Goal: Task Accomplishment & Management: Manage account settings

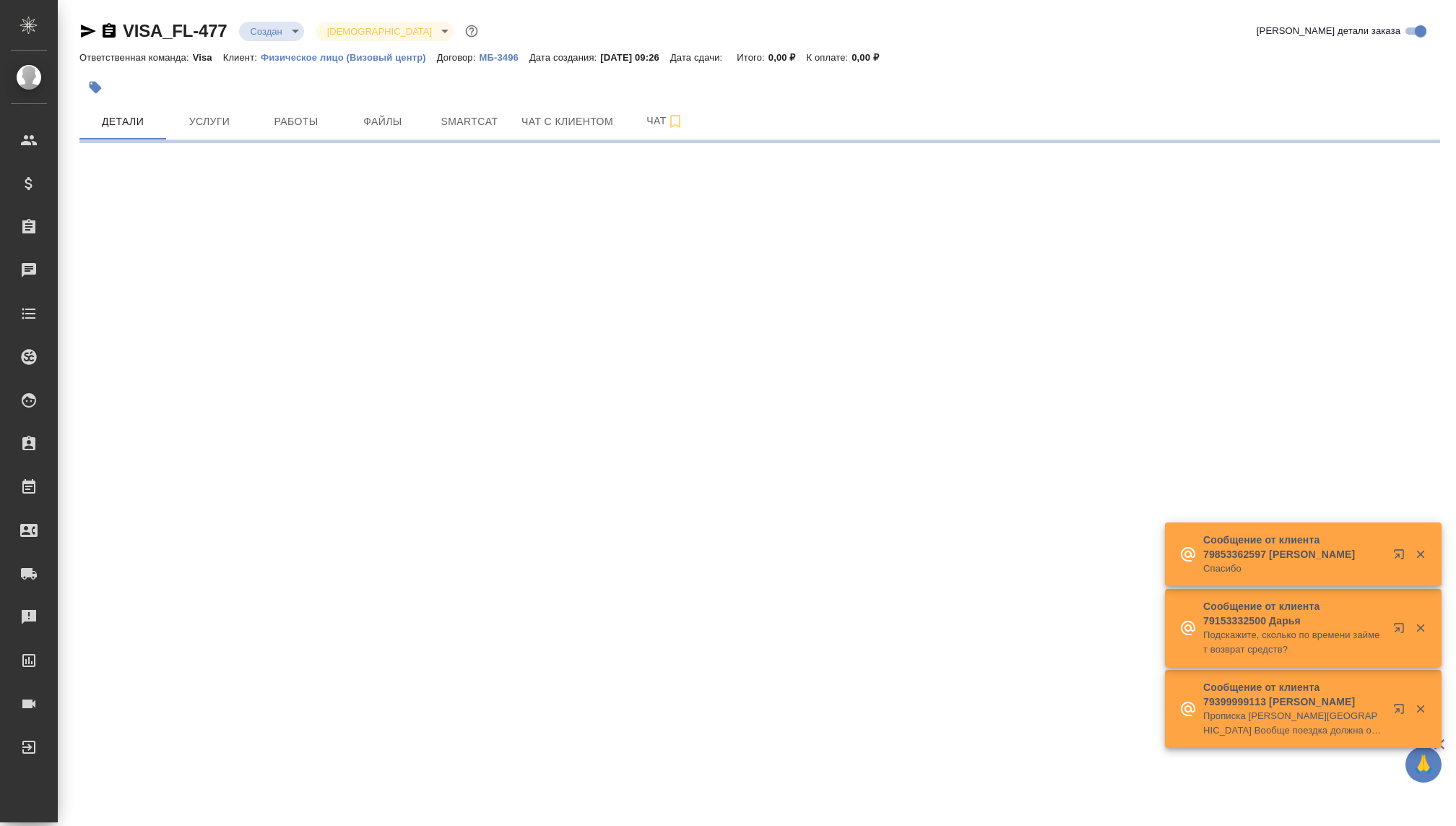
select select "RU"
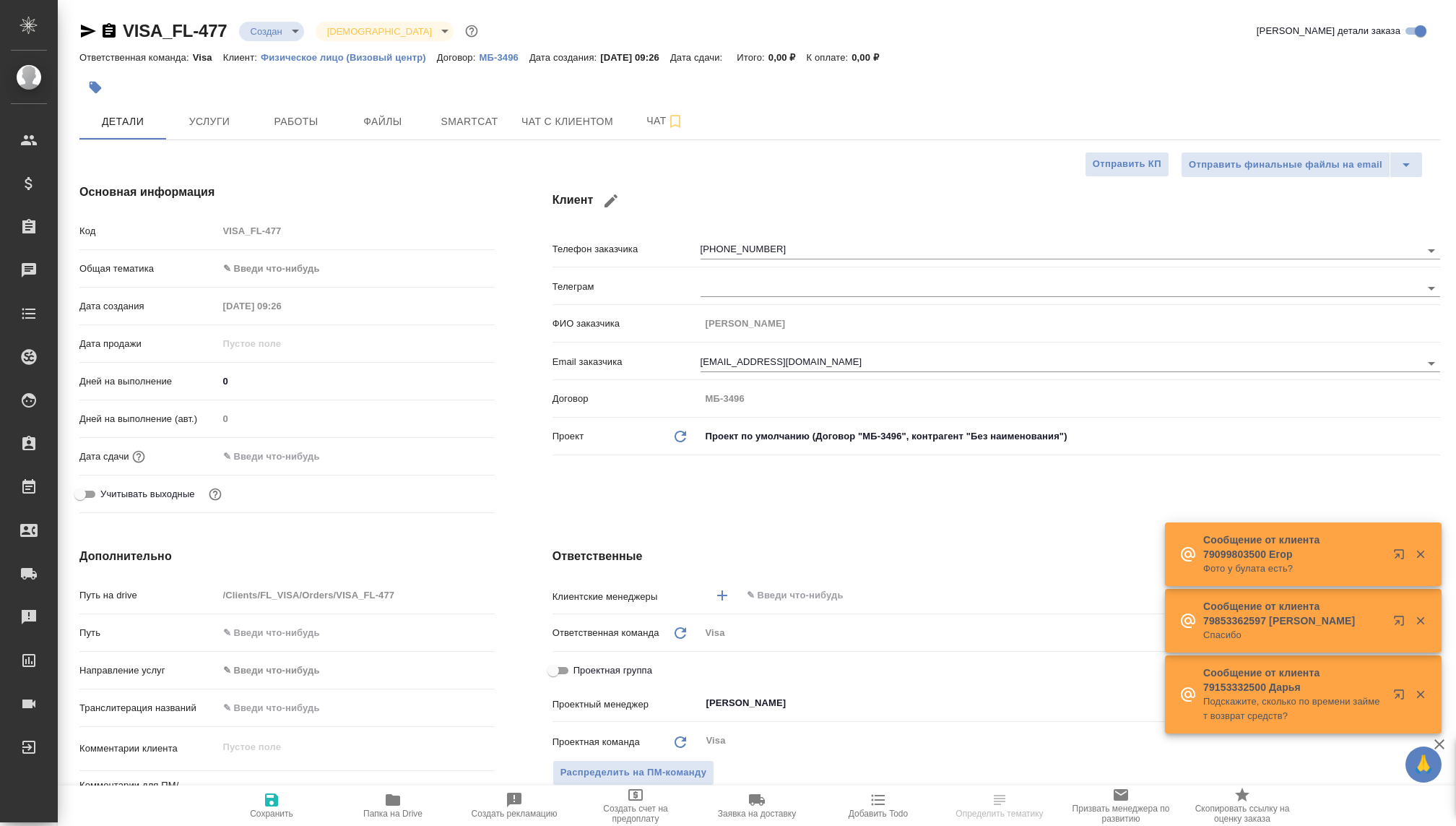
type textarea "x"
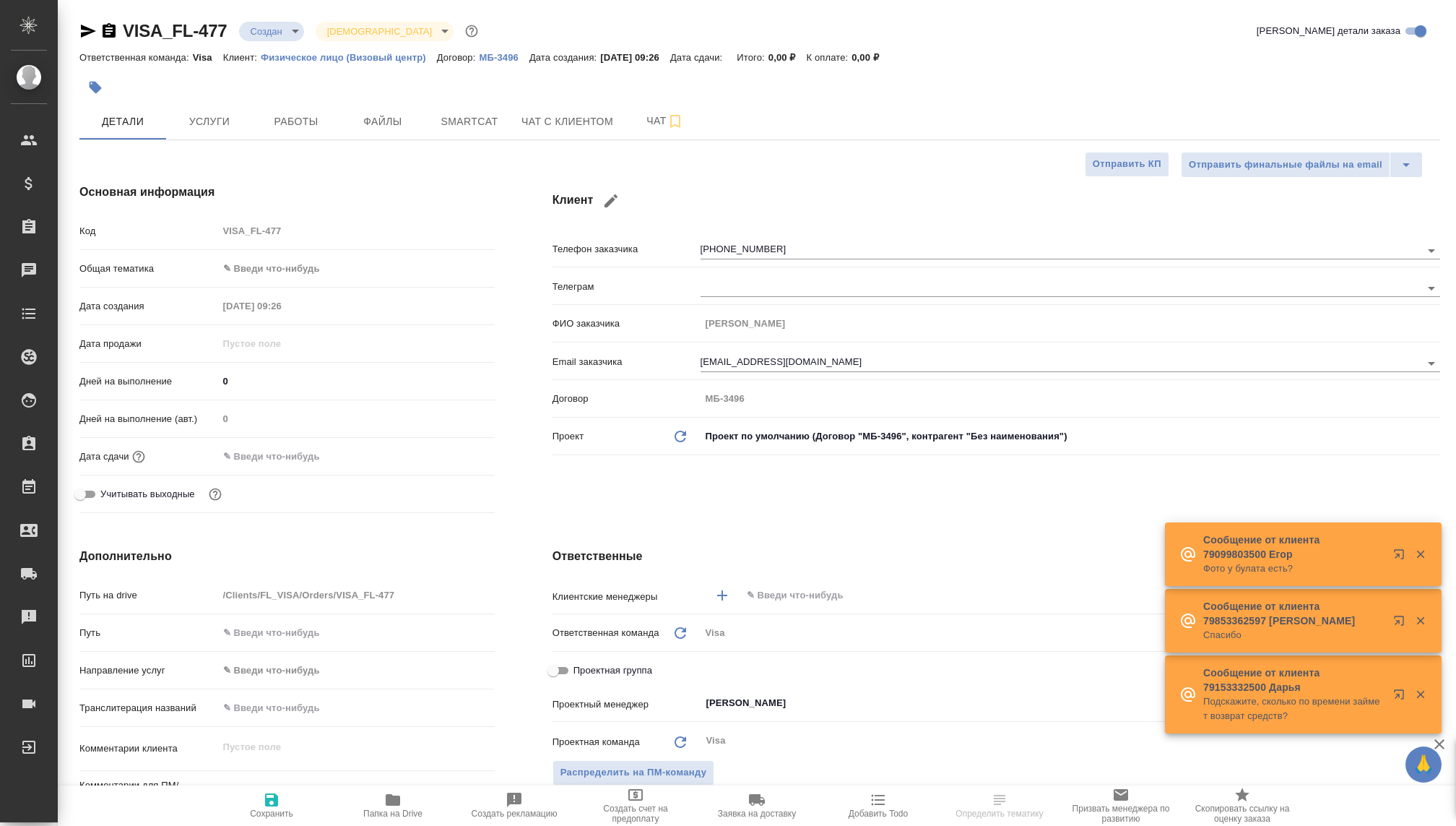
type textarea "x"
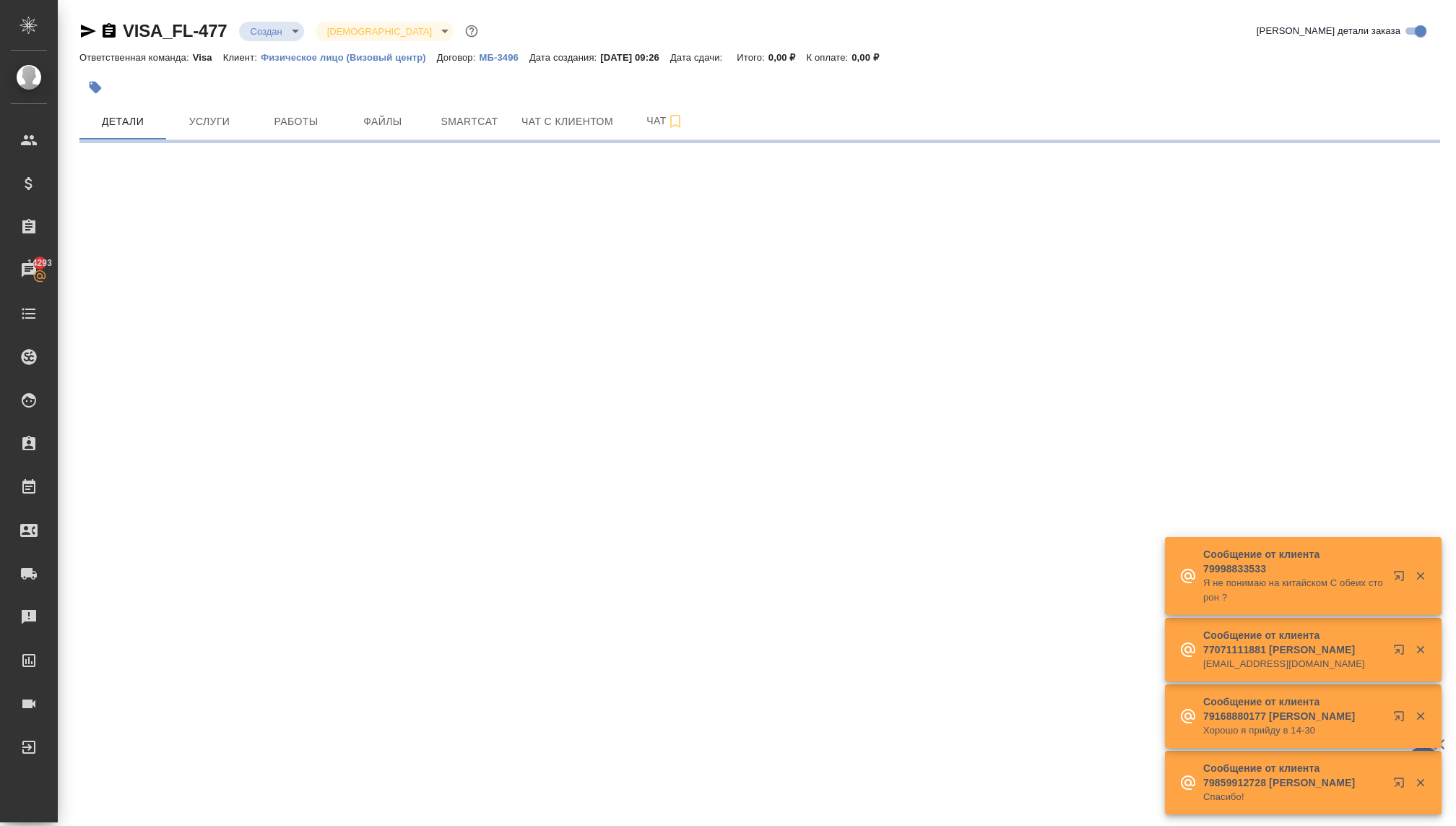
select select "RU"
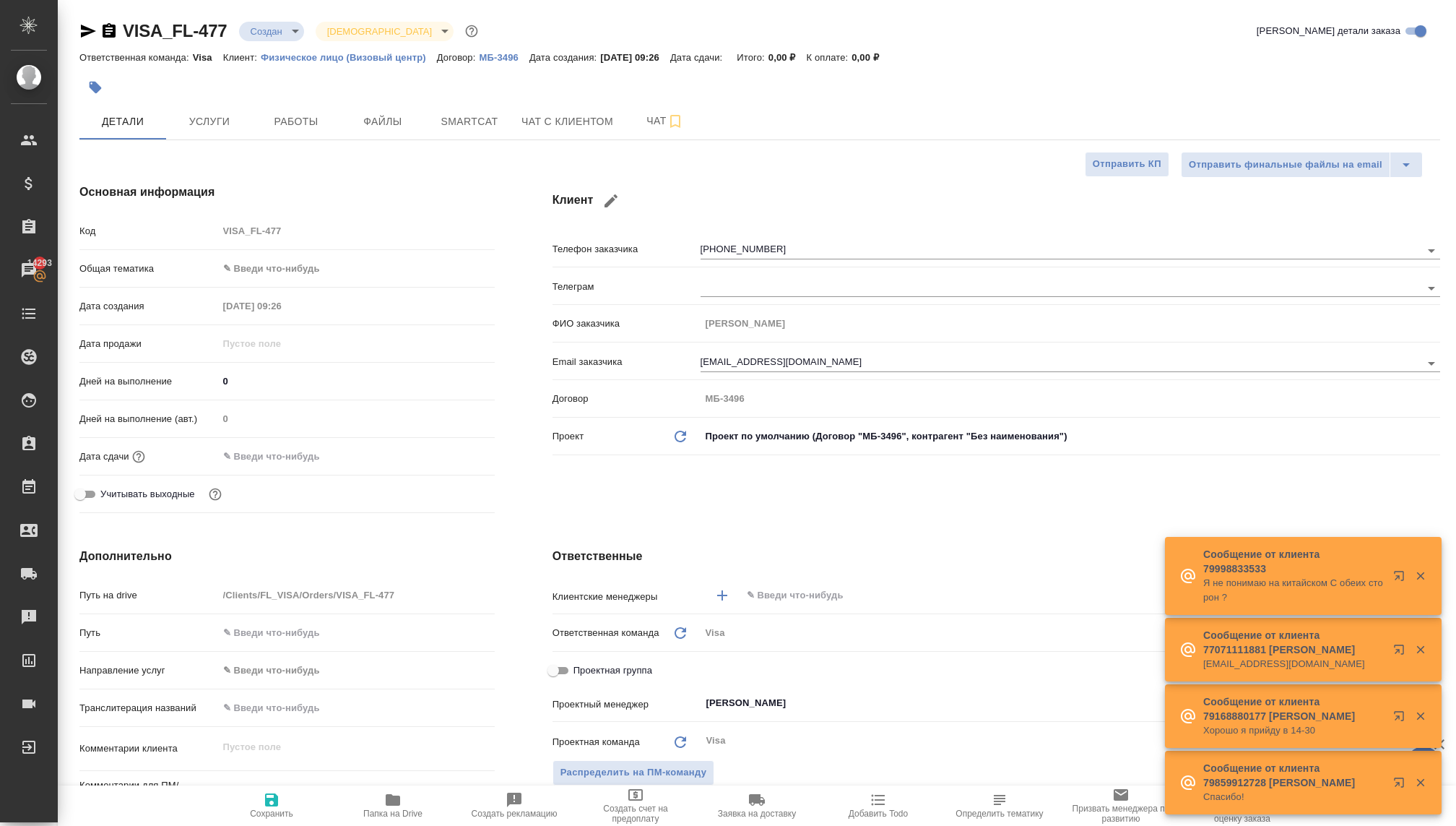
type textarea "x"
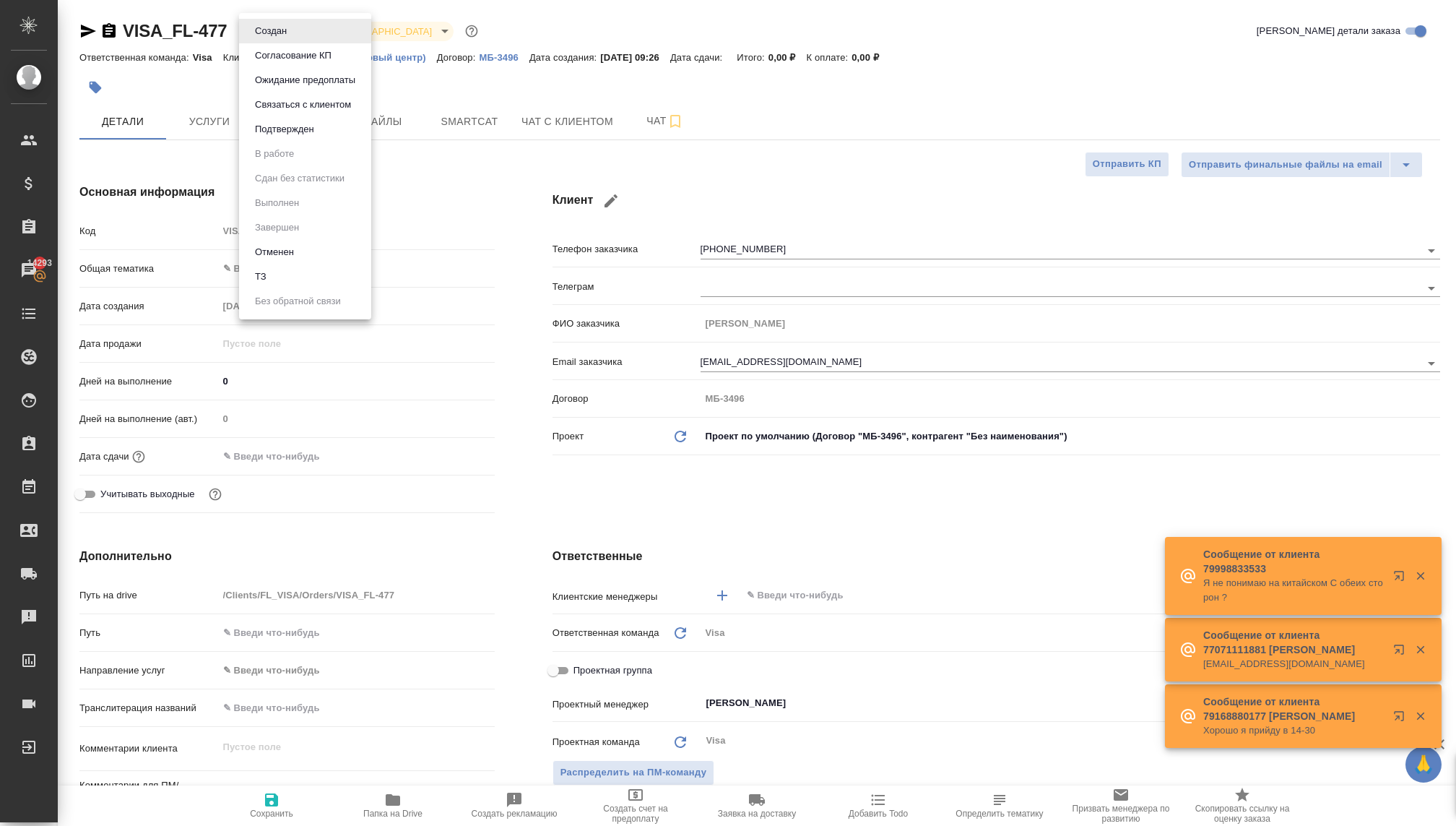
click at [283, 29] on body "🙏 .cls-1 fill:#fff; AWATERA Kovaleva Ekaterina Клиенты Спецификации Заказы 1429…" at bounding box center [728, 413] width 1456 height 826
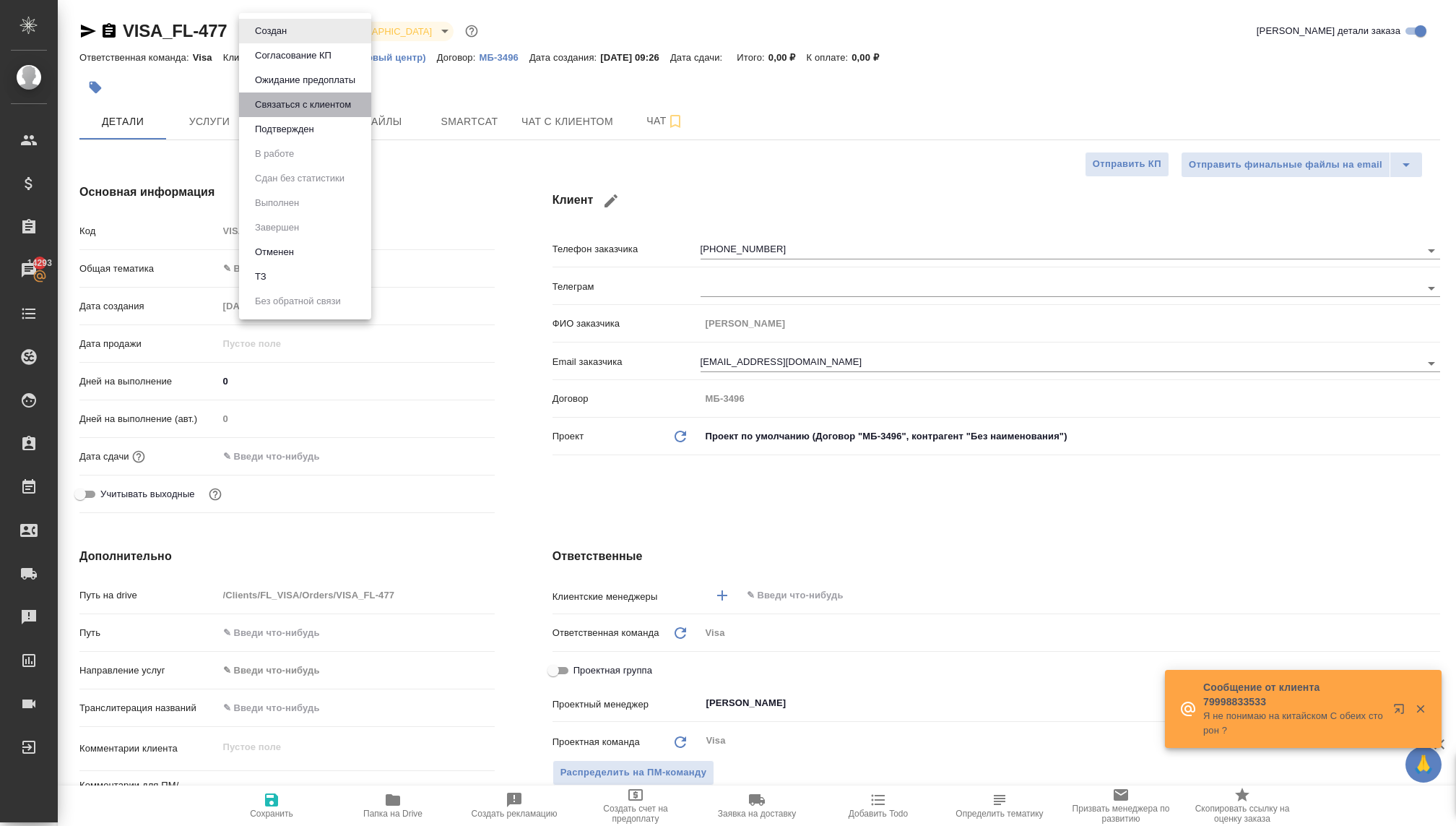
click at [299, 104] on button "Связаться с клиентом" at bounding box center [303, 105] width 105 height 16
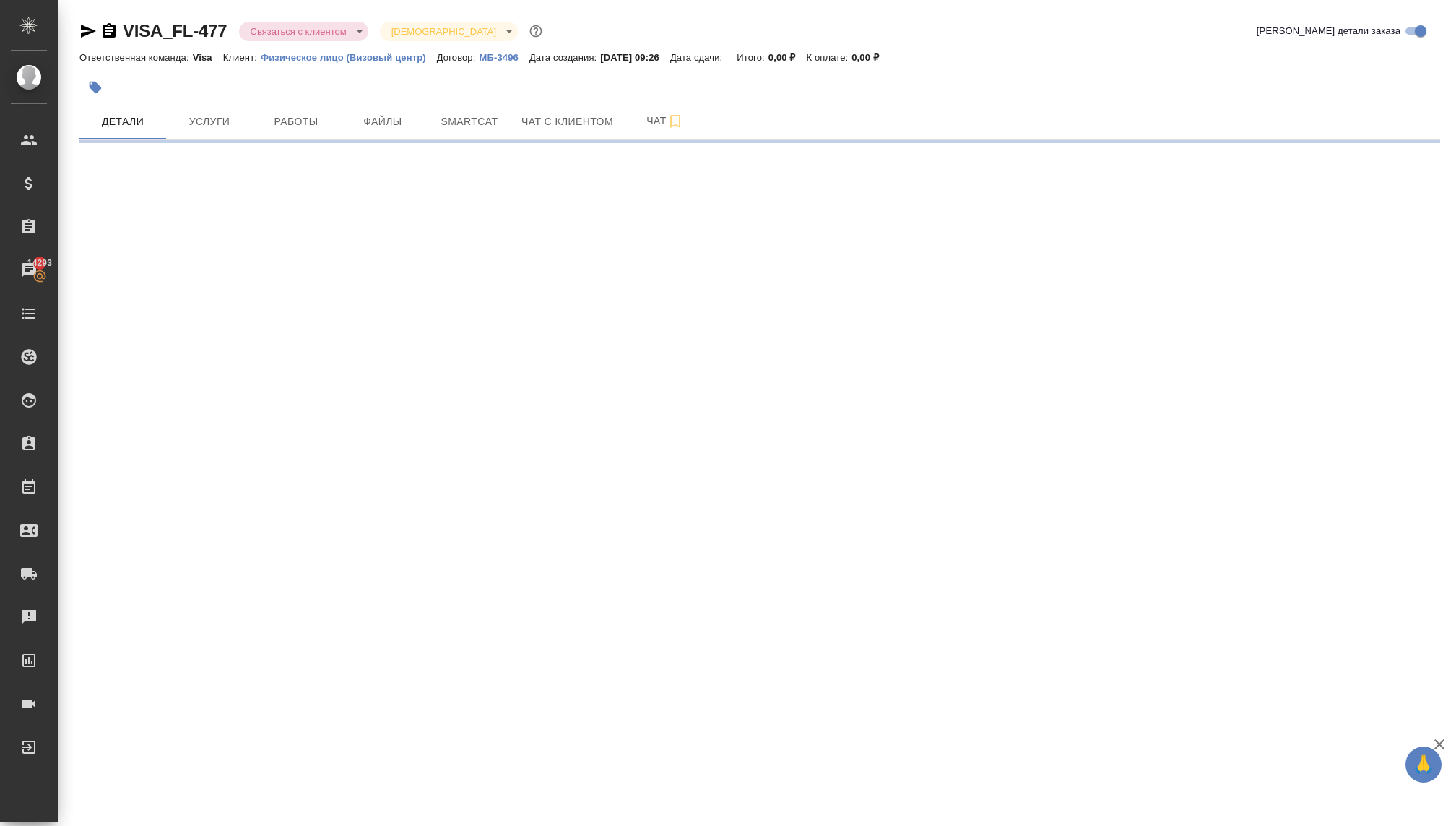
select select "RU"
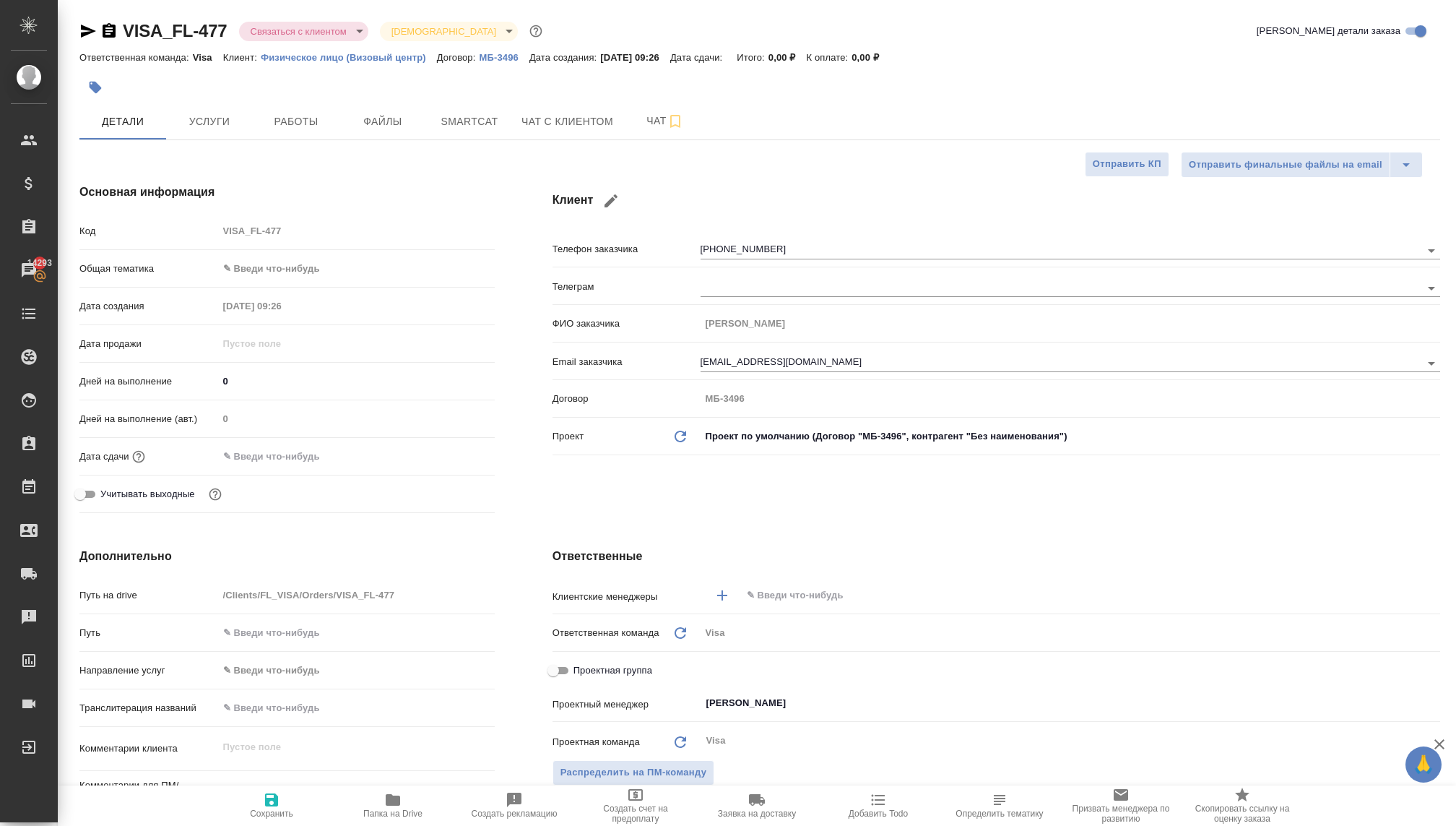
type textarea "x"
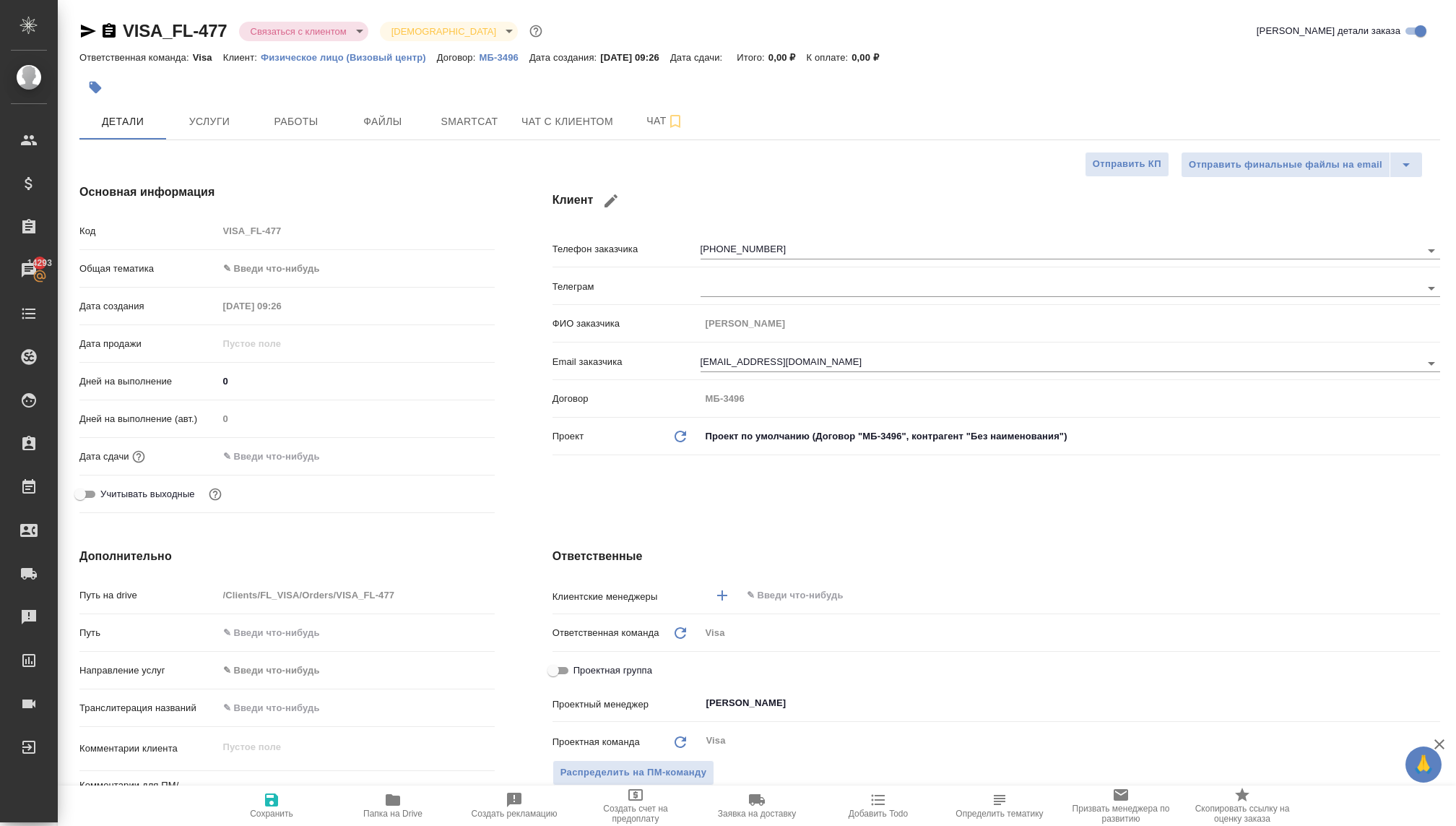
type textarea "x"
click at [596, 132] on button "Чат с клиентом" at bounding box center [567, 121] width 109 height 36
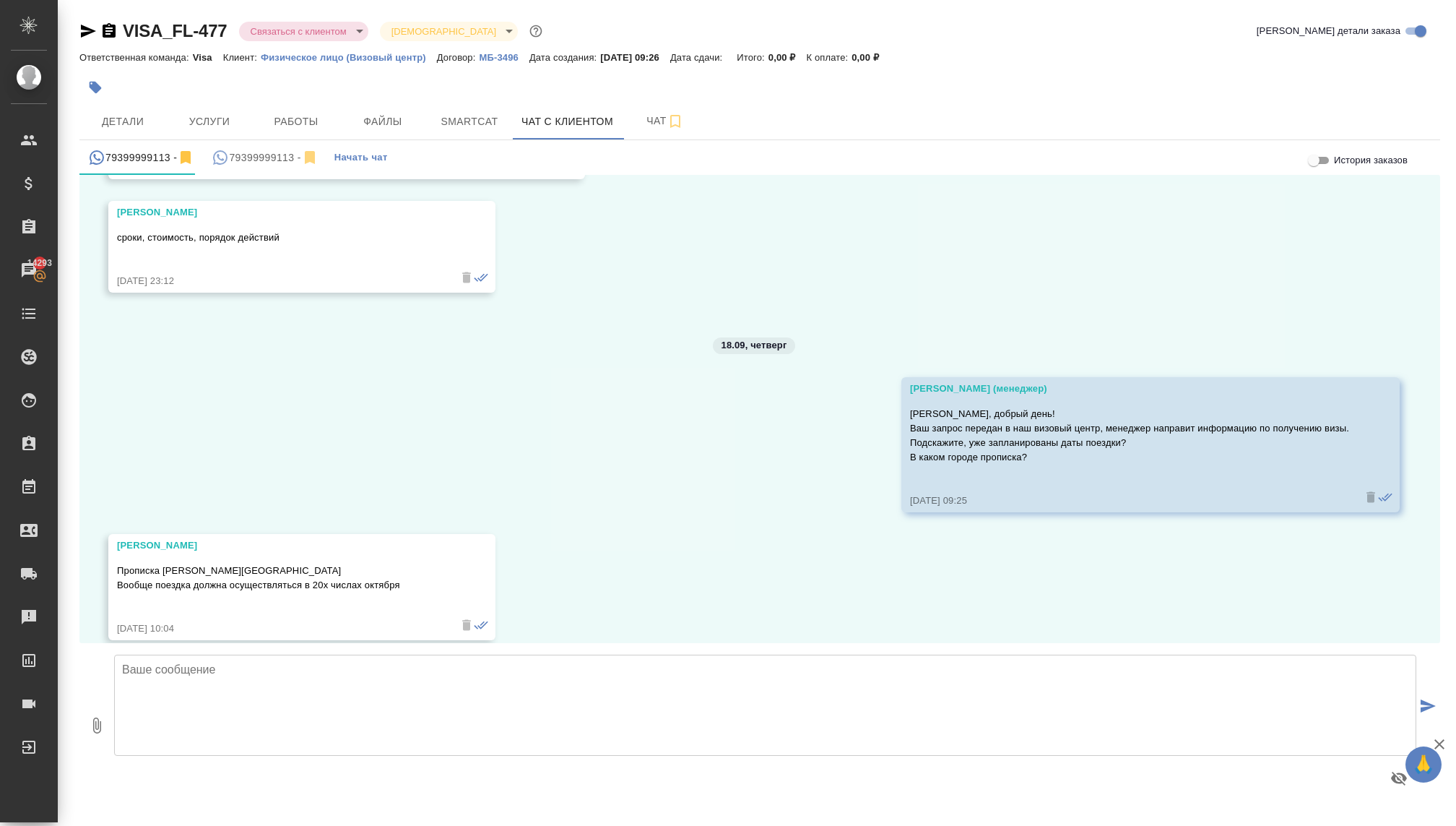
scroll to position [169, 0]
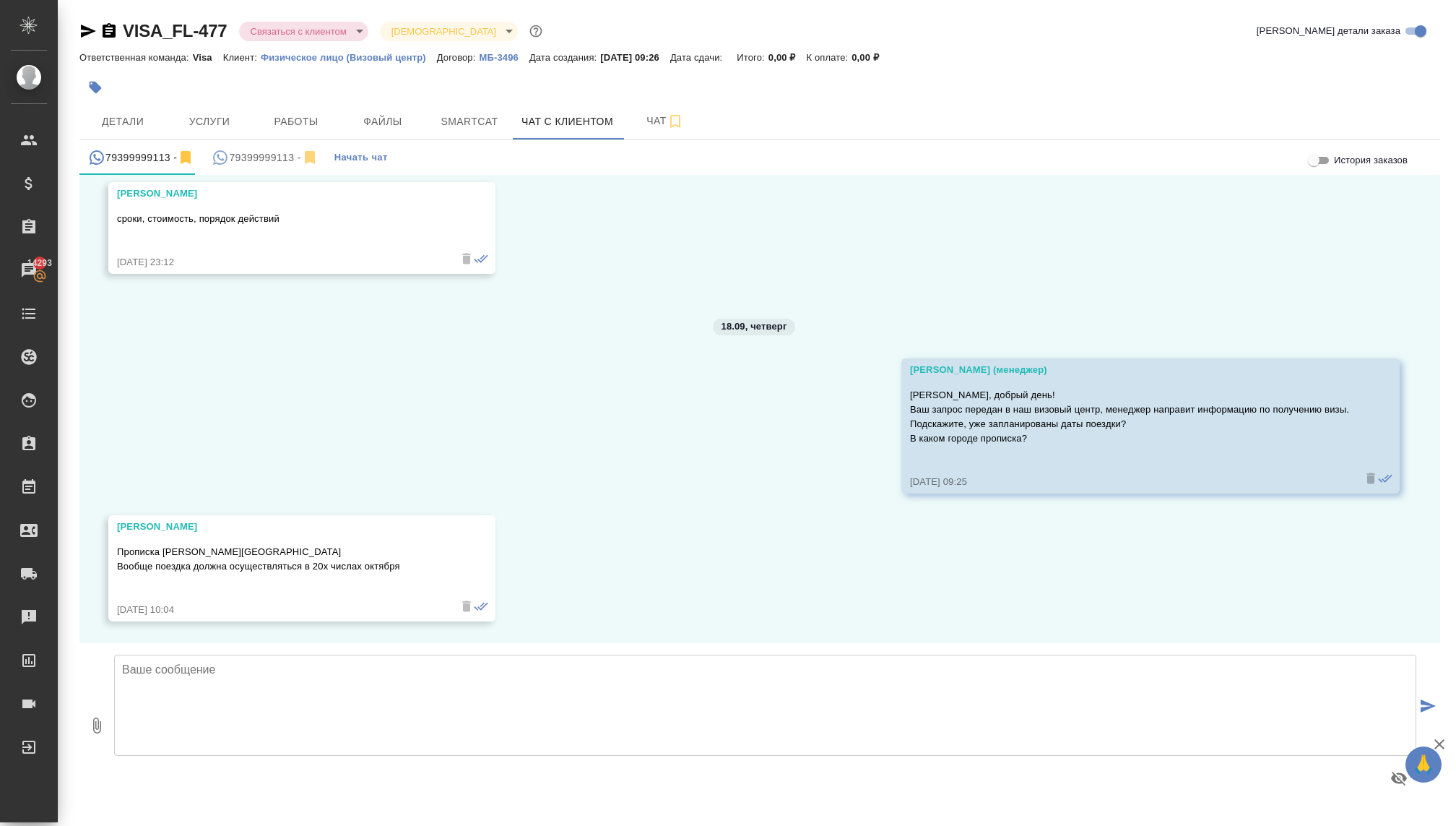
click at [279, 157] on div "79399999113 -" at bounding box center [264, 157] width 106 height 18
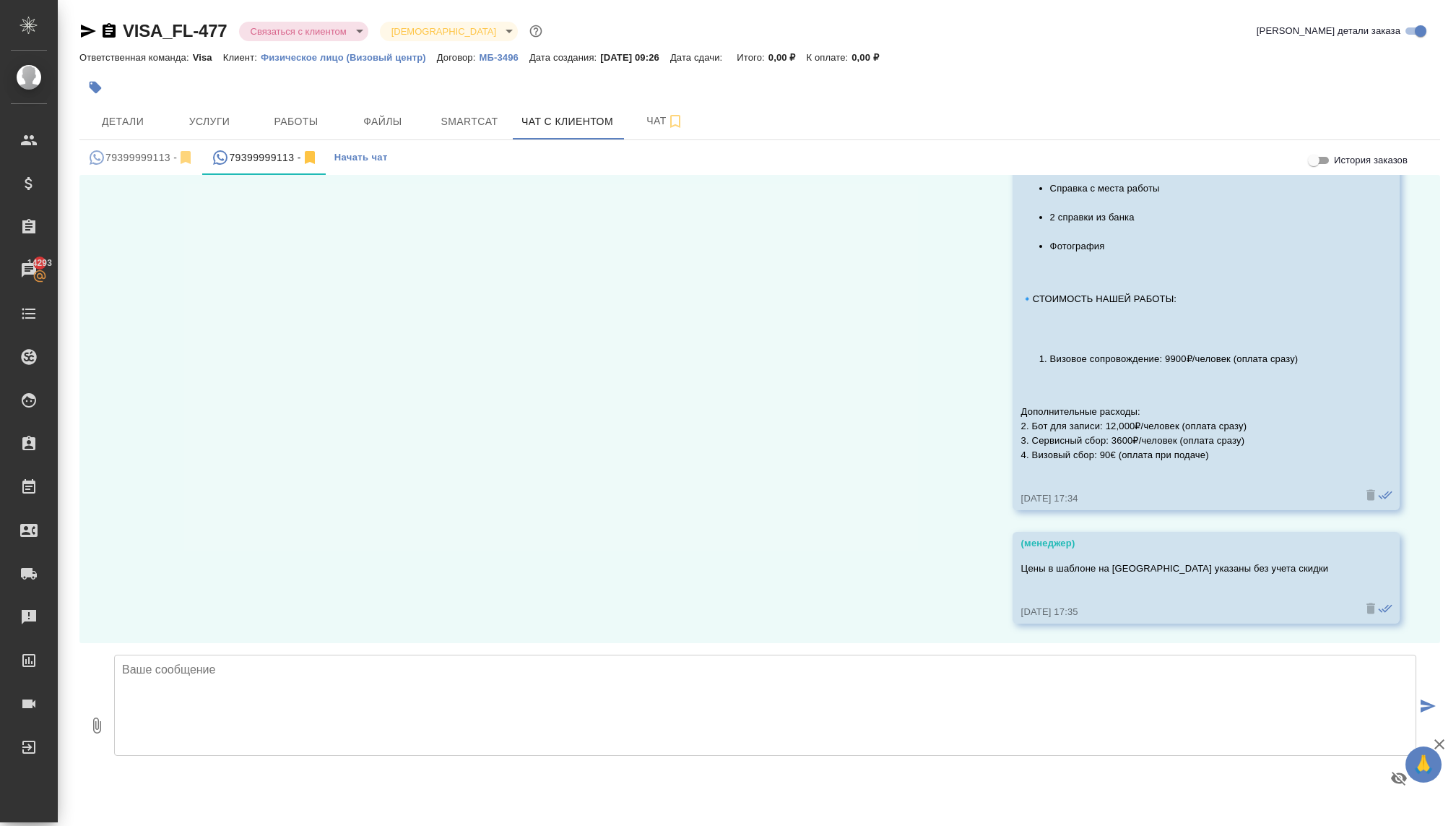
scroll to position [2647, 0]
click at [152, 161] on div "79399999113 -" at bounding box center [141, 157] width 106 height 18
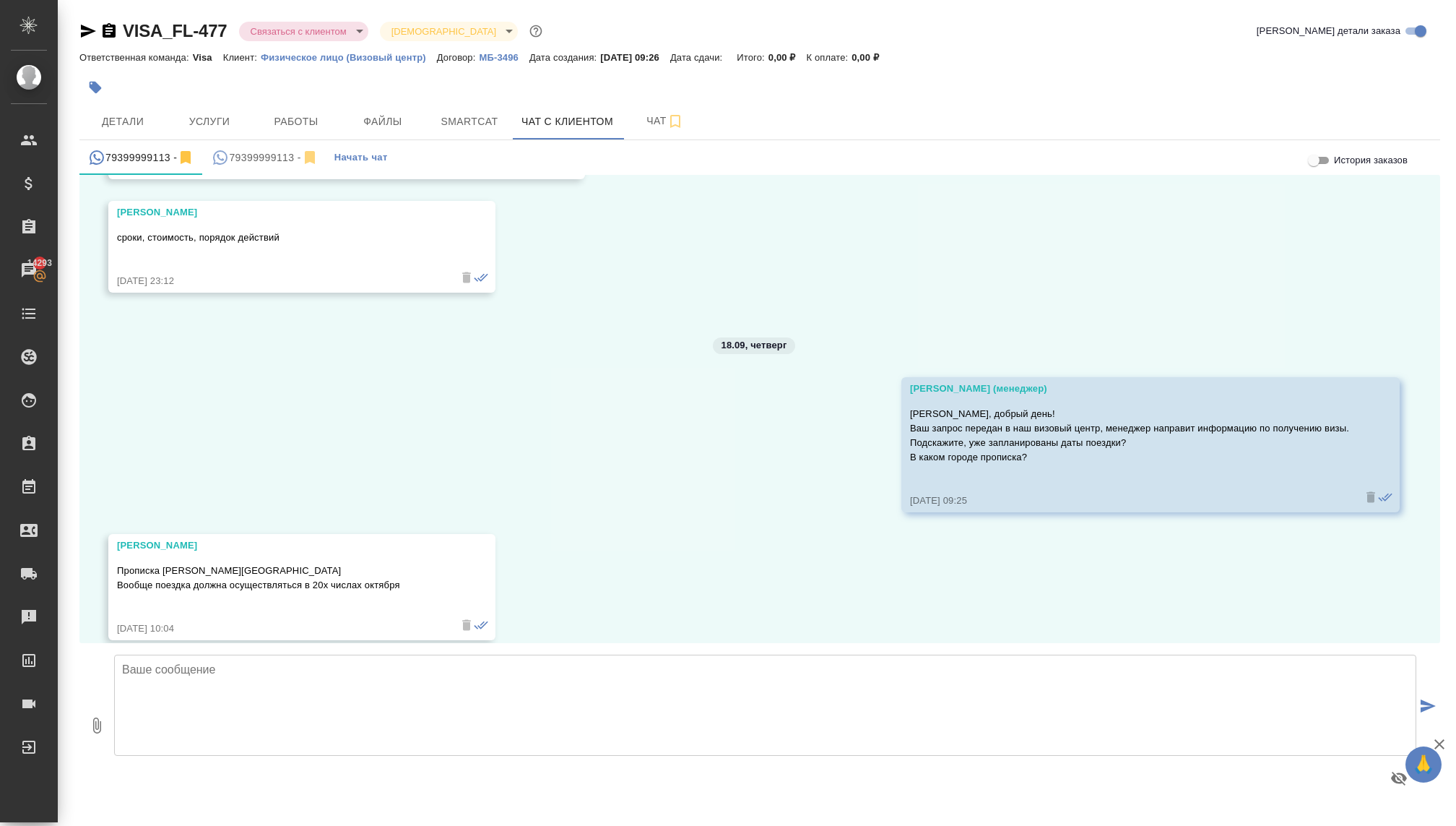
scroll to position [169, 0]
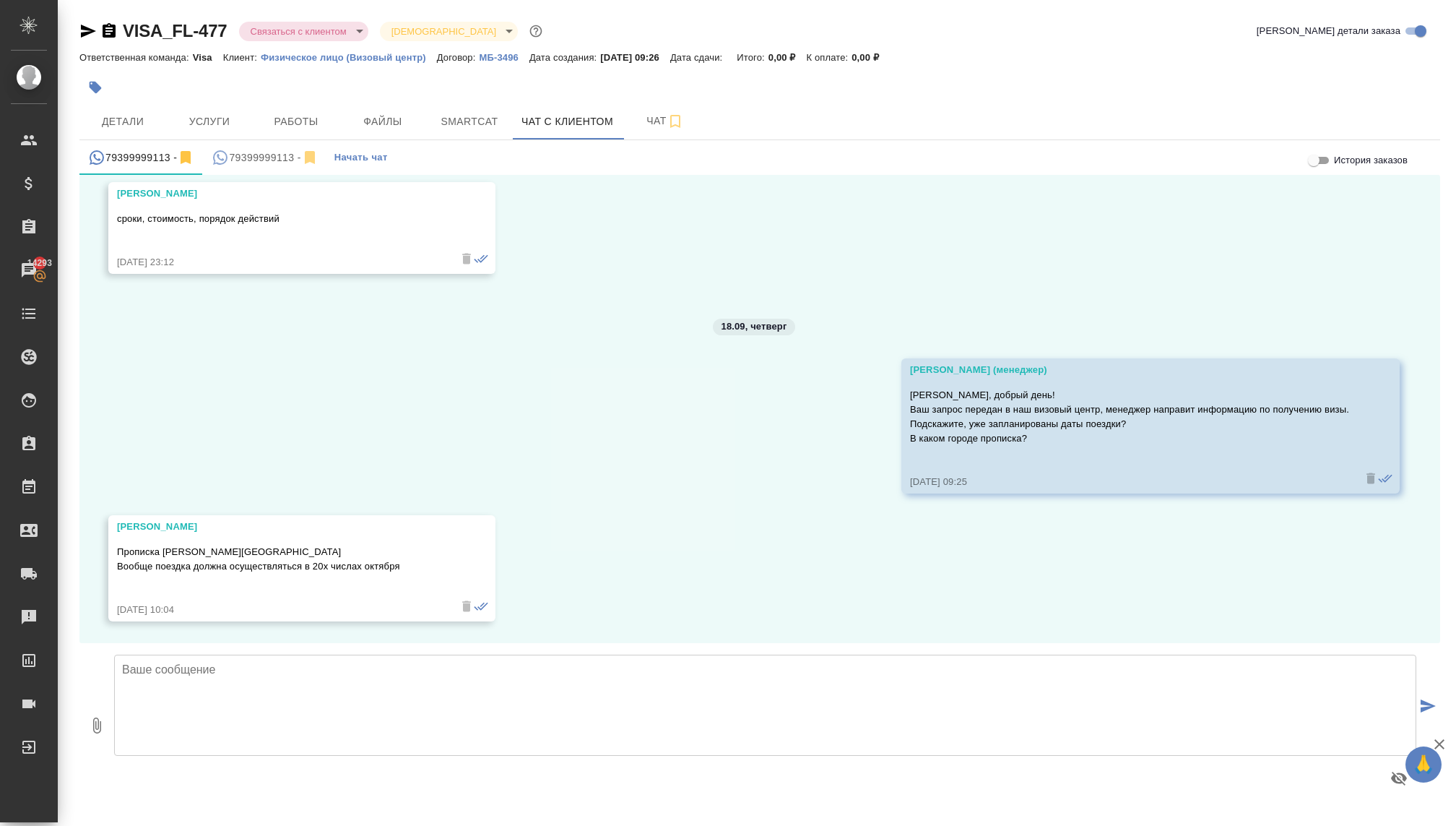
click at [257, 166] on button "79399999113 -" at bounding box center [264, 157] width 124 height 34
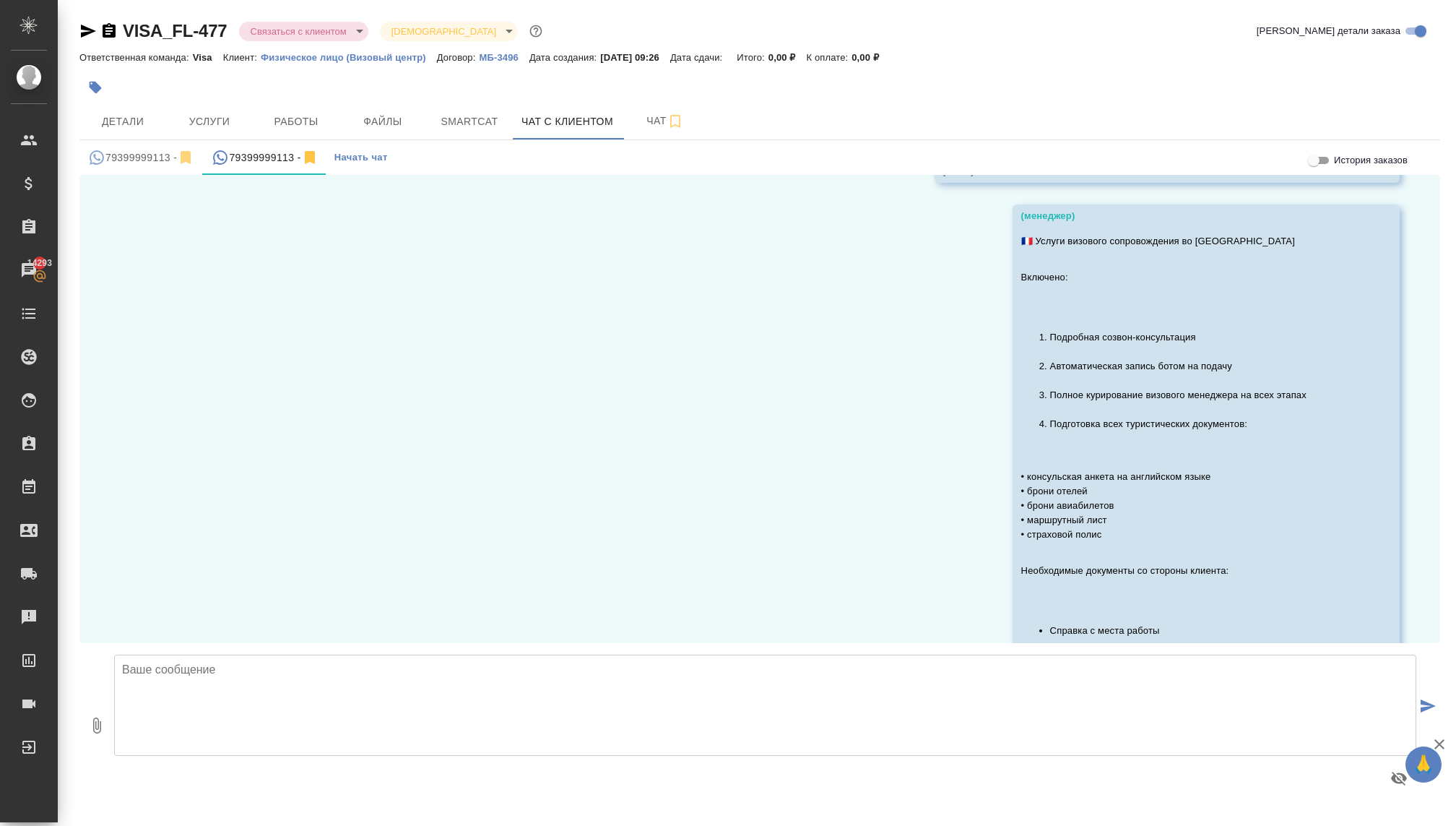
scroll to position [2647, 0]
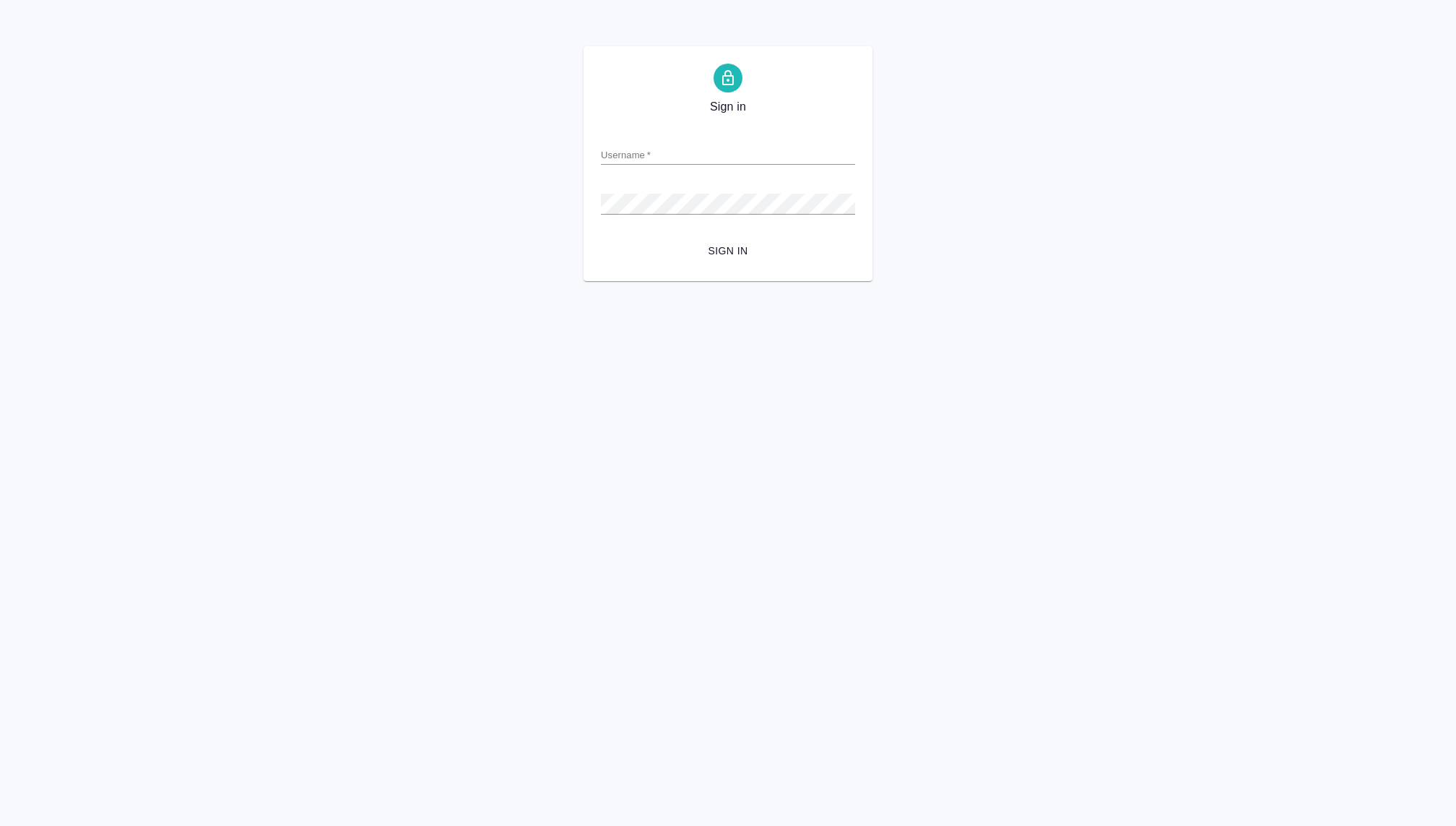
type input "ekaterina.kovaleva@awatera.com"
click at [601, 238] on button "Sign in" at bounding box center [728, 251] width 254 height 26
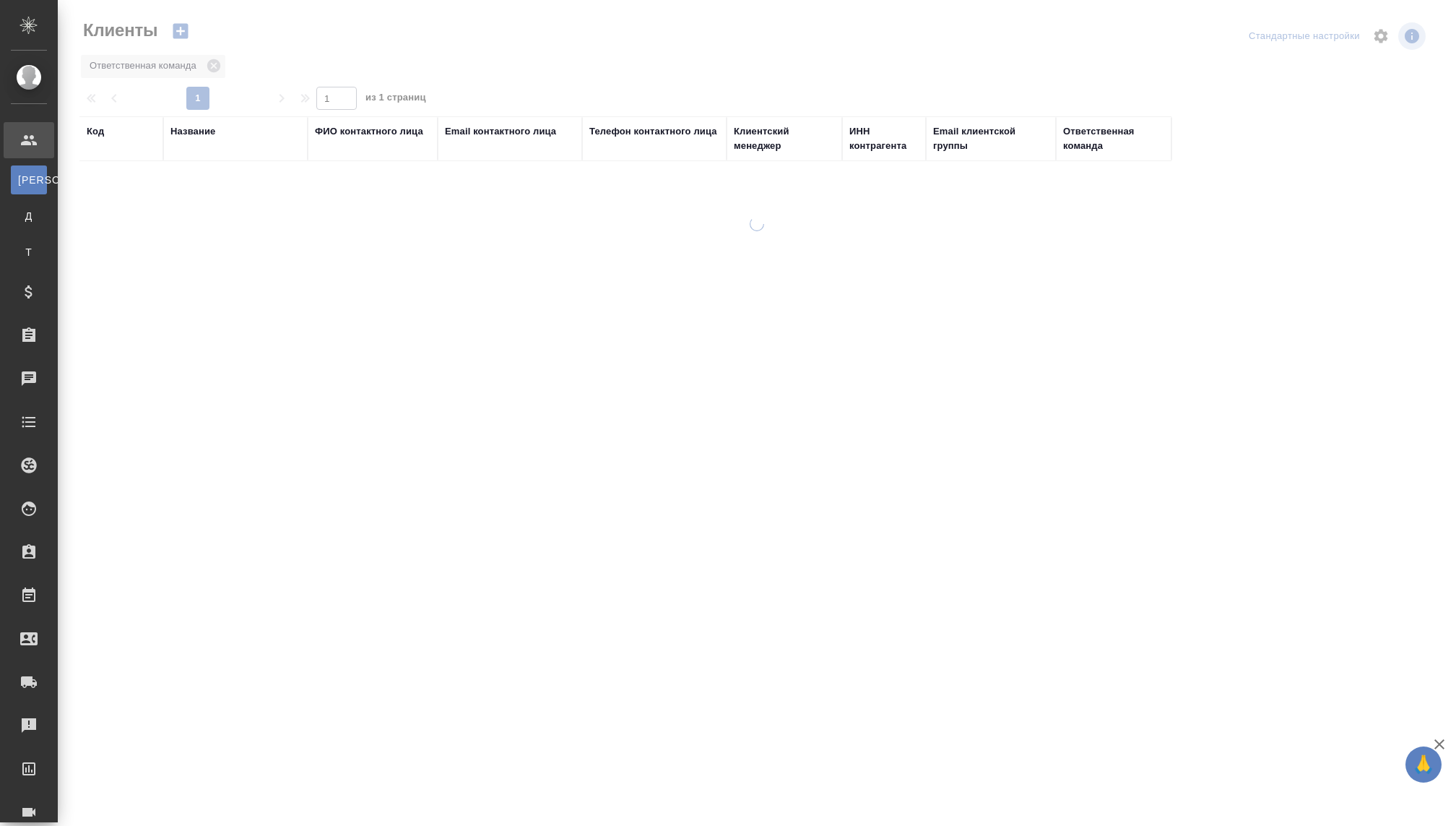
select select "RU"
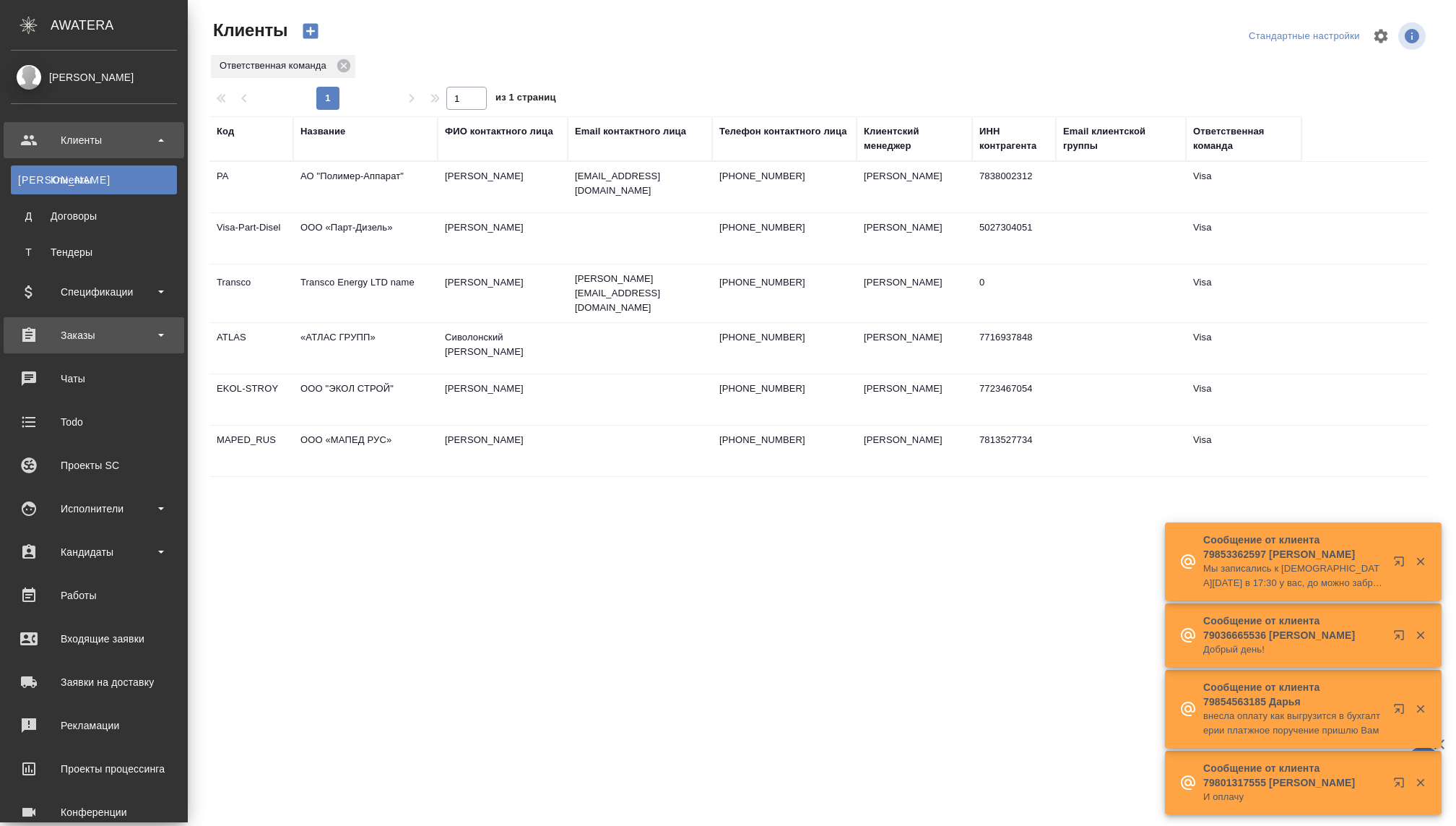
click at [79, 337] on div "Заказы" at bounding box center [94, 335] width 166 height 22
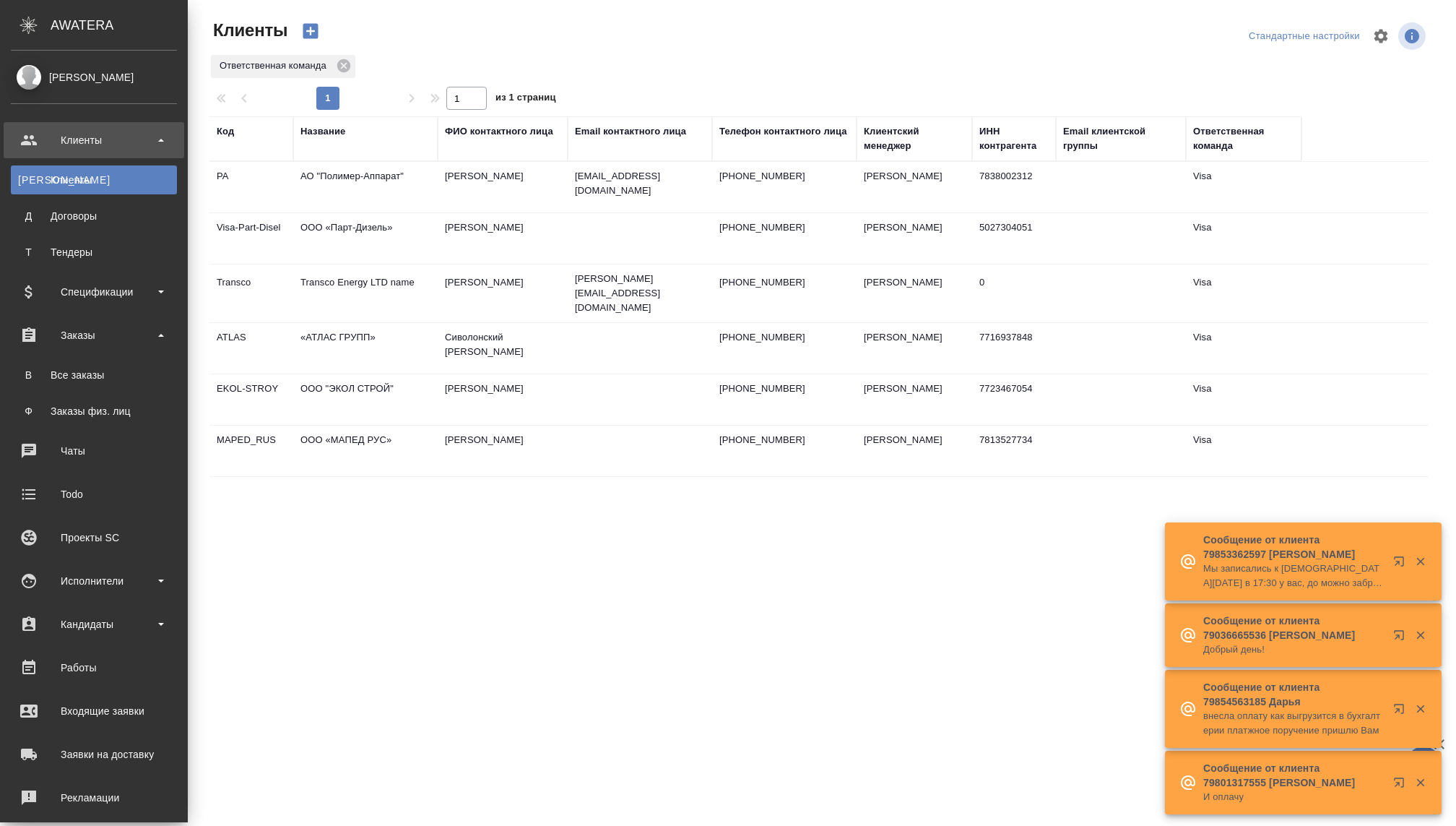
click at [79, 391] on ul "В Все заказы Ф Заказы физ. лиц" at bounding box center [93, 389] width 188 height 72
click at [84, 403] on link "Ф Заказы физ. лиц" at bounding box center [94, 411] width 166 height 29
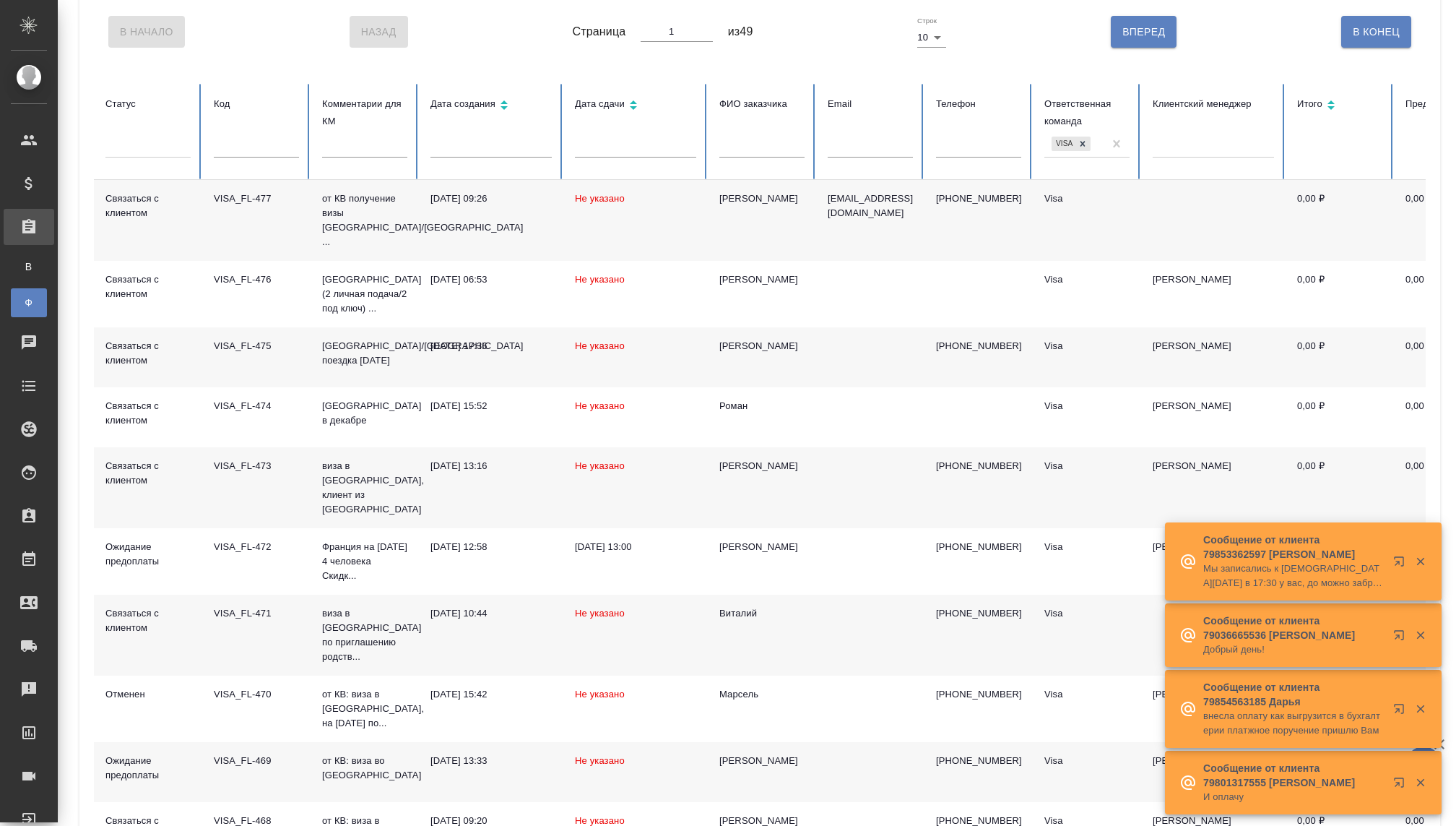
scroll to position [105, 0]
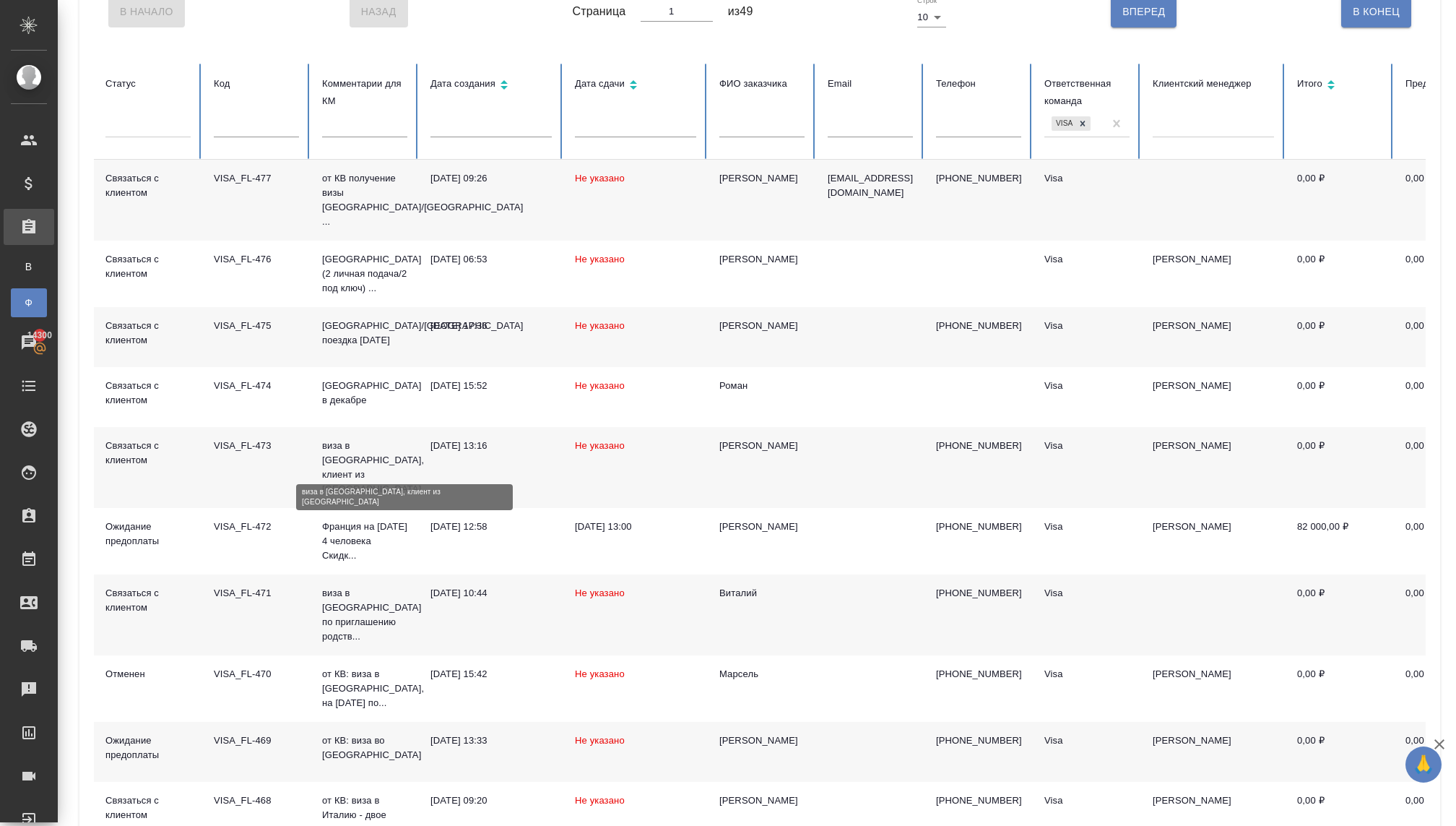
click at [363, 458] on p "виза в Японию, клиент из Луганска" at bounding box center [364, 467] width 85 height 58
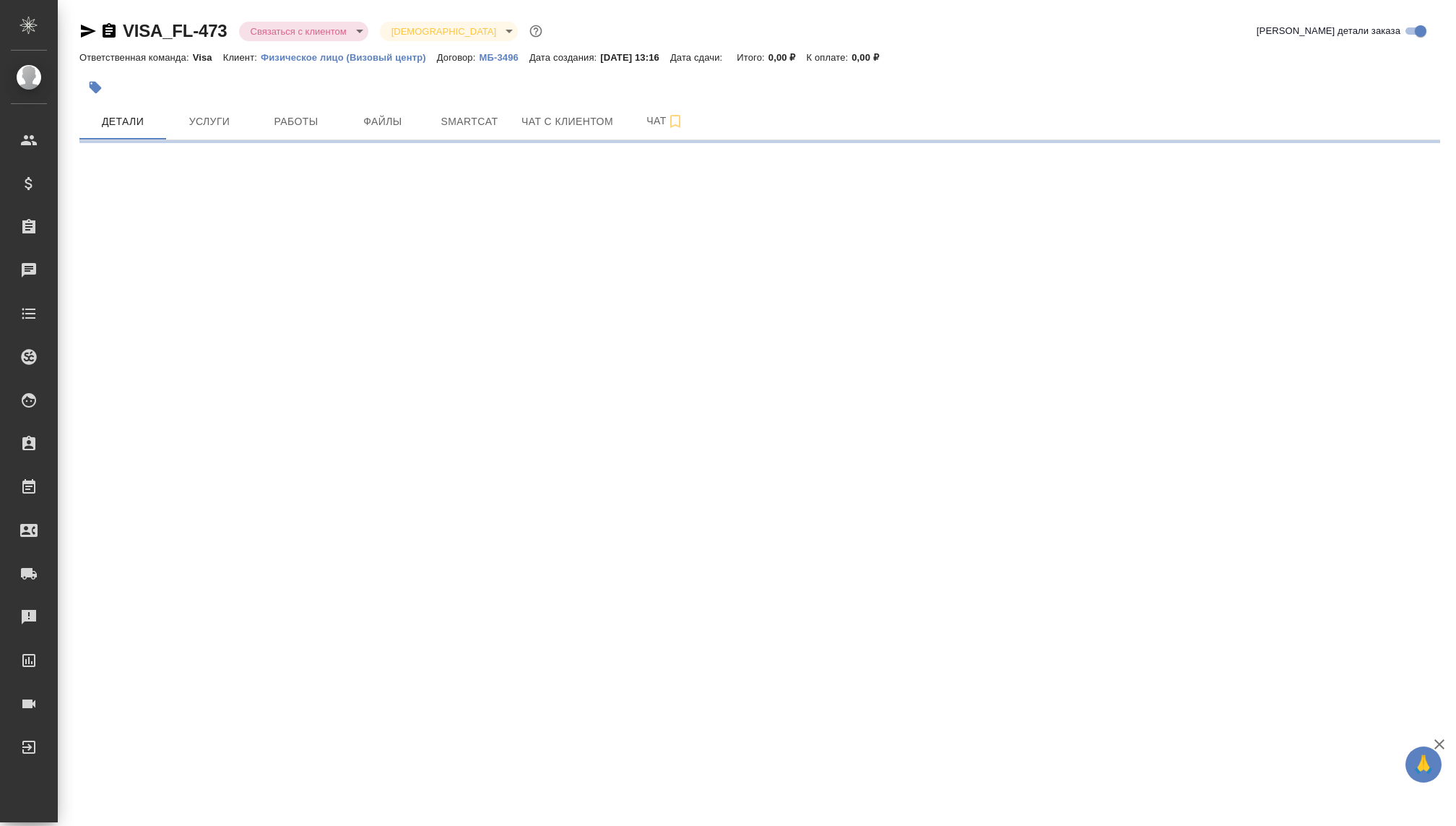
click at [298, 27] on body "🙏 .cls-1 fill:#fff; AWATERA Kovaleva Ekaterina Клиенты Спецификации Заказы Чаты…" at bounding box center [728, 413] width 1456 height 826
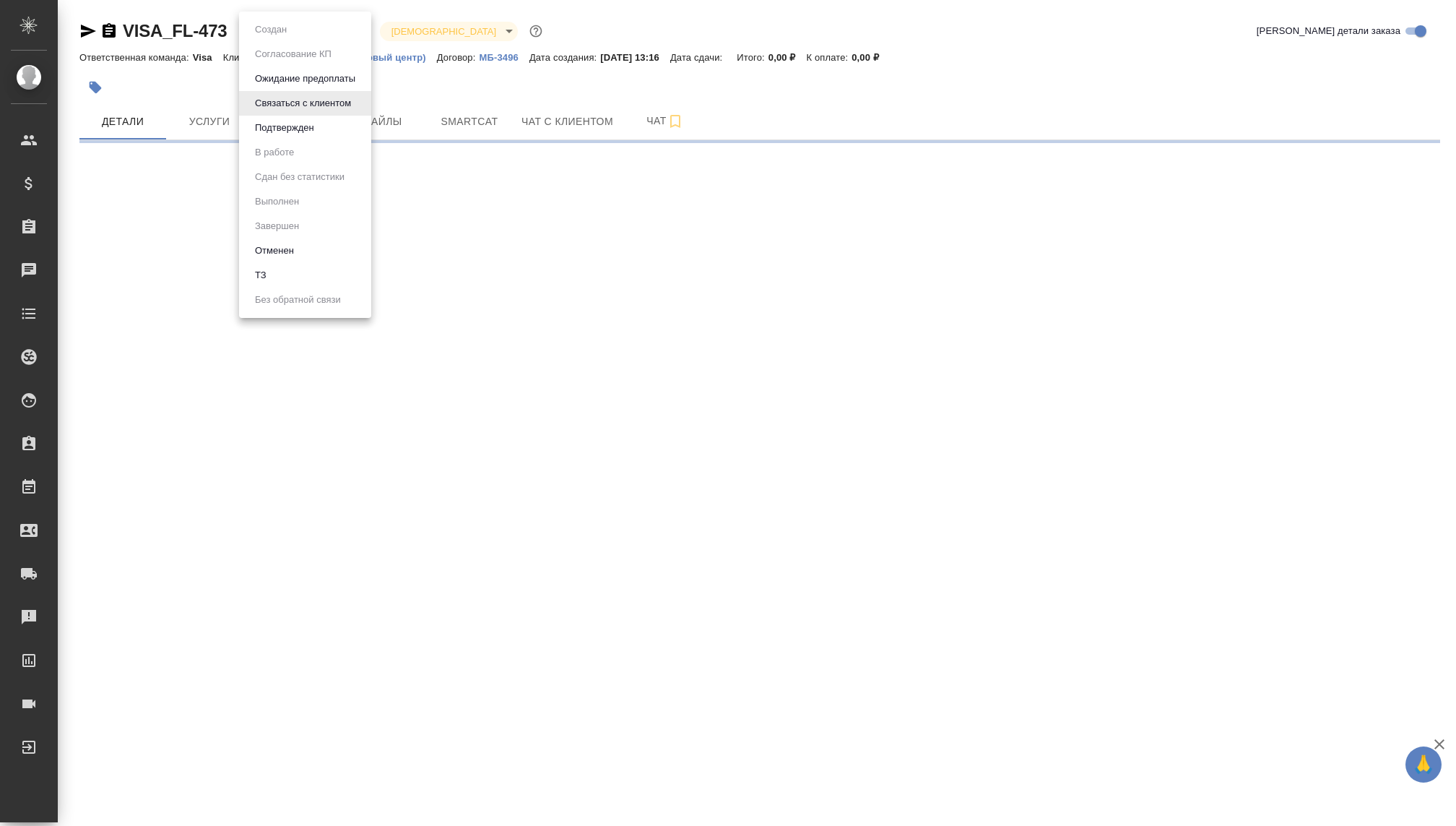
select select "RU"
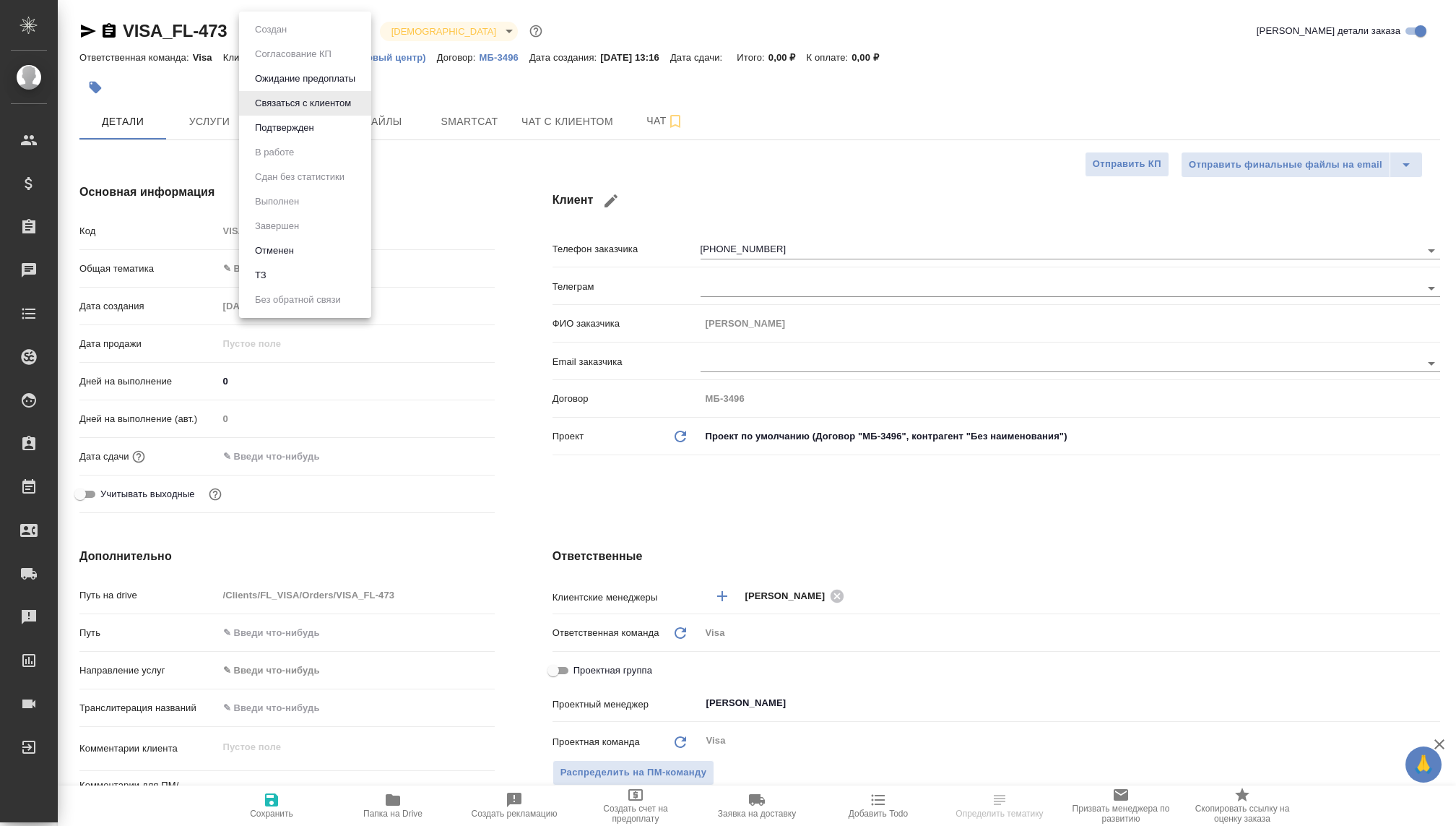
type textarea "x"
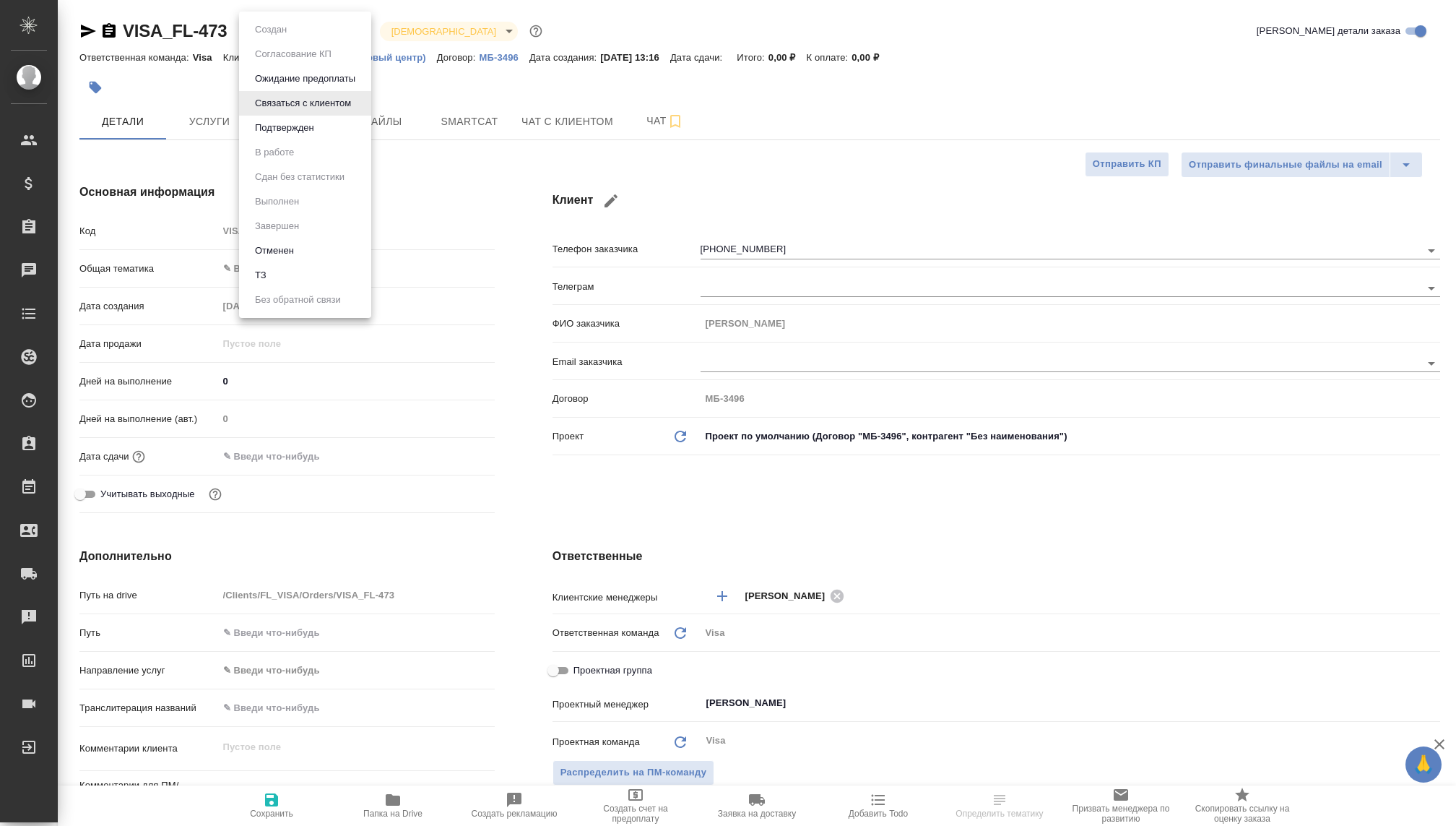
type textarea "x"
click at [295, 76] on button "Ожидание предоплаты" at bounding box center [305, 79] width 109 height 16
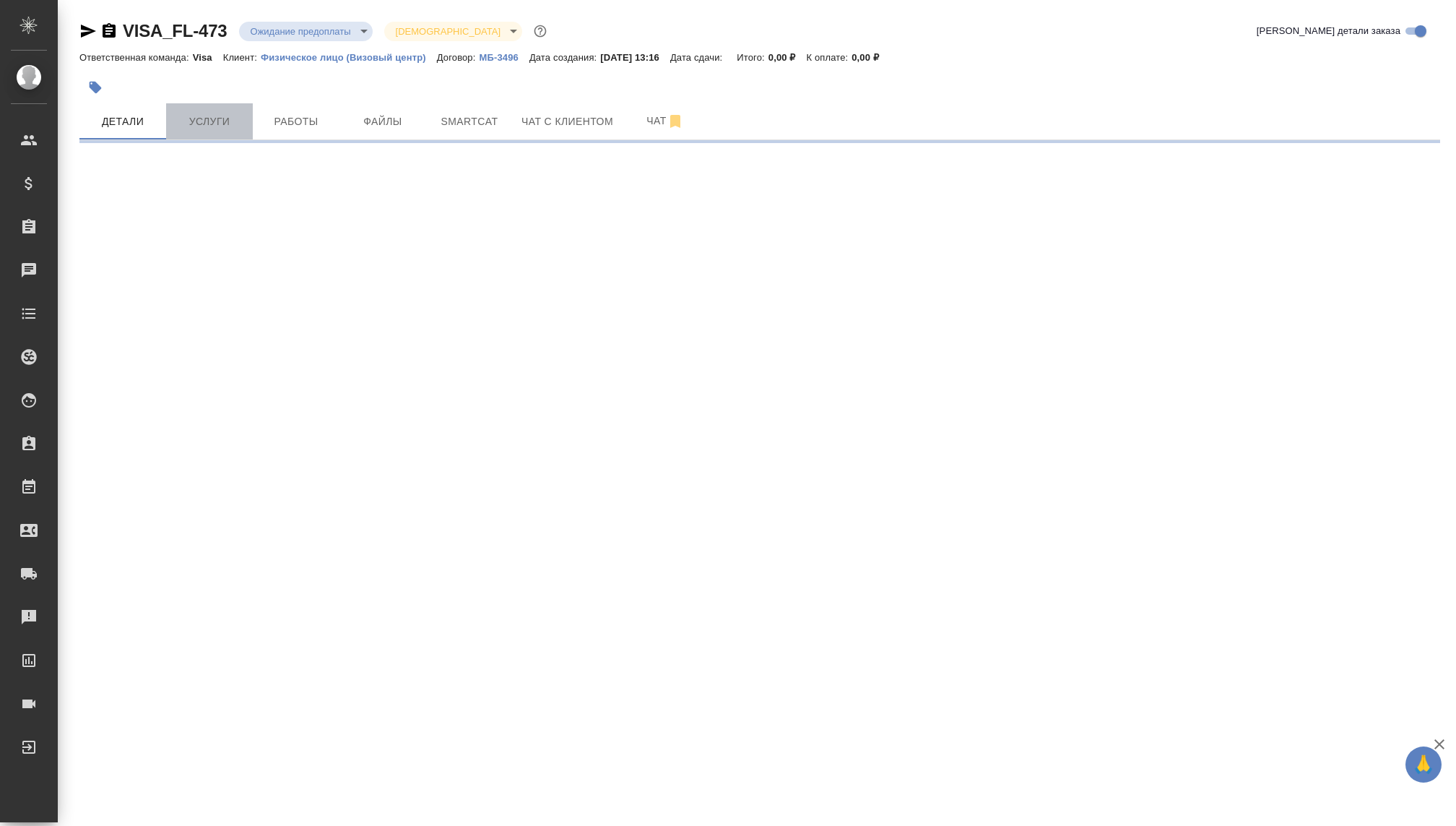
click at [210, 117] on span "Услуги" at bounding box center [209, 121] width 69 height 18
select select "RU"
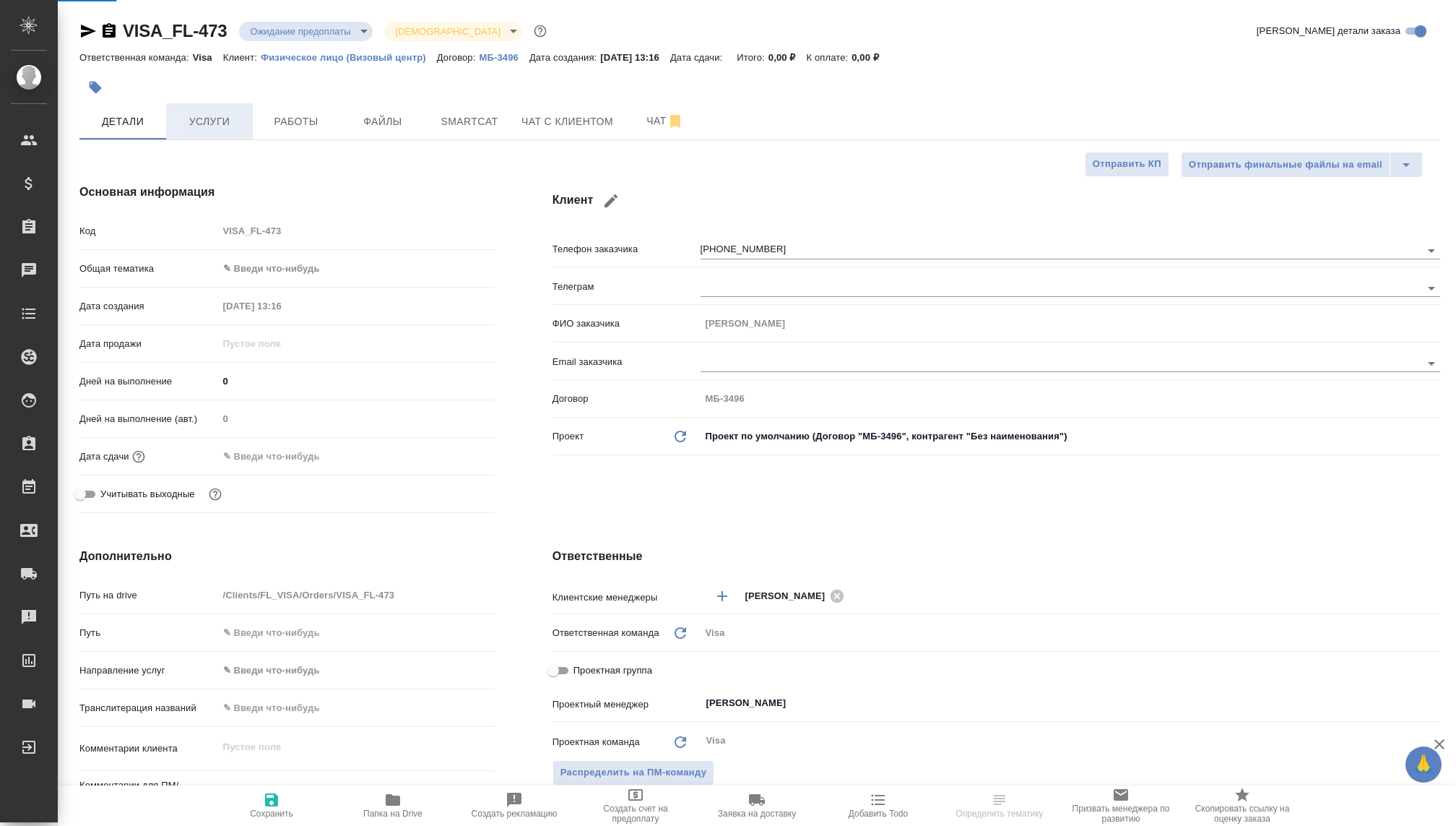
type textarea "x"
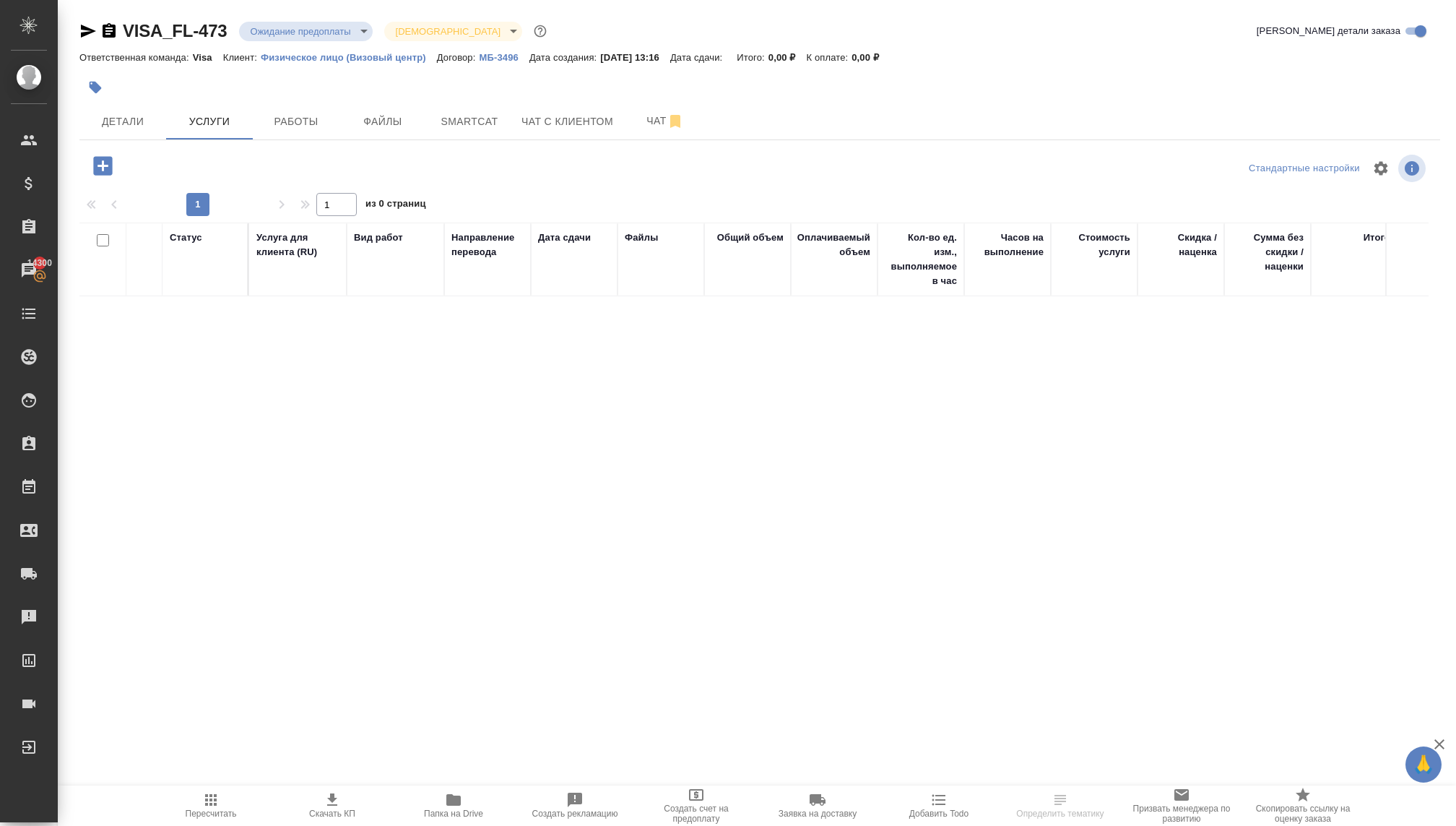
click at [105, 166] on icon "button" at bounding box center [103, 166] width 26 height 26
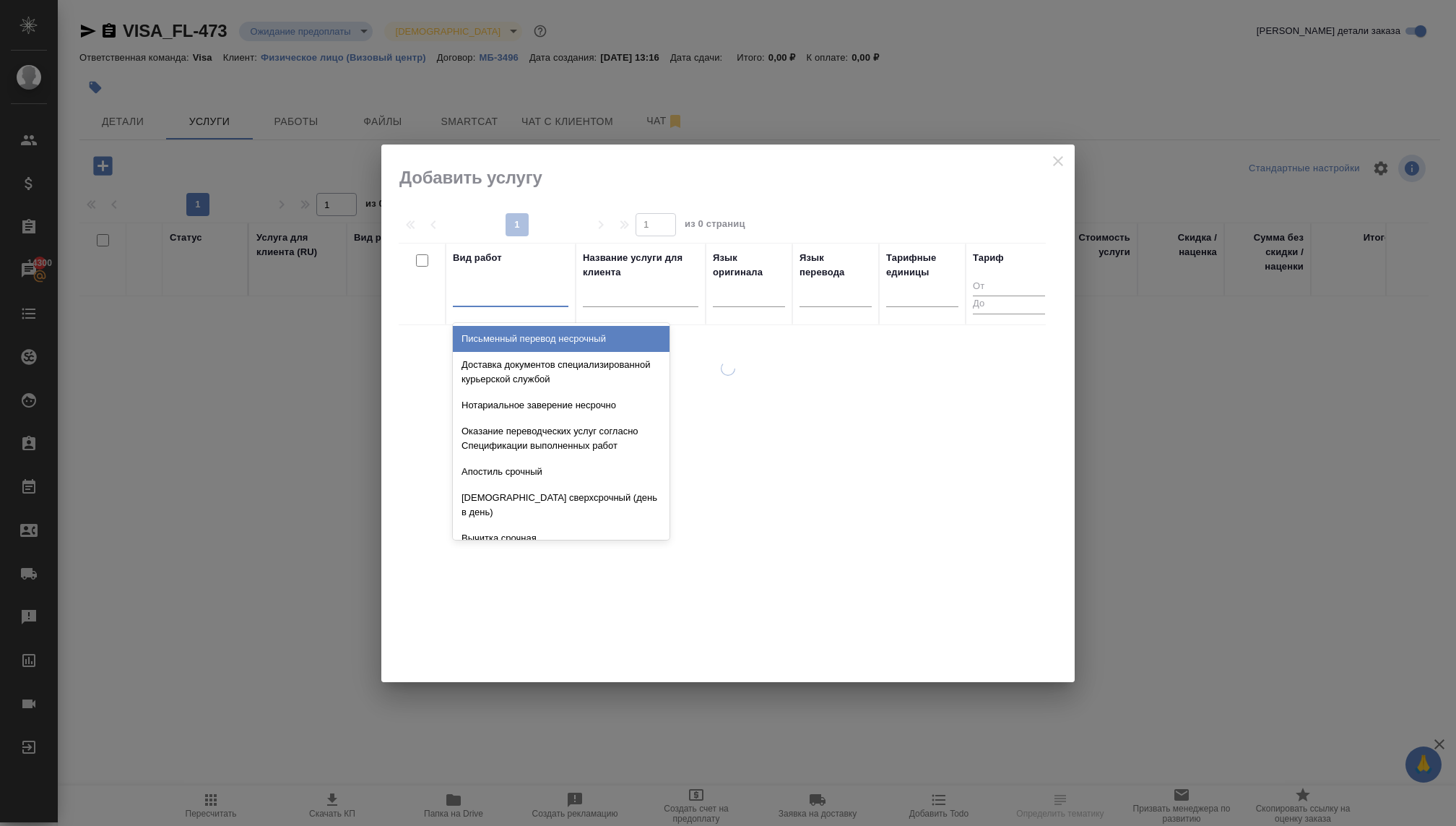
click at [496, 283] on div at bounding box center [510, 292] width 116 height 21
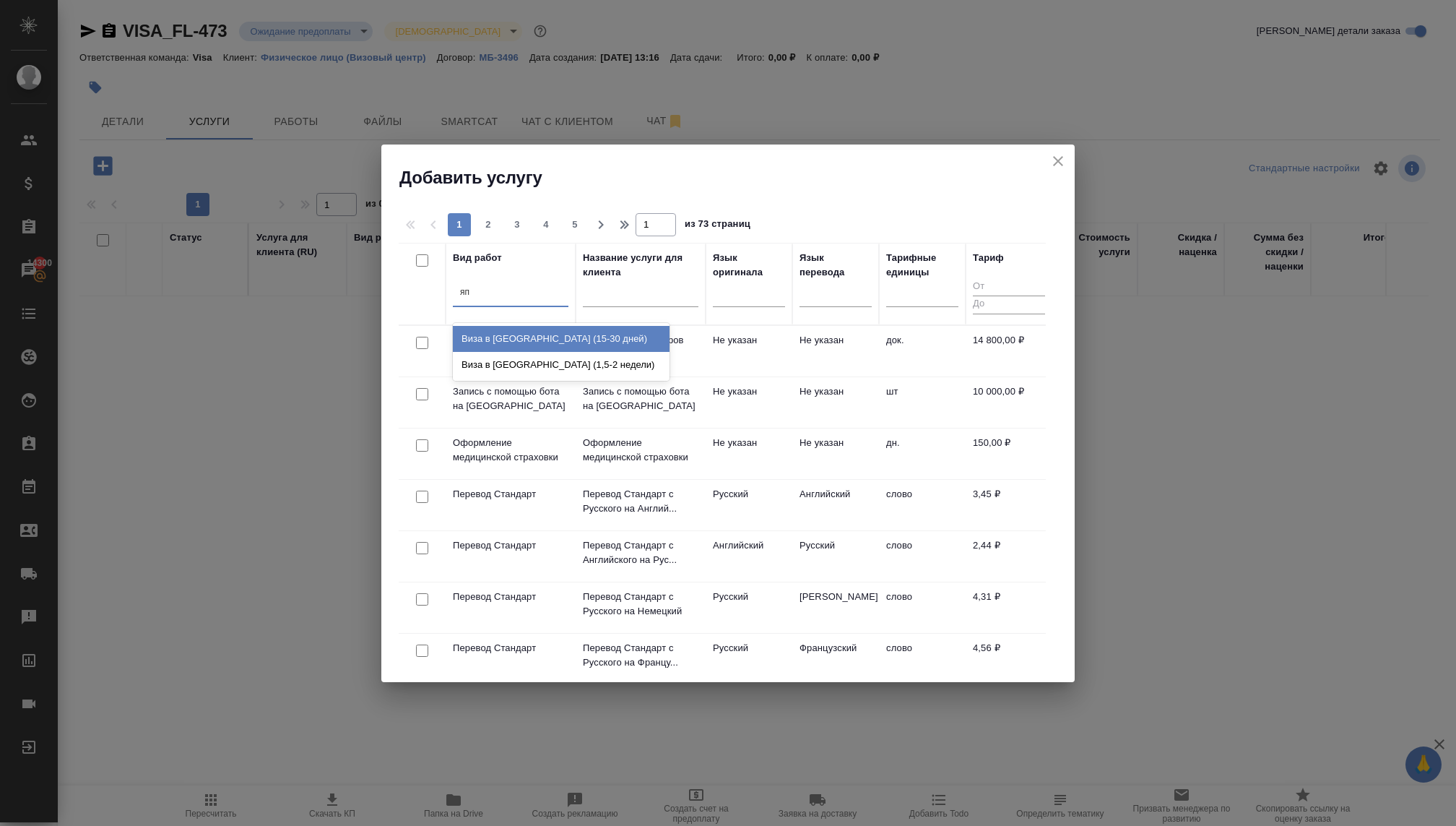
type input "я"
type input "Z"
type input "Япон"
click at [562, 341] on div "Виза в Японию (15-30 дней)" at bounding box center [561, 339] width 216 height 26
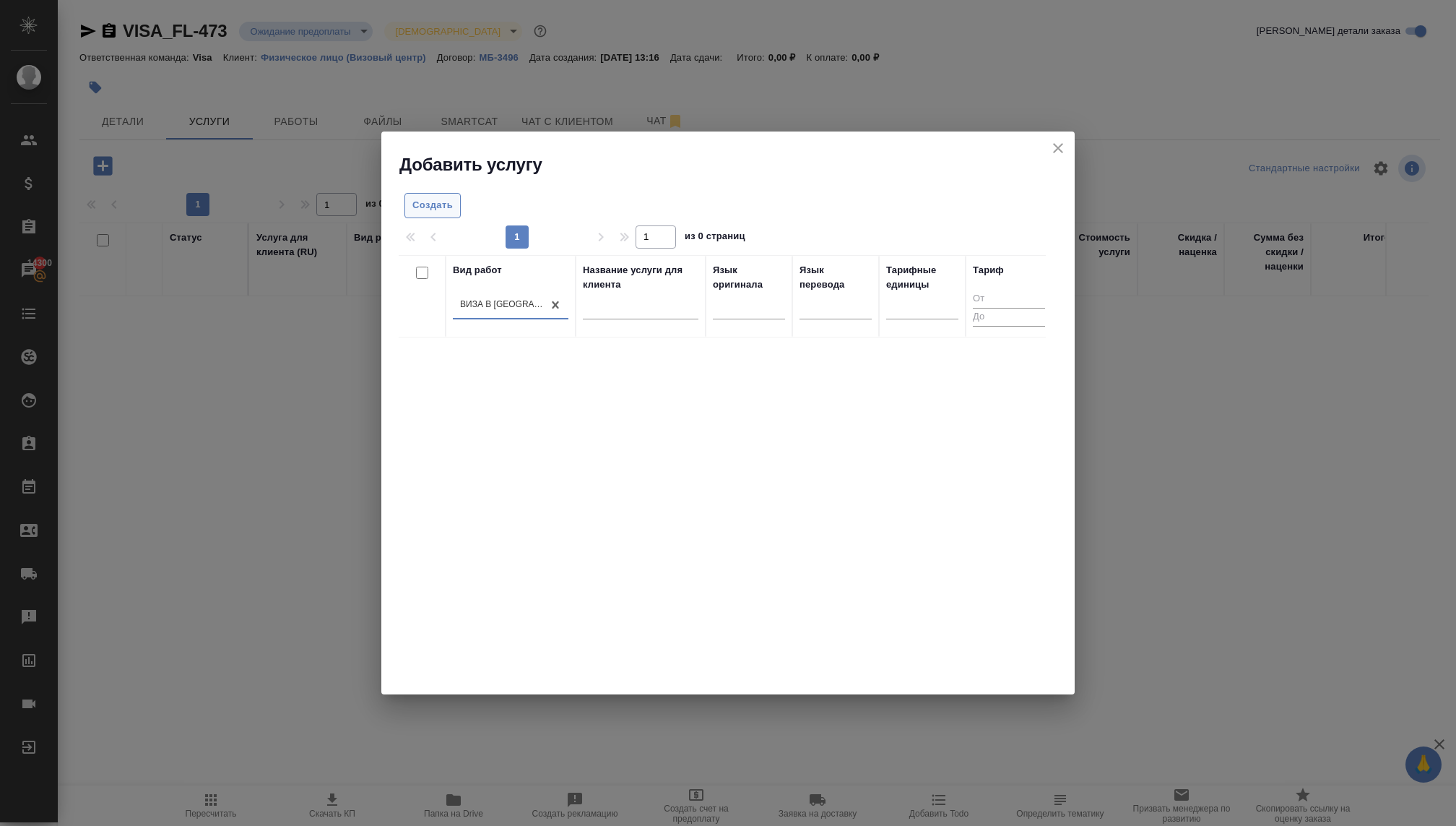
click at [435, 200] on span "Создать" at bounding box center [432, 205] width 41 height 17
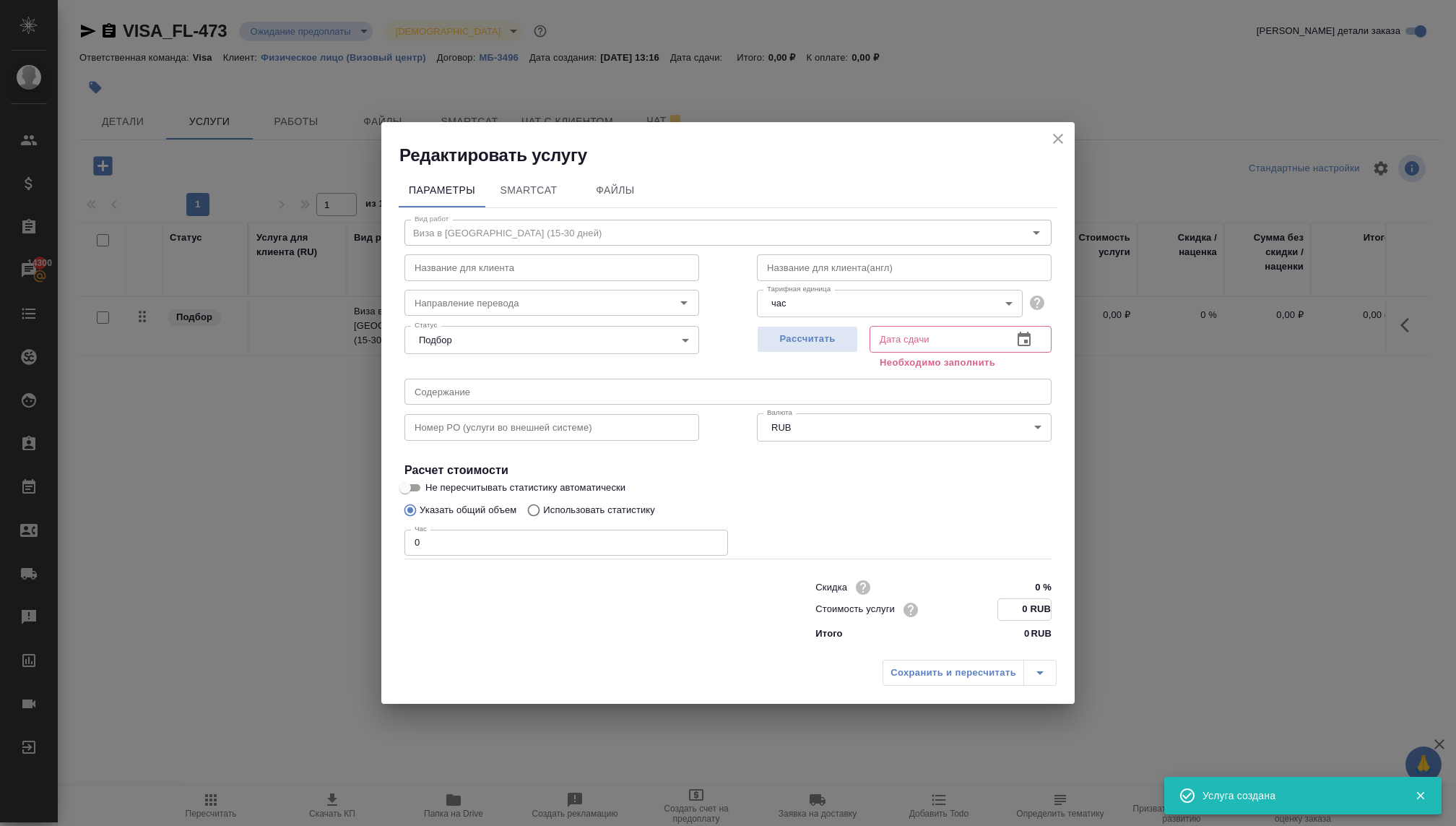
click at [1004, 619] on input "0 RUB" at bounding box center [1025, 610] width 53 height 21
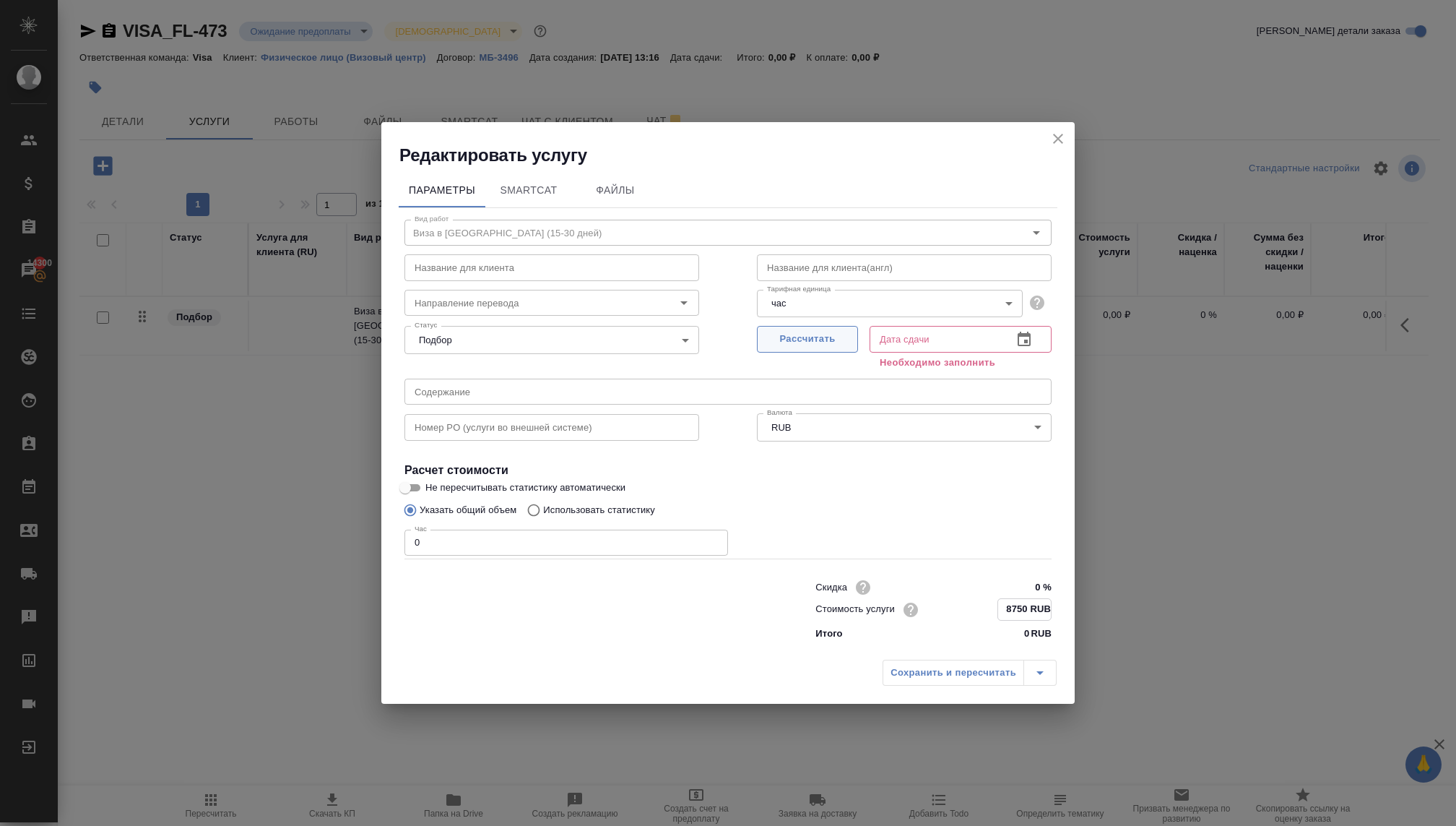
type input "8750 RUB"
click at [839, 343] on span "Рассчитать" at bounding box center [807, 339] width 85 height 17
type input "18.09.2025 11:43"
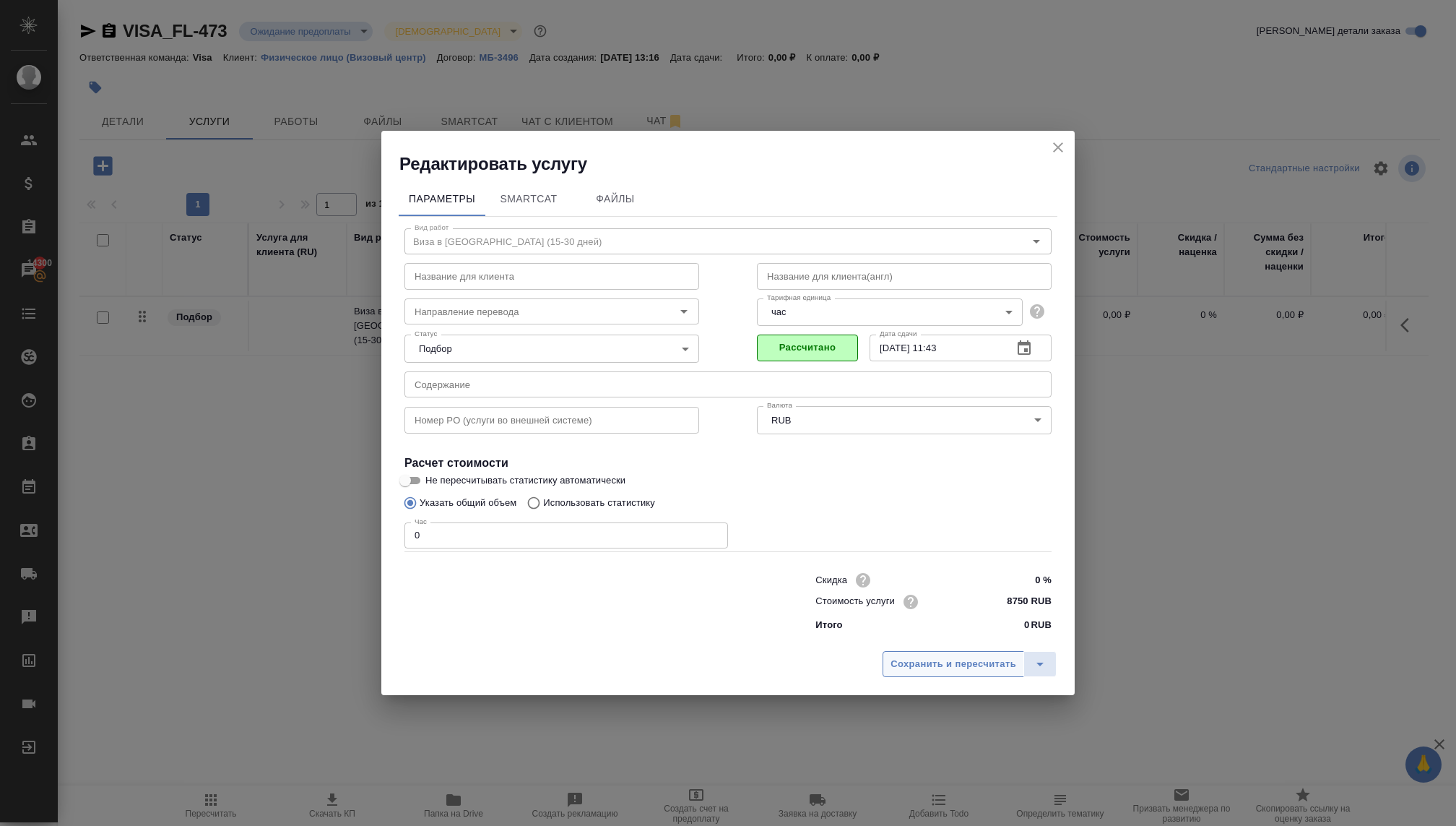
click at [947, 668] on span "Сохранить и пересчитать" at bounding box center [953, 664] width 125 height 17
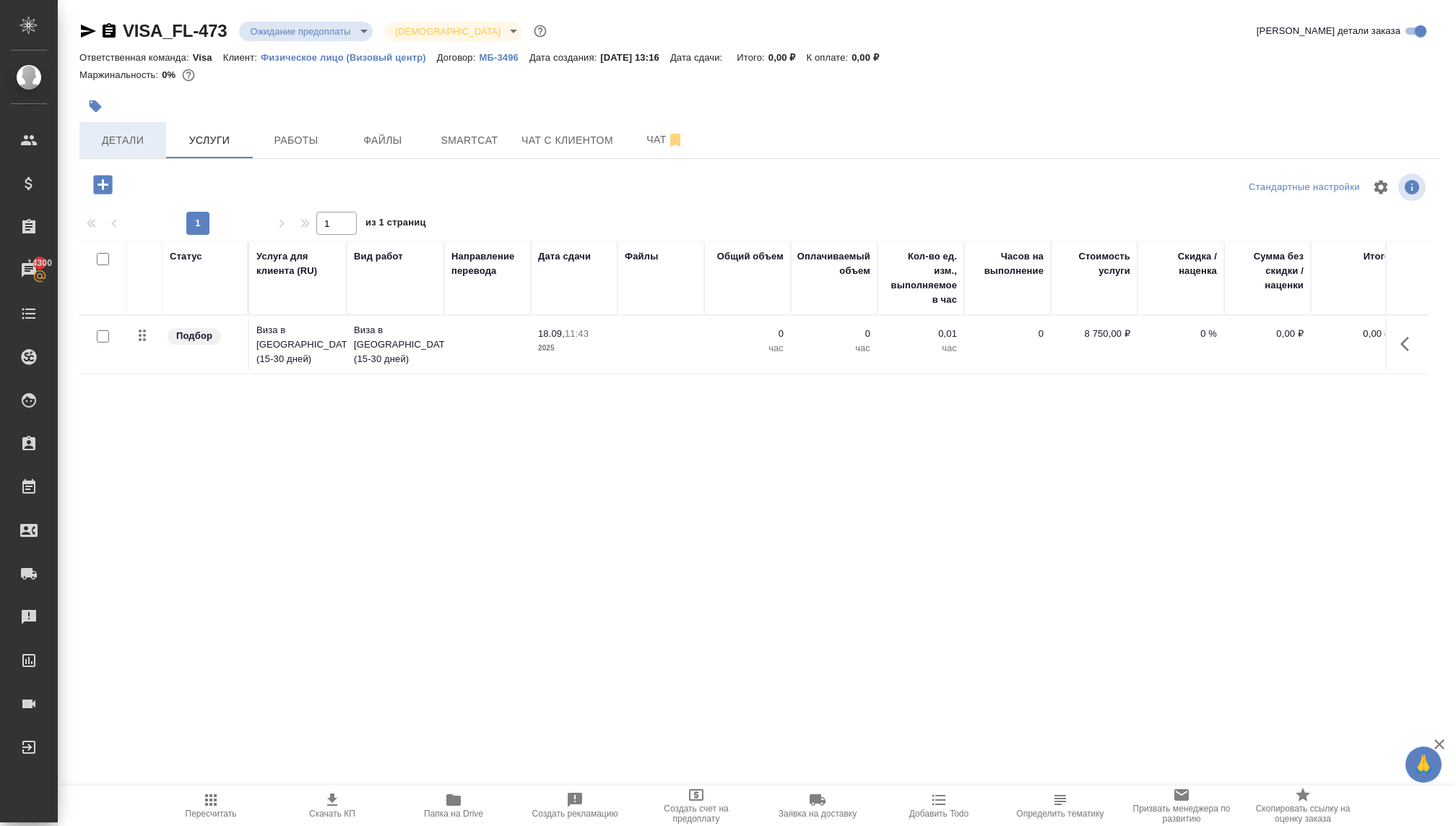
click at [134, 137] on span "Детали" at bounding box center [122, 141] width 69 height 18
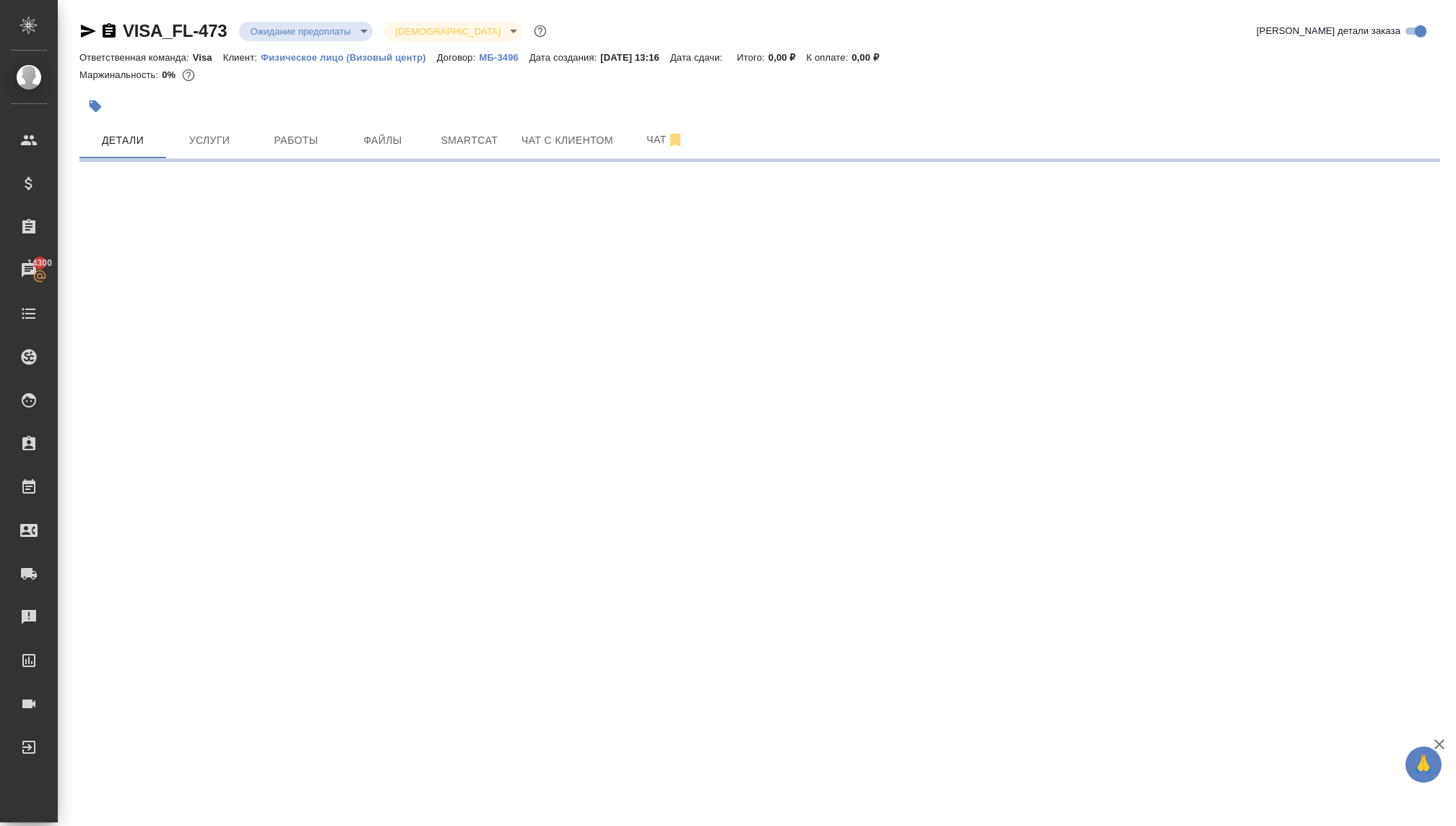
select select "RU"
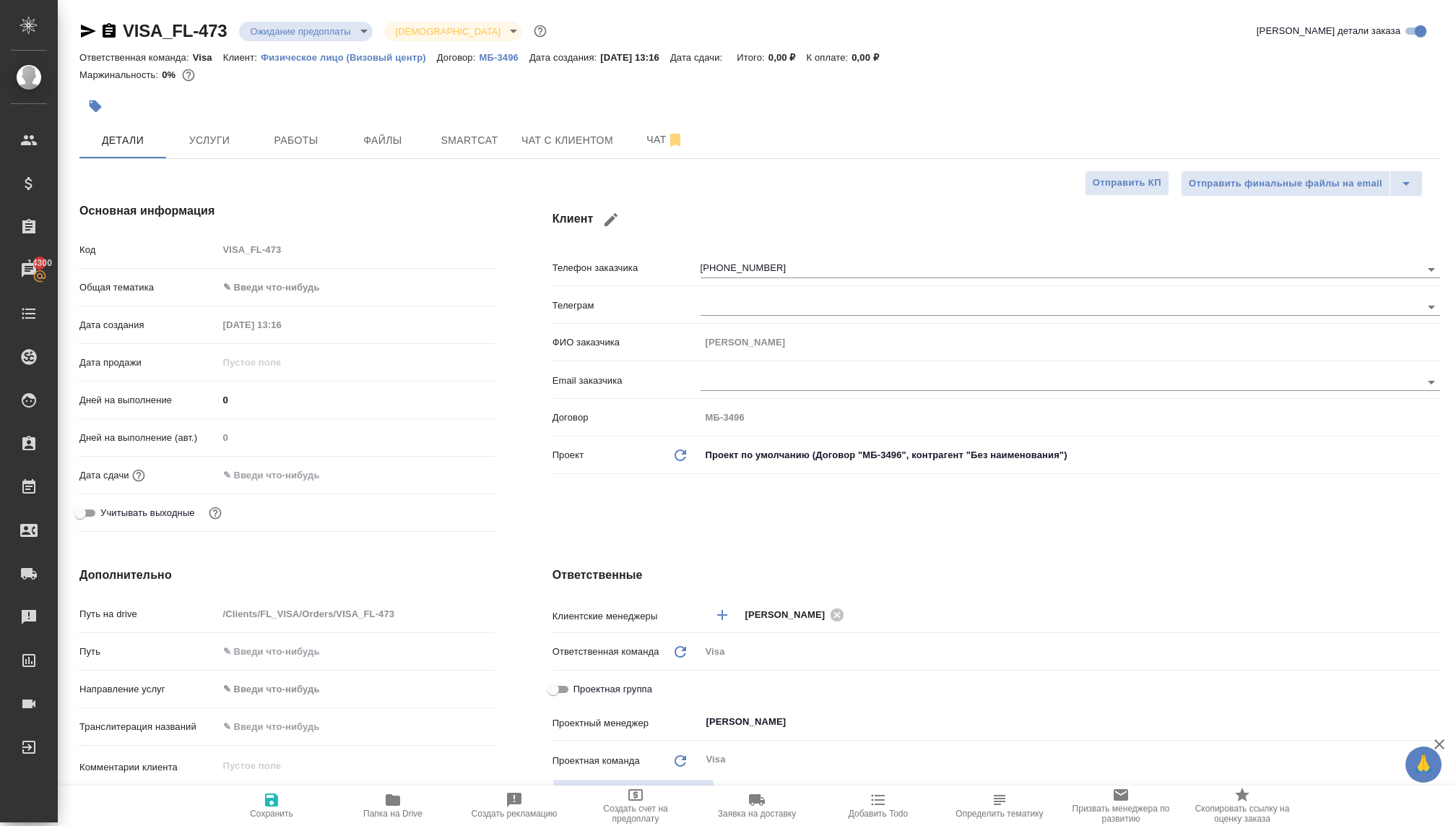
type textarea "x"
click at [257, 474] on input "text" at bounding box center [282, 475] width 126 height 21
click at [454, 474] on icon "button" at bounding box center [453, 473] width 13 height 14
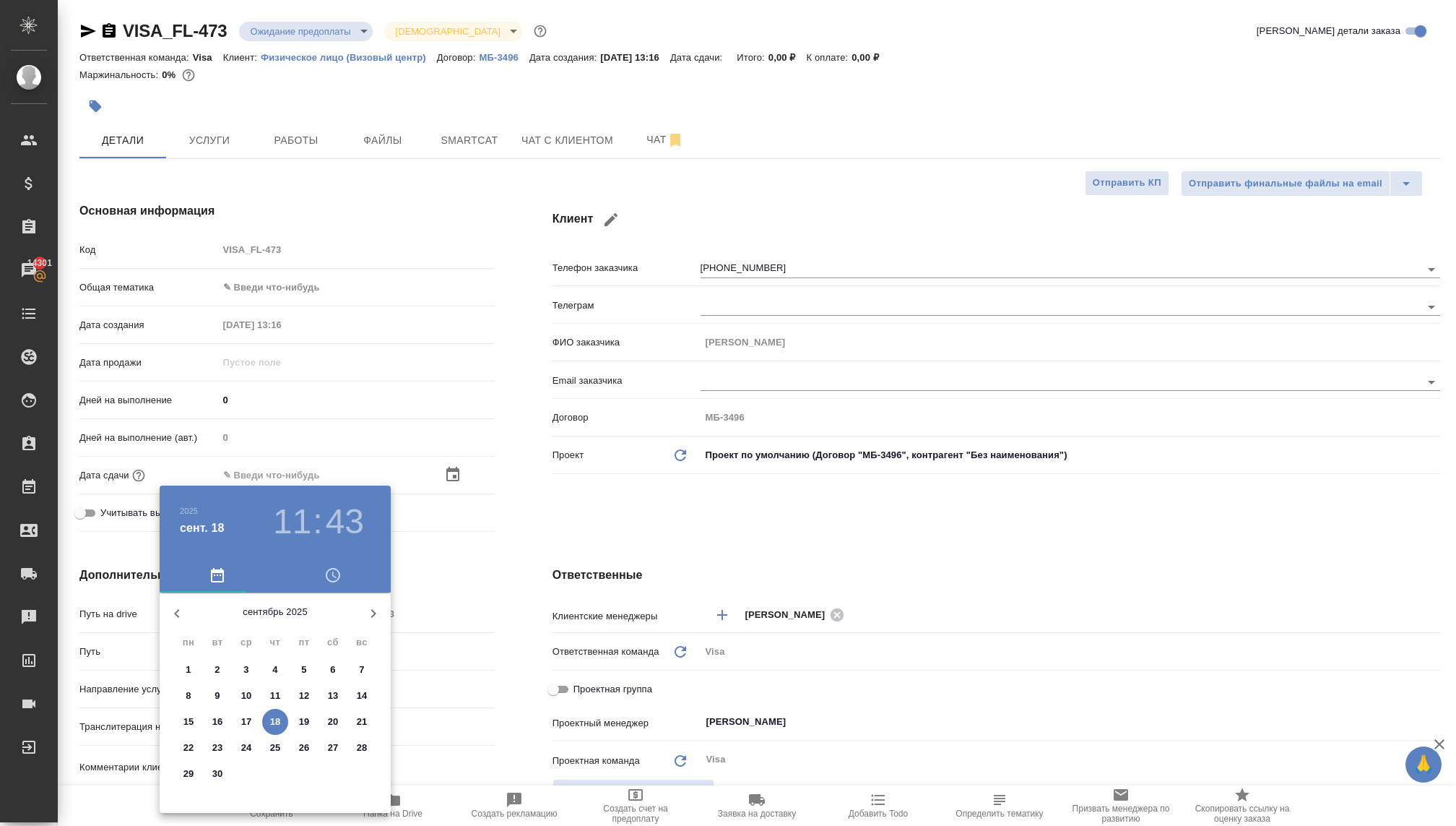
click at [214, 777] on p "30" at bounding box center [218, 773] width 11 height 14
type input "30.09.2025 11:43"
type textarea "x"
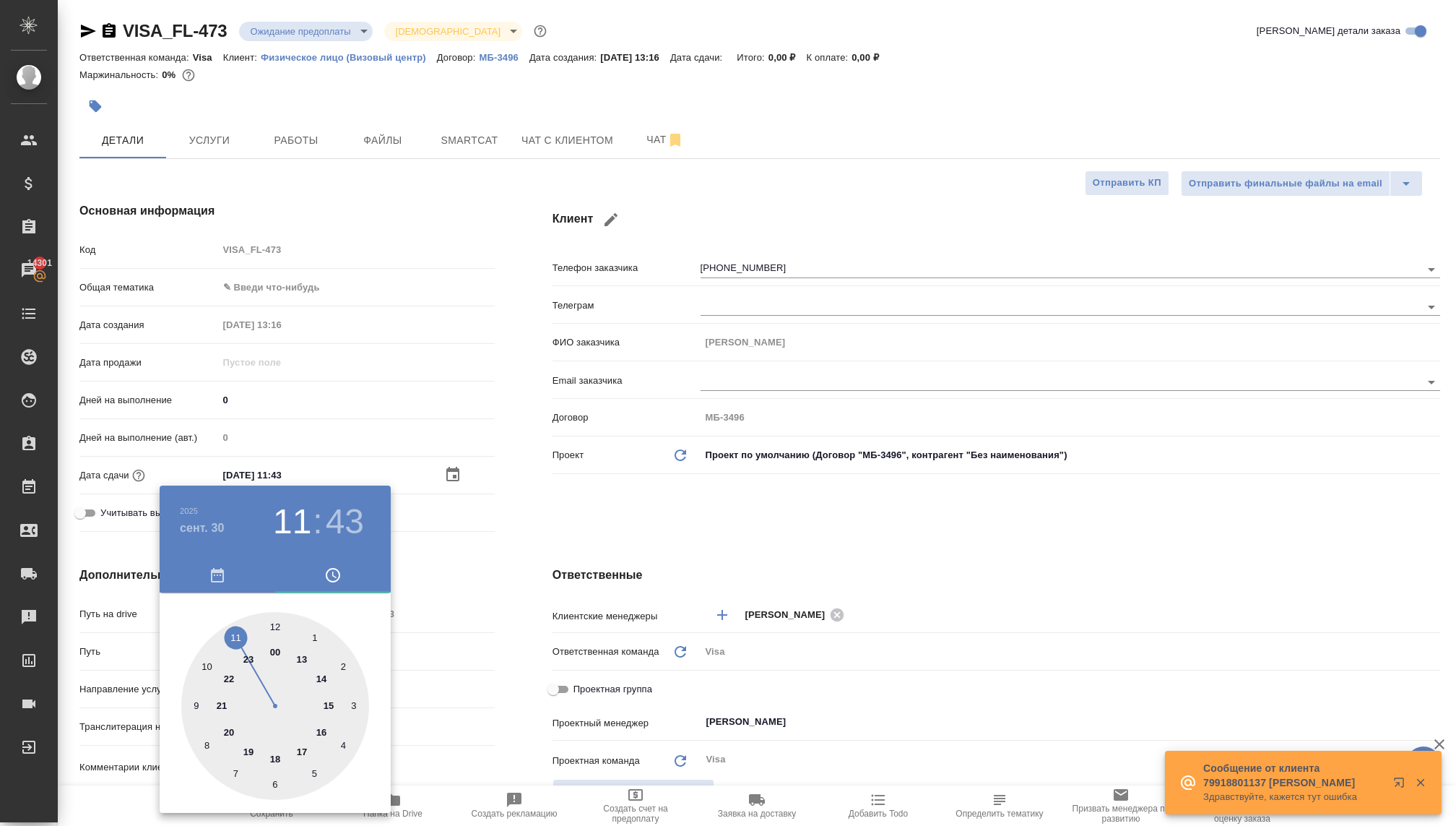
click at [352, 238] on div at bounding box center [728, 413] width 1456 height 826
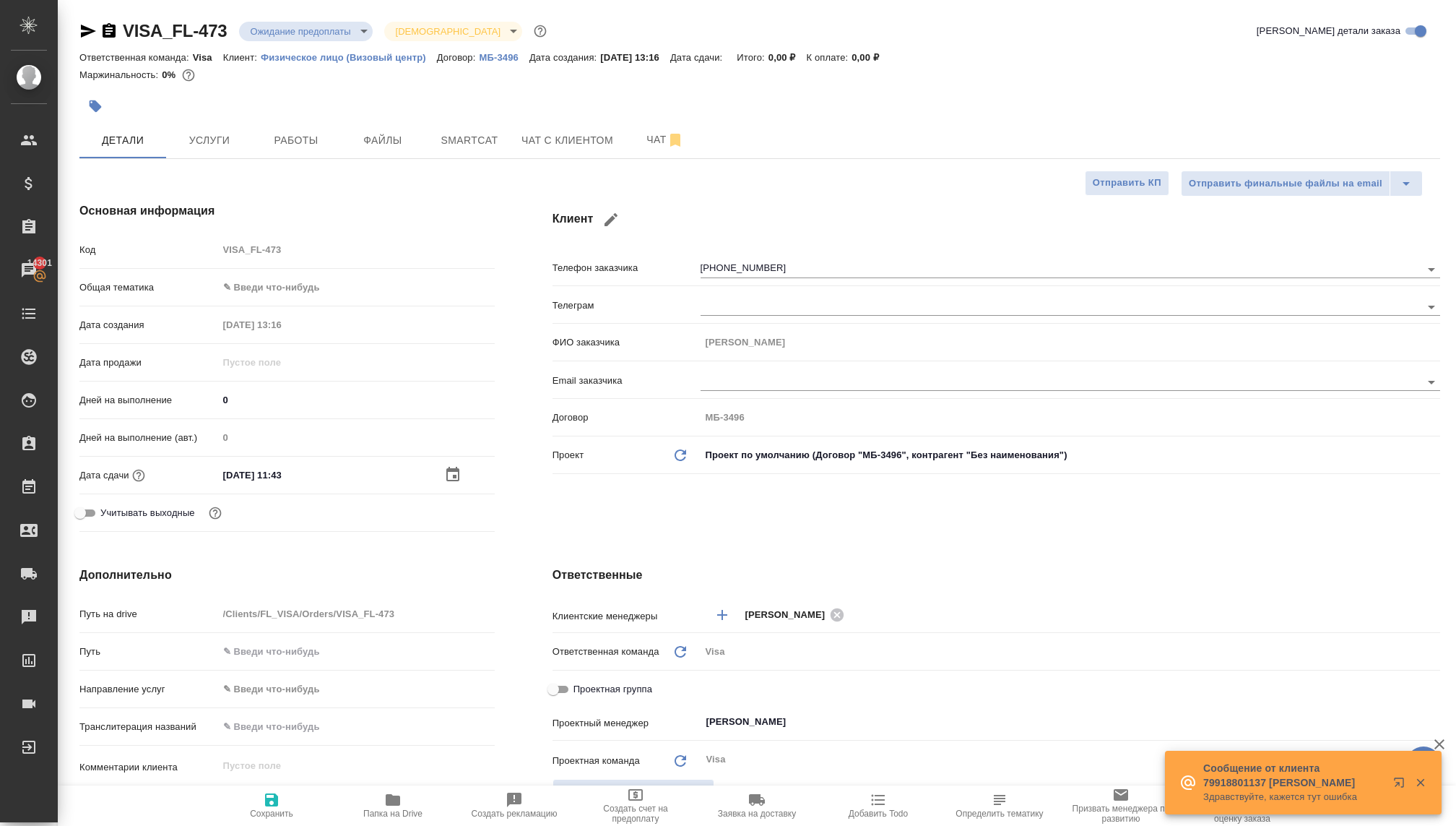
click at [302, 286] on body "🙏 .cls-1 fill:#fff; AWATERA Kovaleva Ekaterina Клиенты Спецификации Заказы 1430…" at bounding box center [728, 413] width 1456 height 826
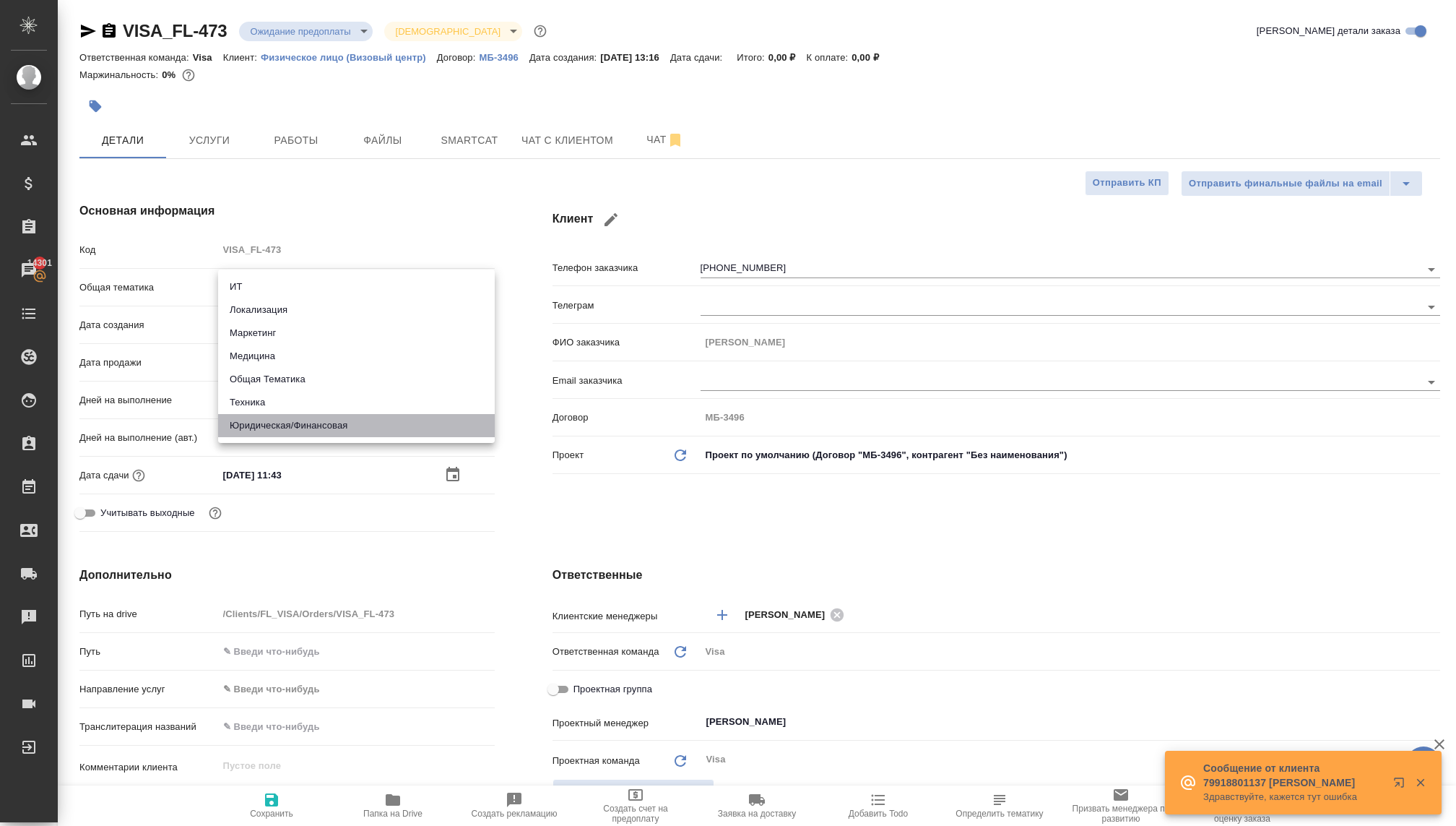
click at [278, 417] on li "Юридическая/Финансовая" at bounding box center [356, 425] width 276 height 23
type input "yr-fn"
type textarea "x"
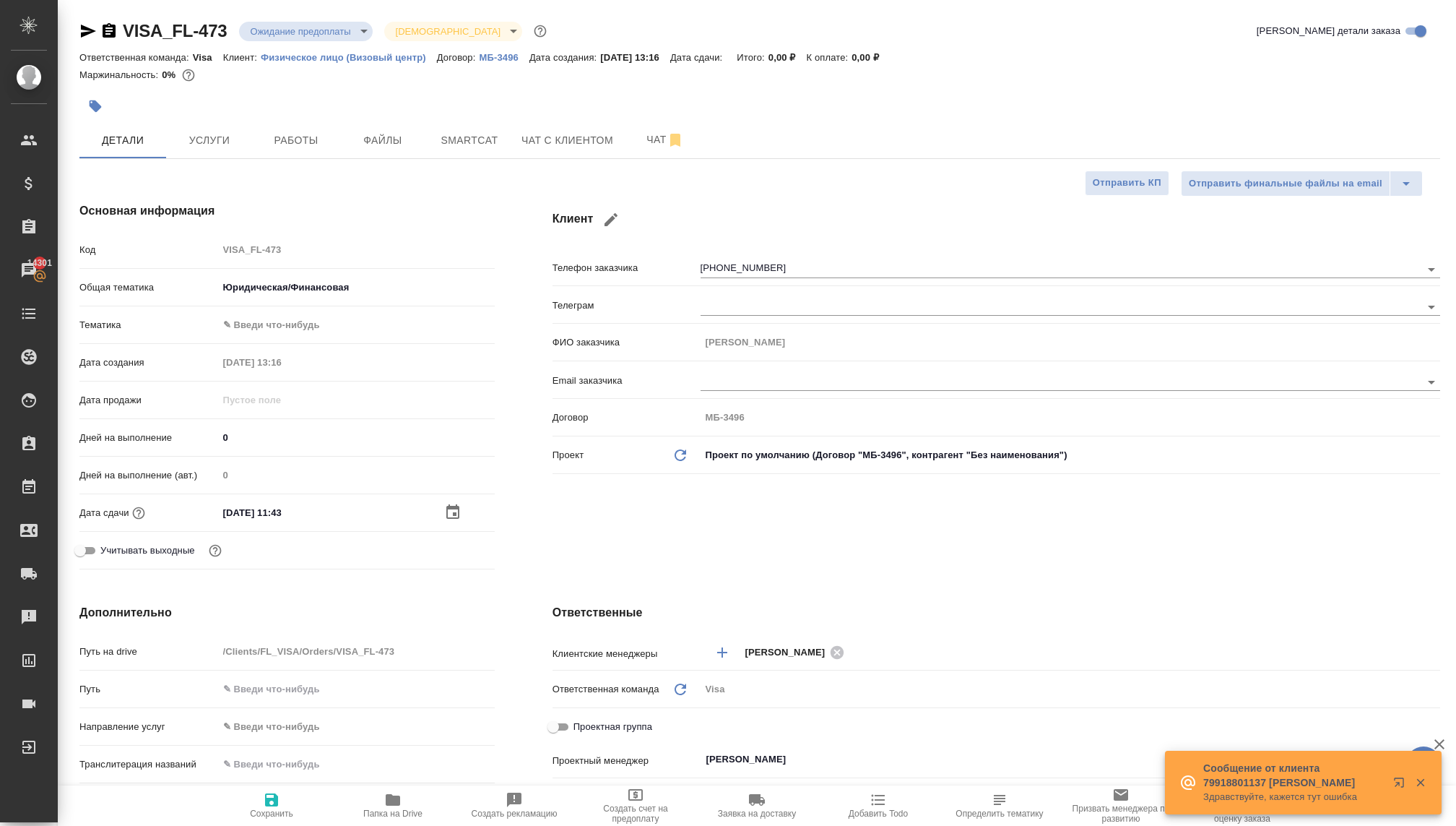
click at [260, 326] on body "🙏 .cls-1 fill:#fff; AWATERA Kovaleva Ekaterina Клиенты Спецификации Заказы 1430…" at bounding box center [728, 413] width 1456 height 826
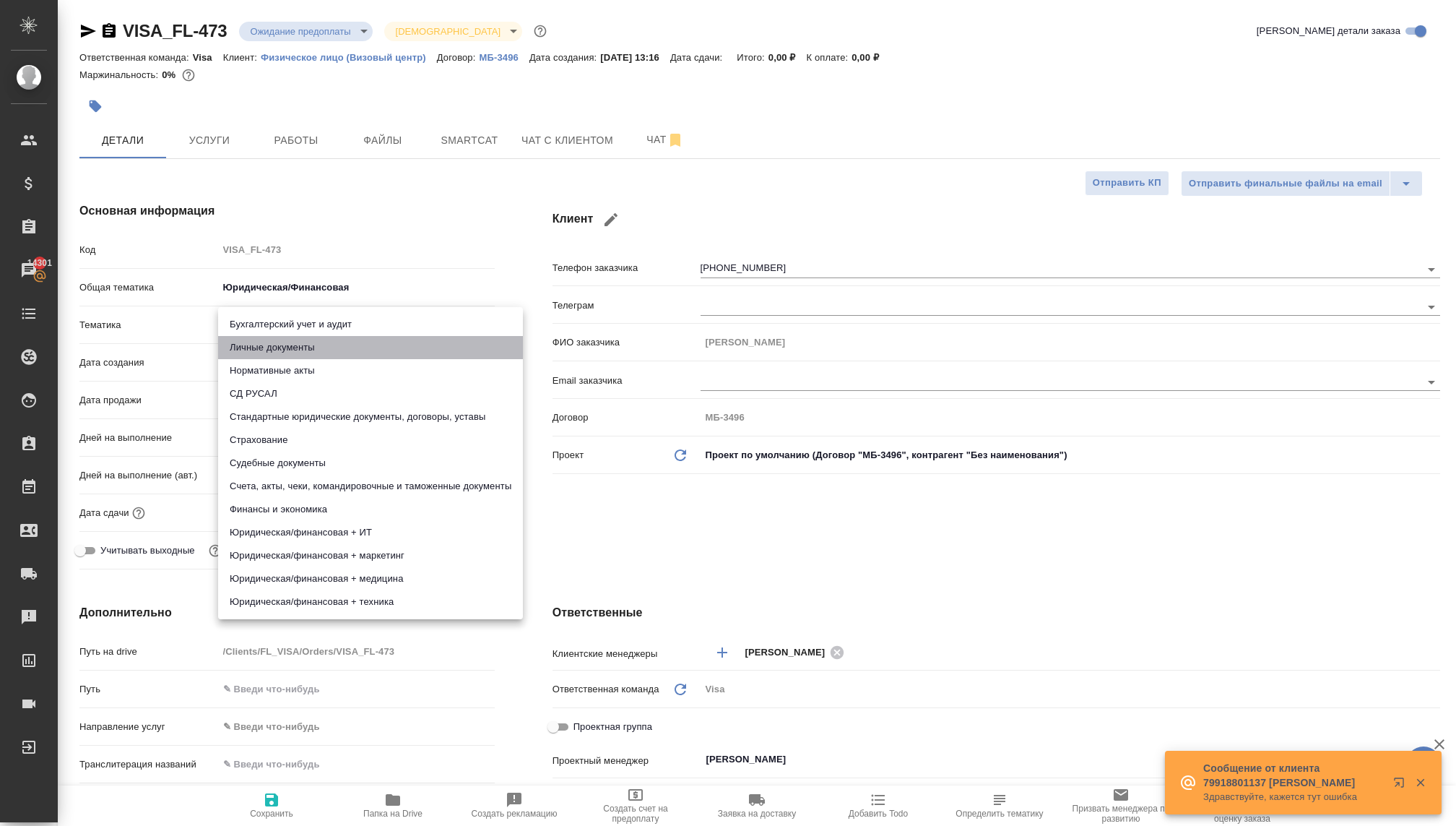
click at [279, 351] on li "Личные документы" at bounding box center [371, 347] width 305 height 23
type textarea "x"
type input "5a8b8b956a9677013d343cfe"
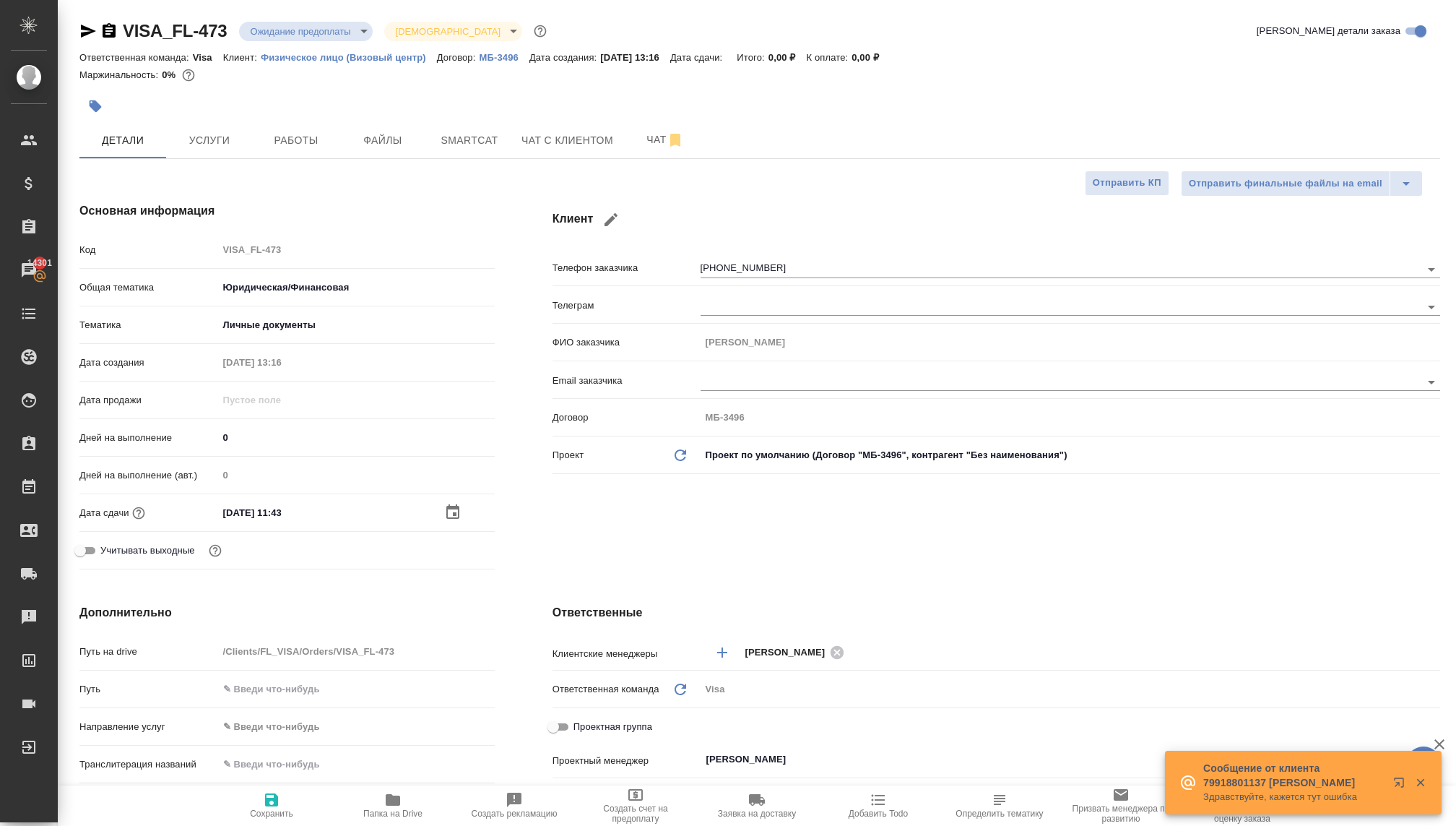
click at [442, 510] on div "30.09.2025 11:43" at bounding box center [356, 512] width 276 height 21
click at [471, 510] on div at bounding box center [469, 512] width 50 height 18
click at [459, 510] on icon "button" at bounding box center [453, 512] width 18 height 18
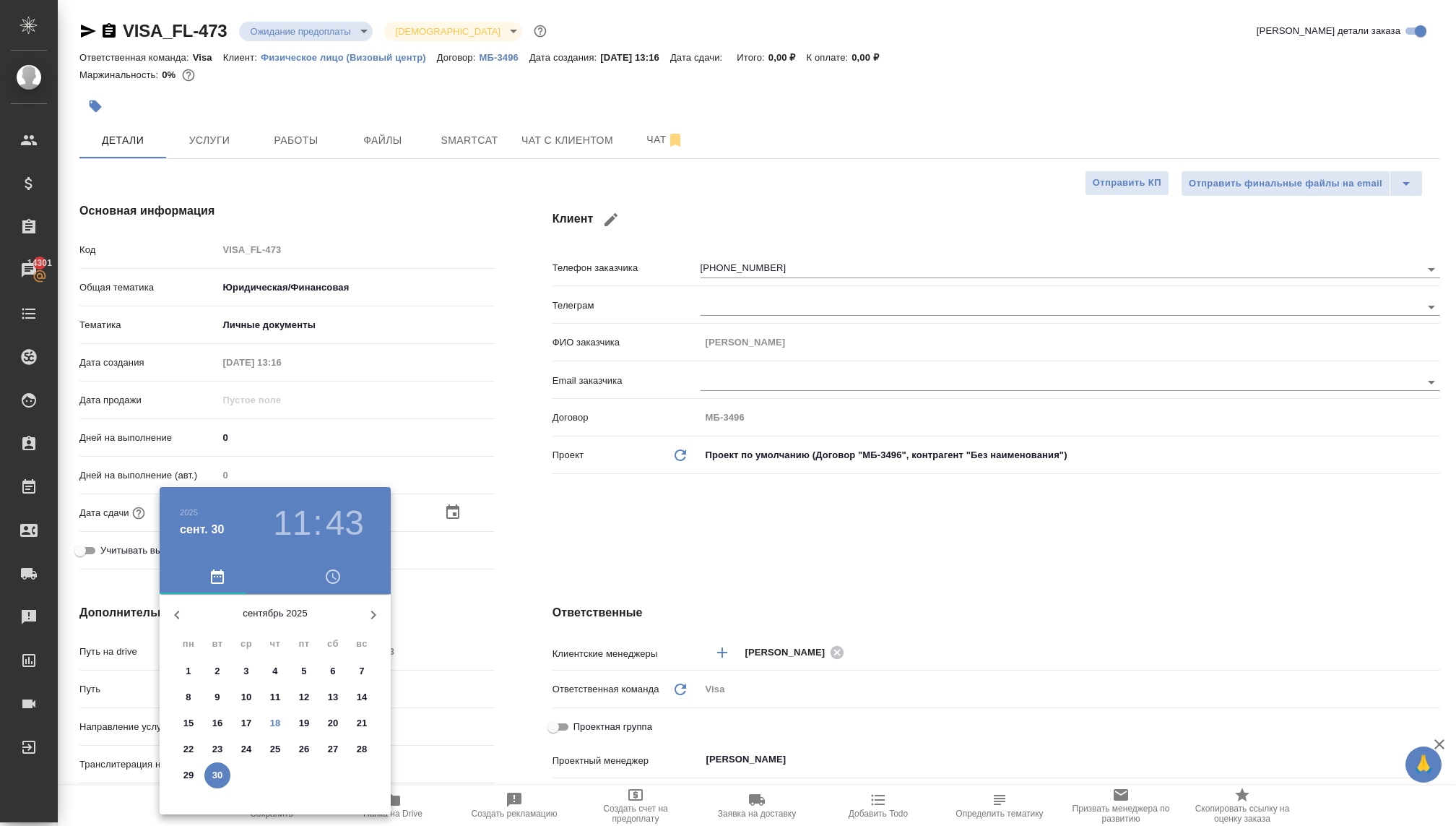
click at [375, 606] on icon "button" at bounding box center [374, 615] width 18 height 18
click at [270, 673] on span "2" at bounding box center [275, 671] width 26 height 14
type input "[DATE] 11:43"
type textarea "x"
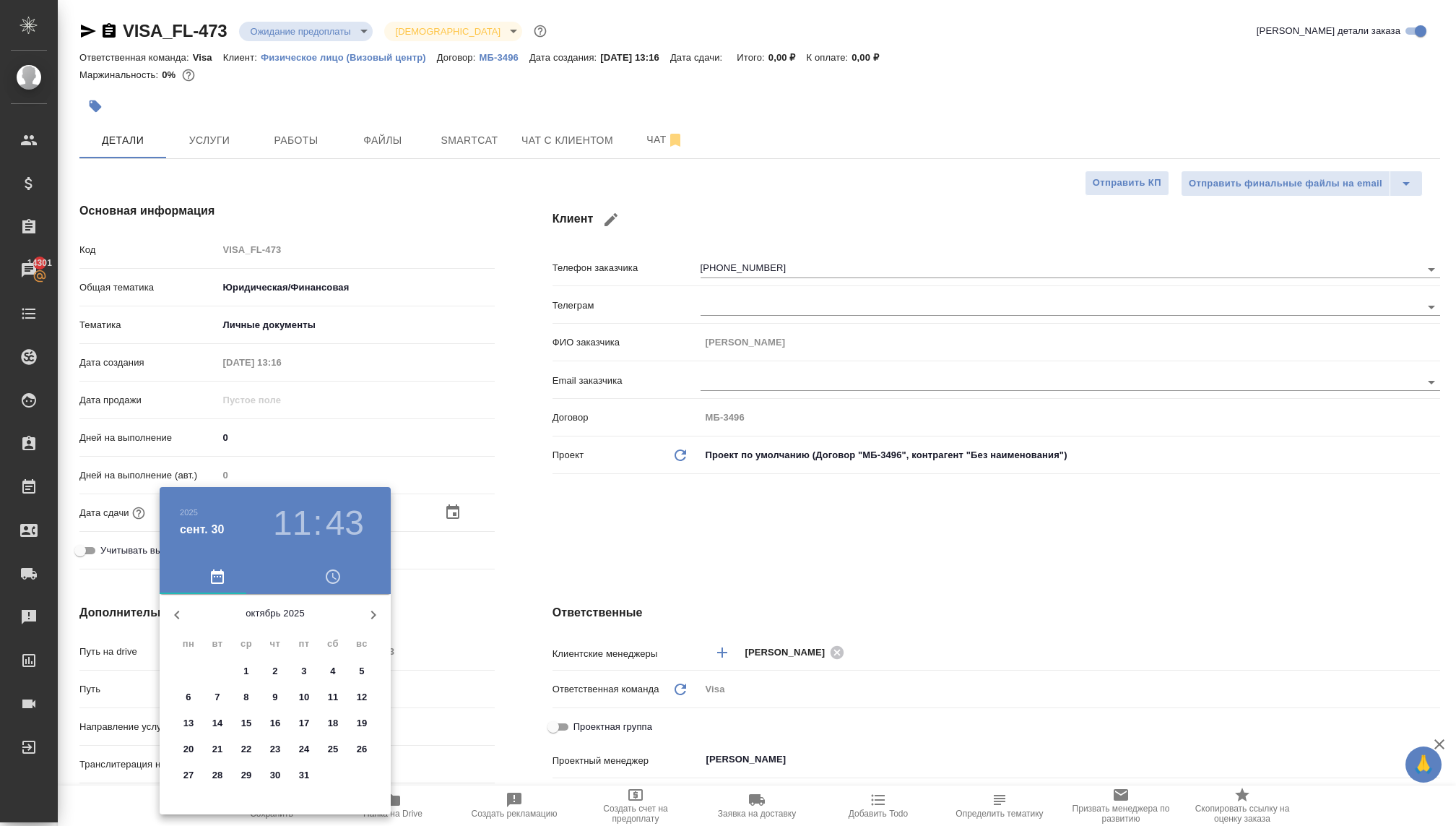
type textarea "x"
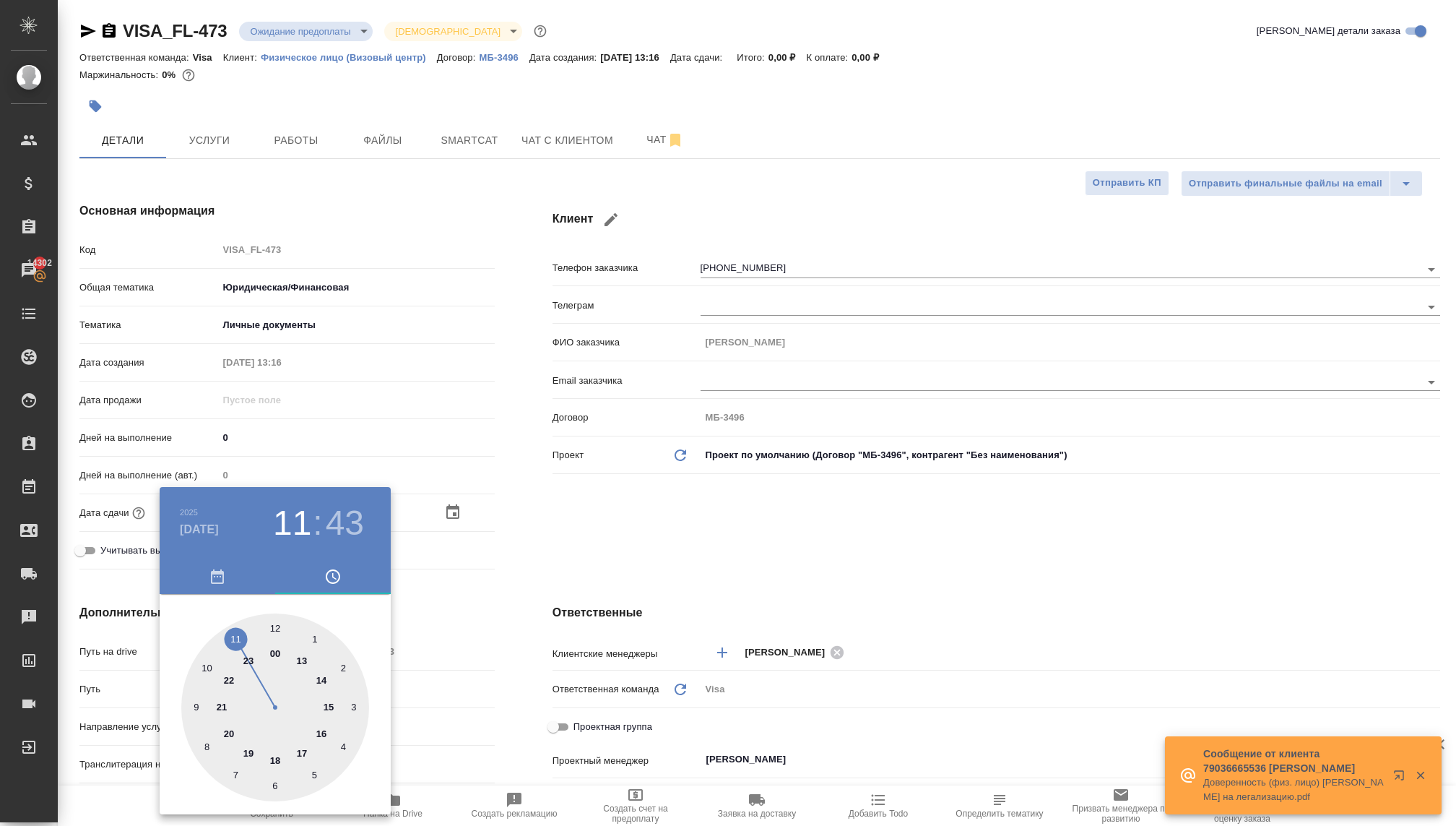
click at [510, 347] on div at bounding box center [728, 413] width 1456 height 826
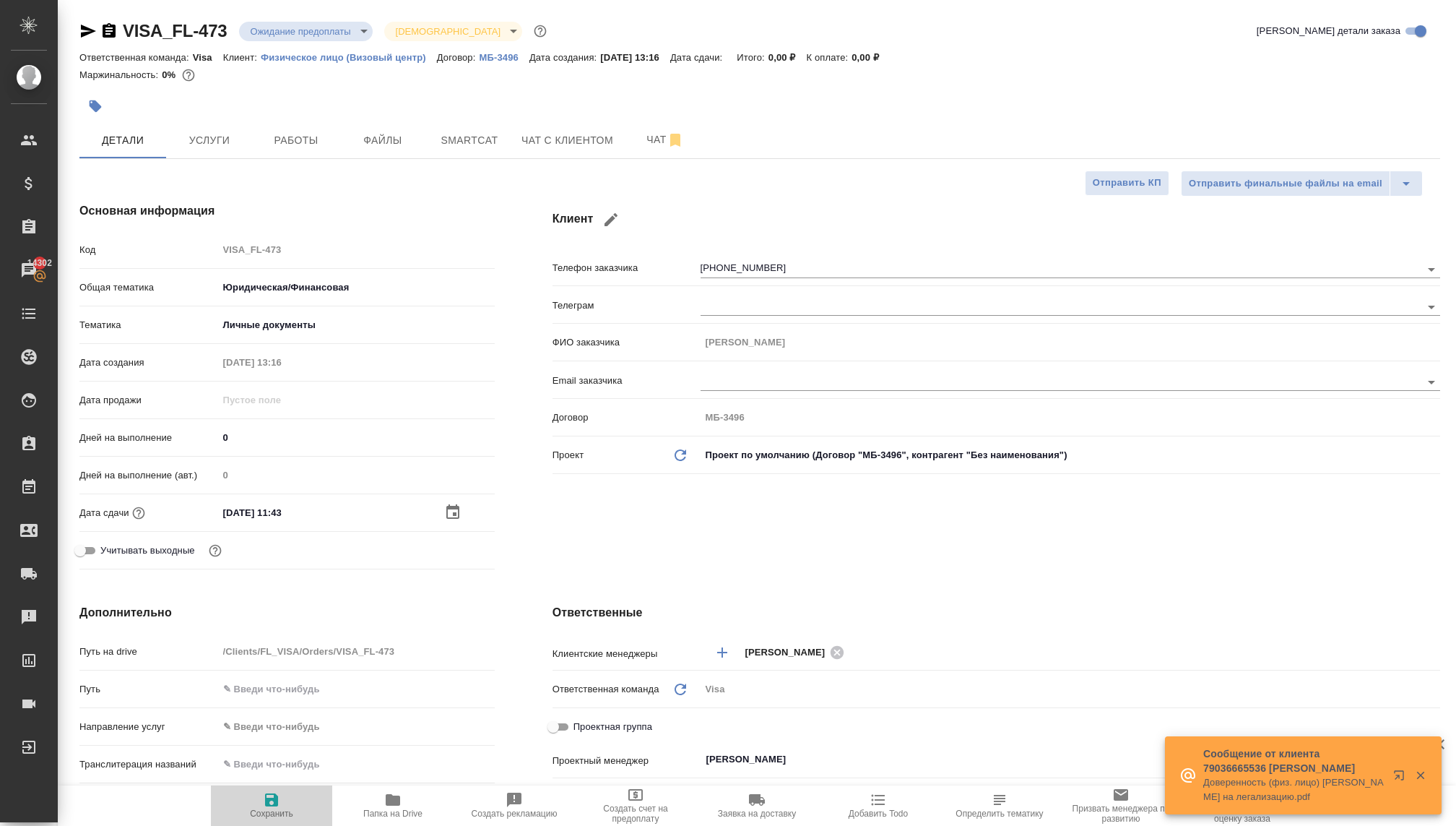
click at [273, 800] on icon "button" at bounding box center [272, 800] width 13 height 13
type textarea "x"
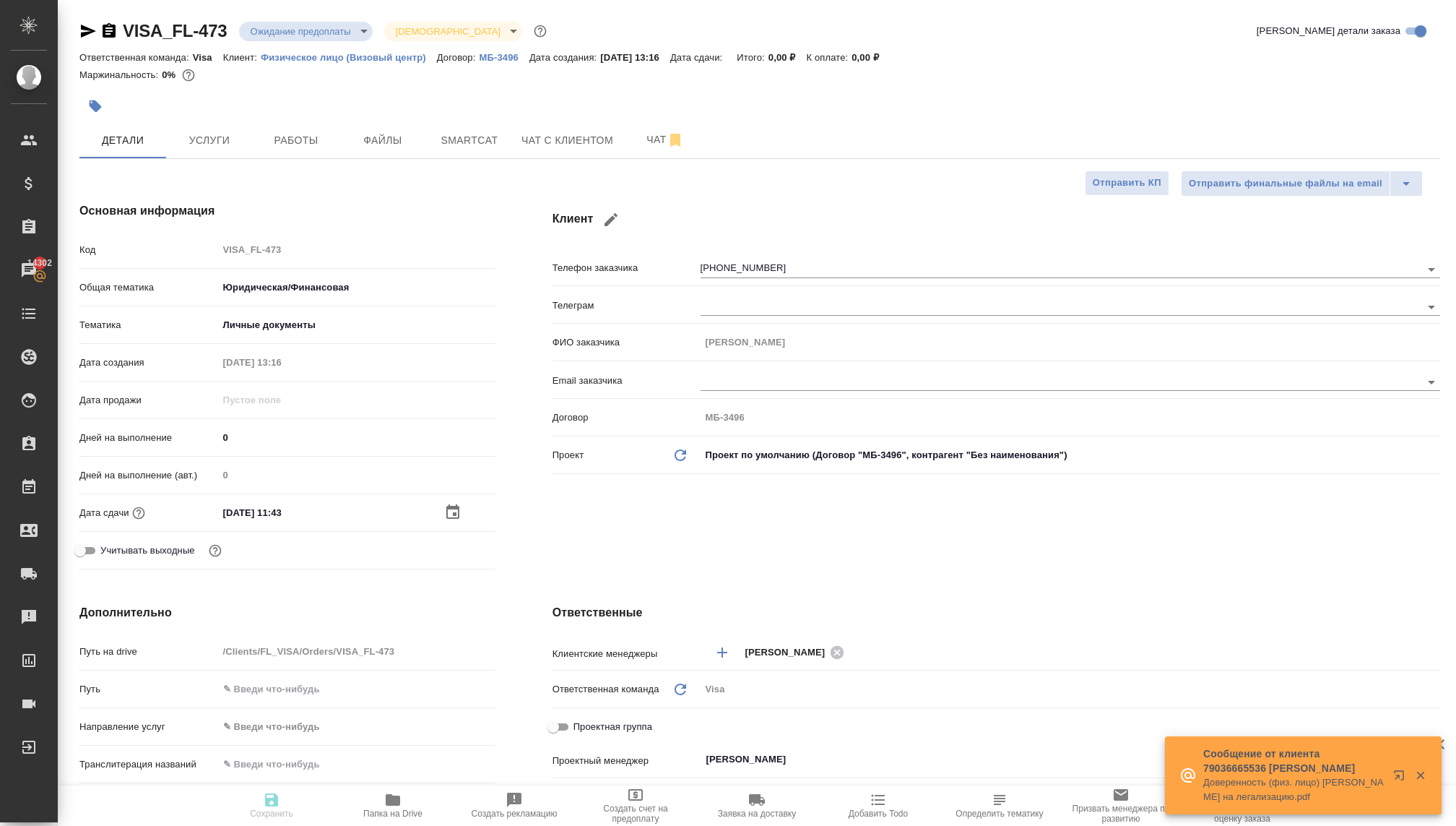
type textarea "x"
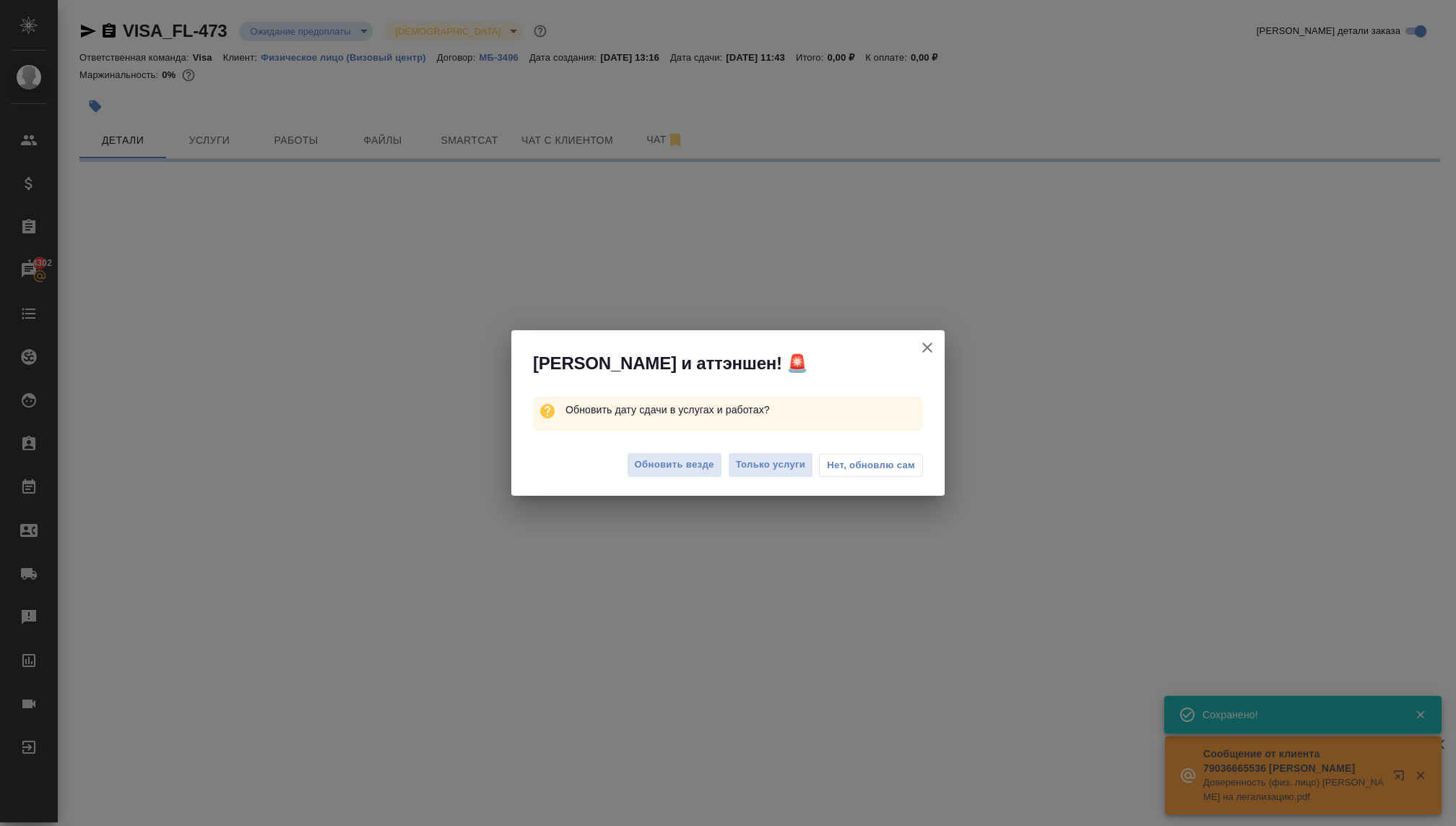
select select "RU"
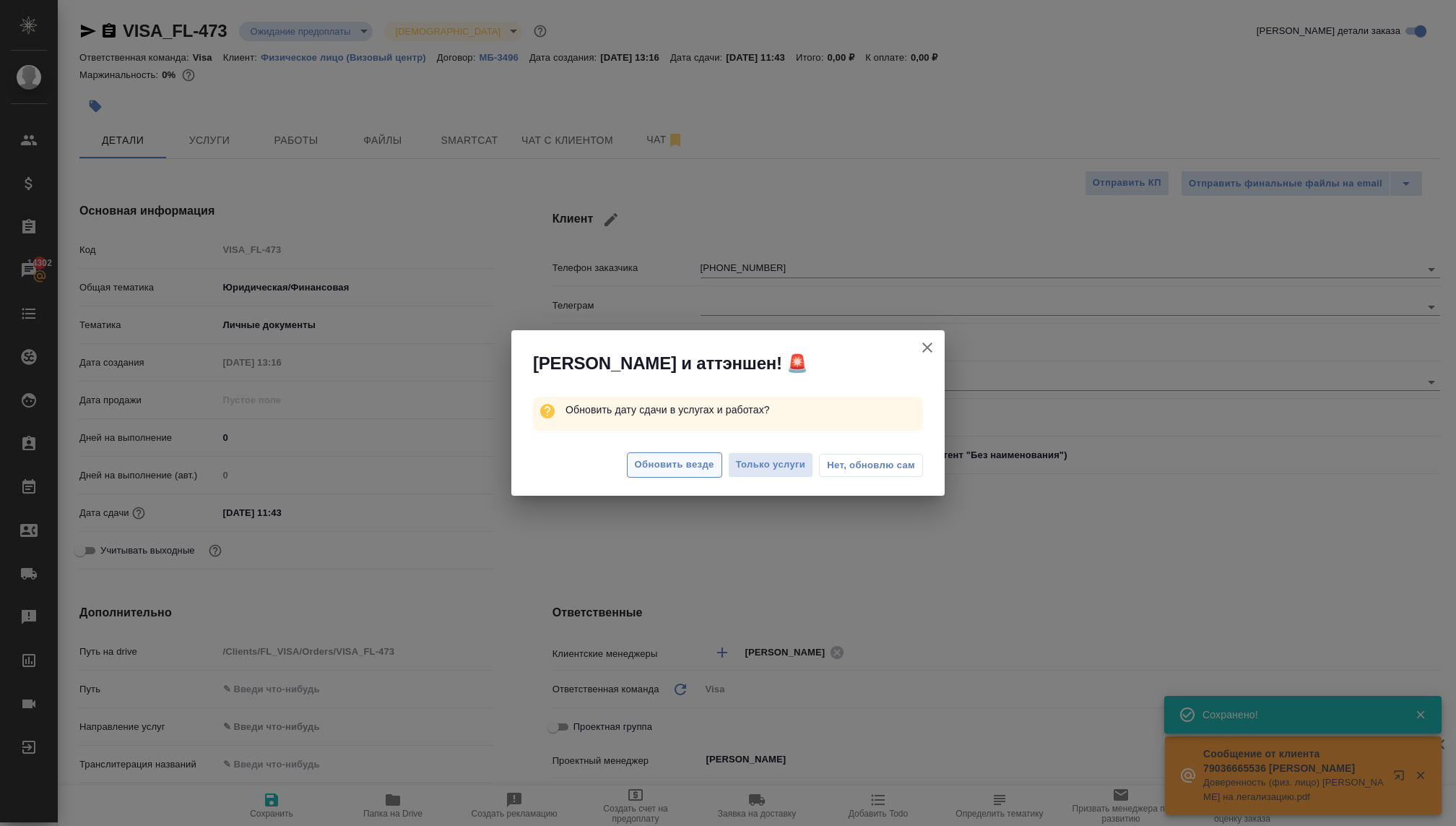
type textarea "x"
click at [666, 459] on span "Обновить везде" at bounding box center [674, 465] width 79 height 17
type textarea "x"
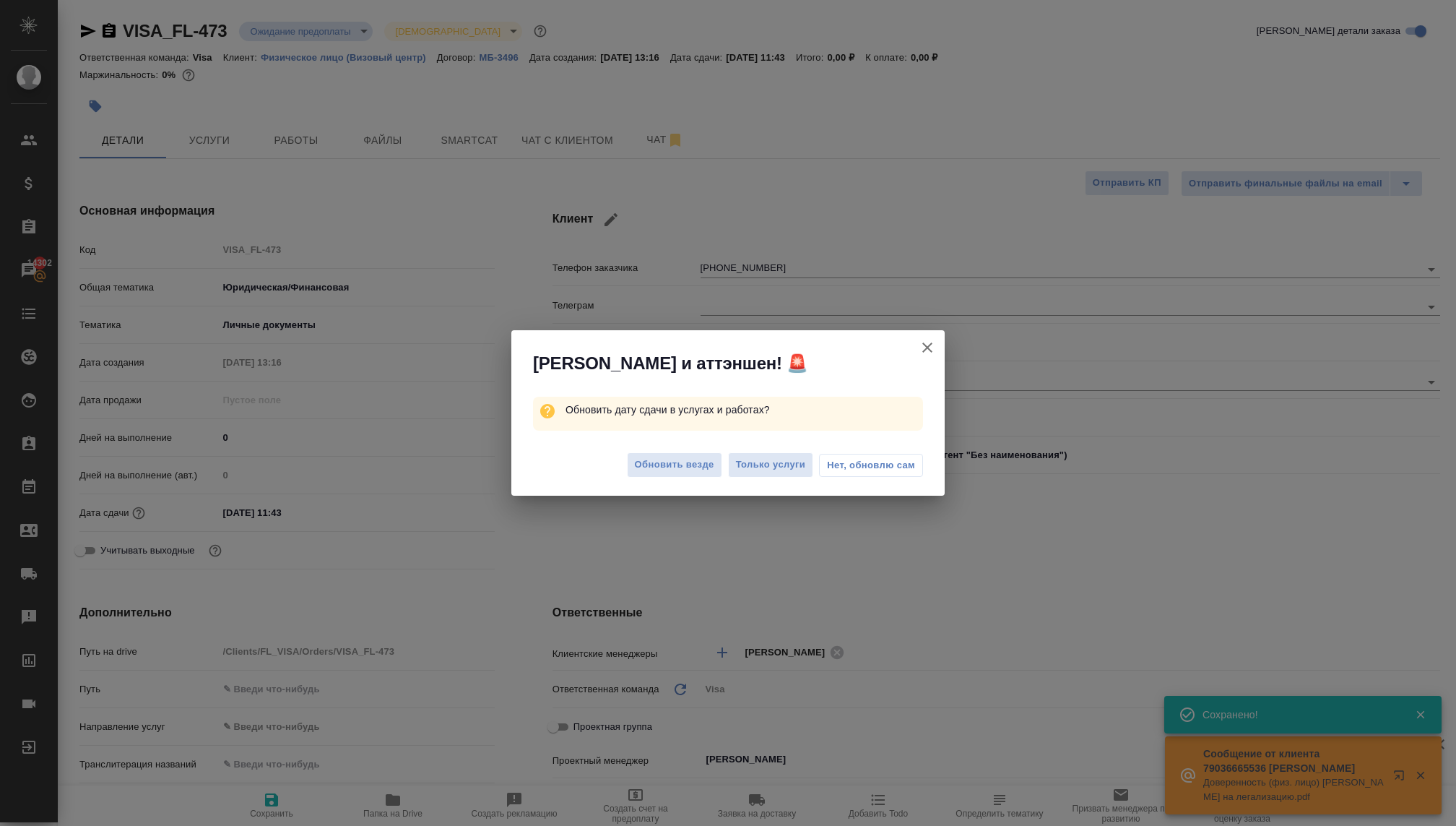
type textarea "x"
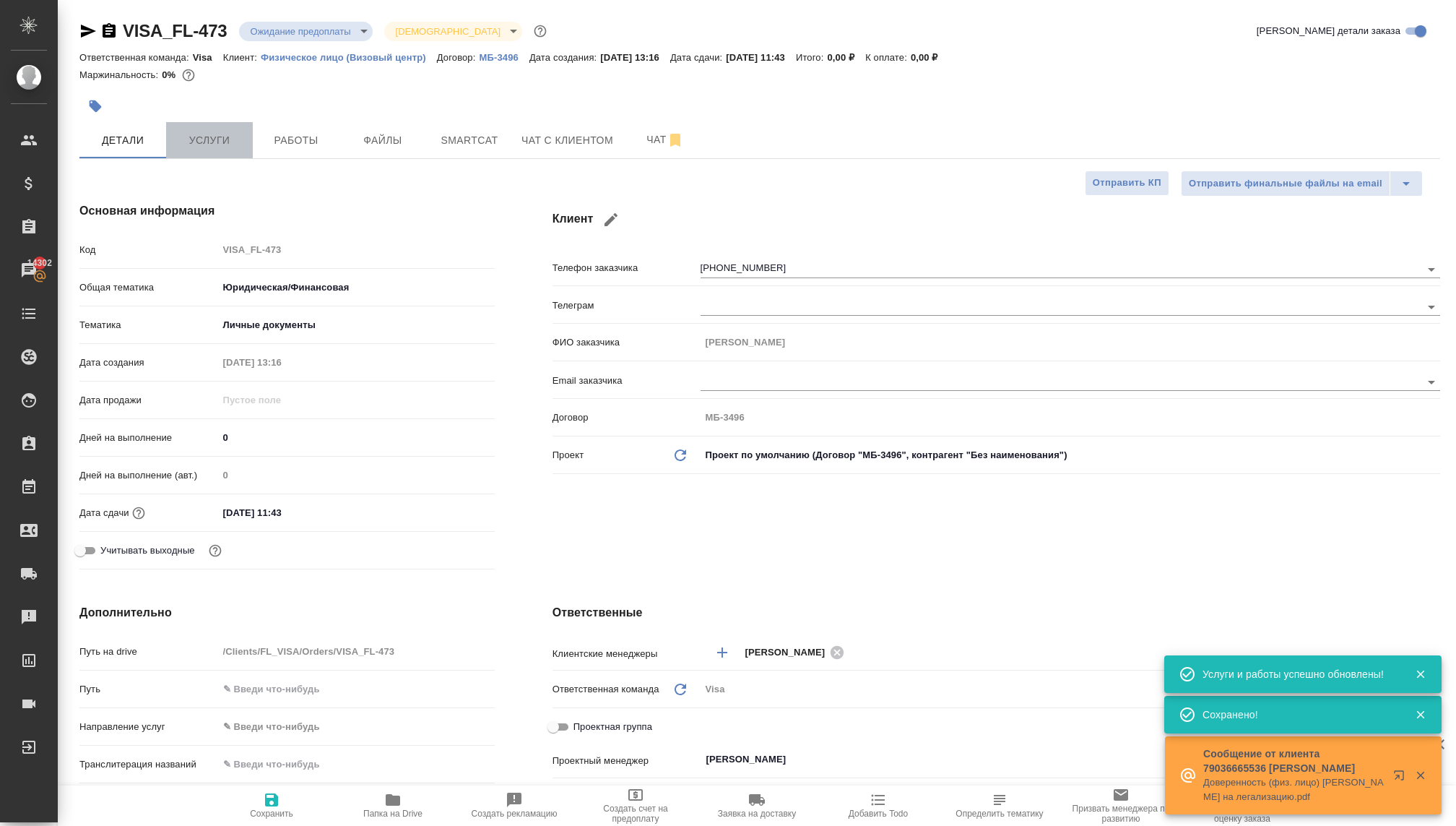
click at [200, 141] on span "Услуги" at bounding box center [209, 141] width 69 height 18
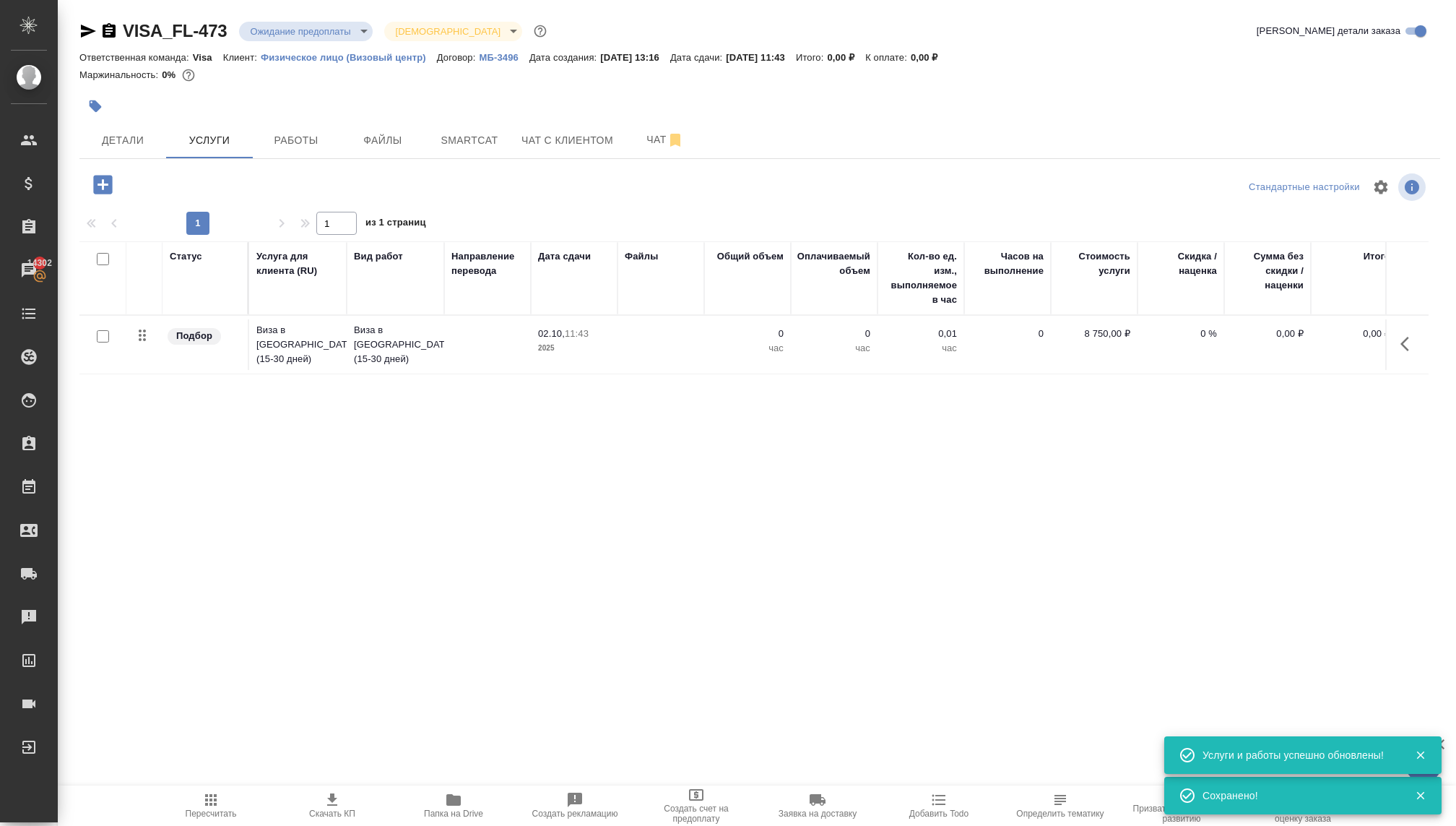
scroll to position [0, 12]
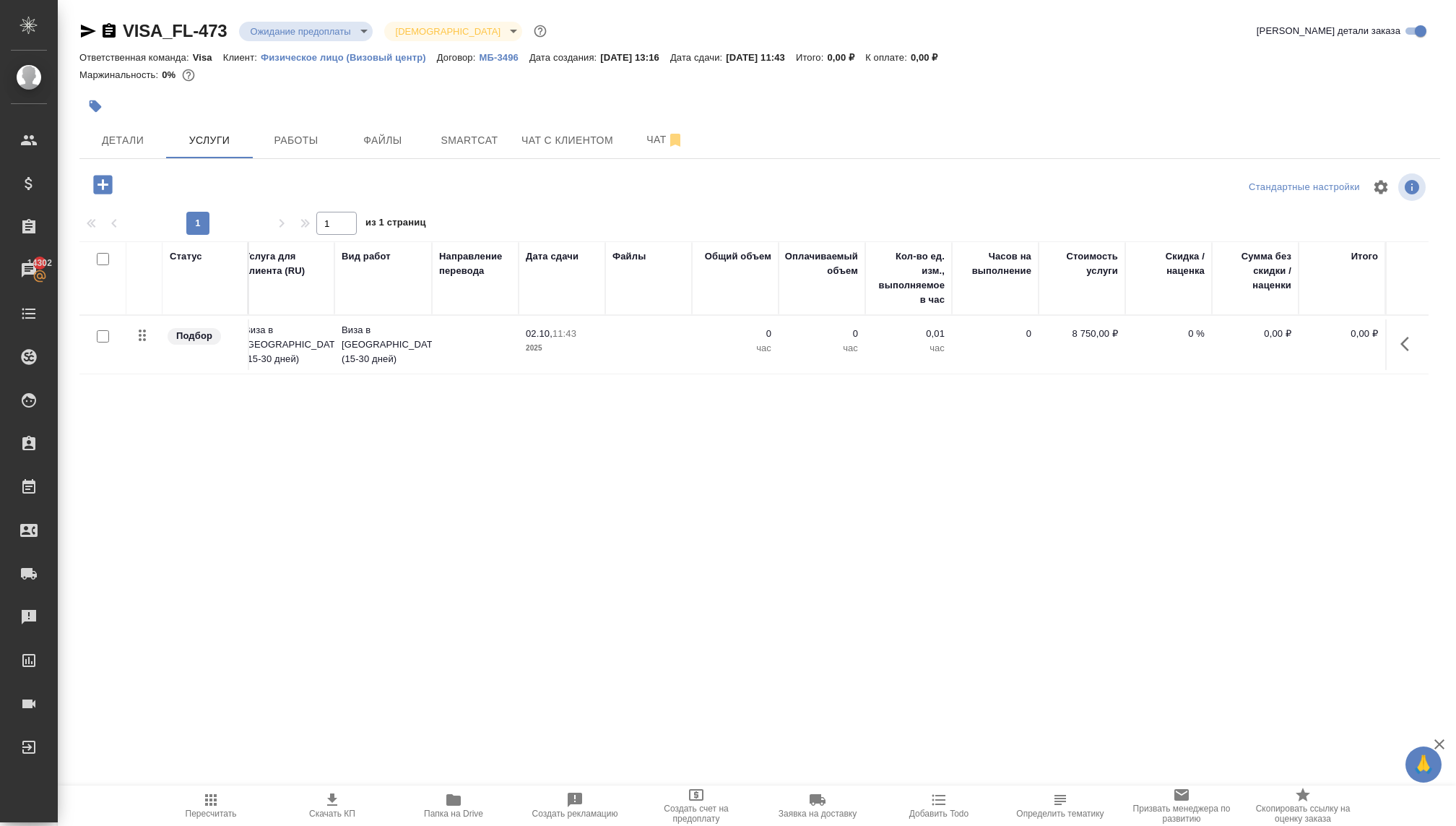
click at [541, 328] on p "02.10," at bounding box center [538, 334] width 26 height 11
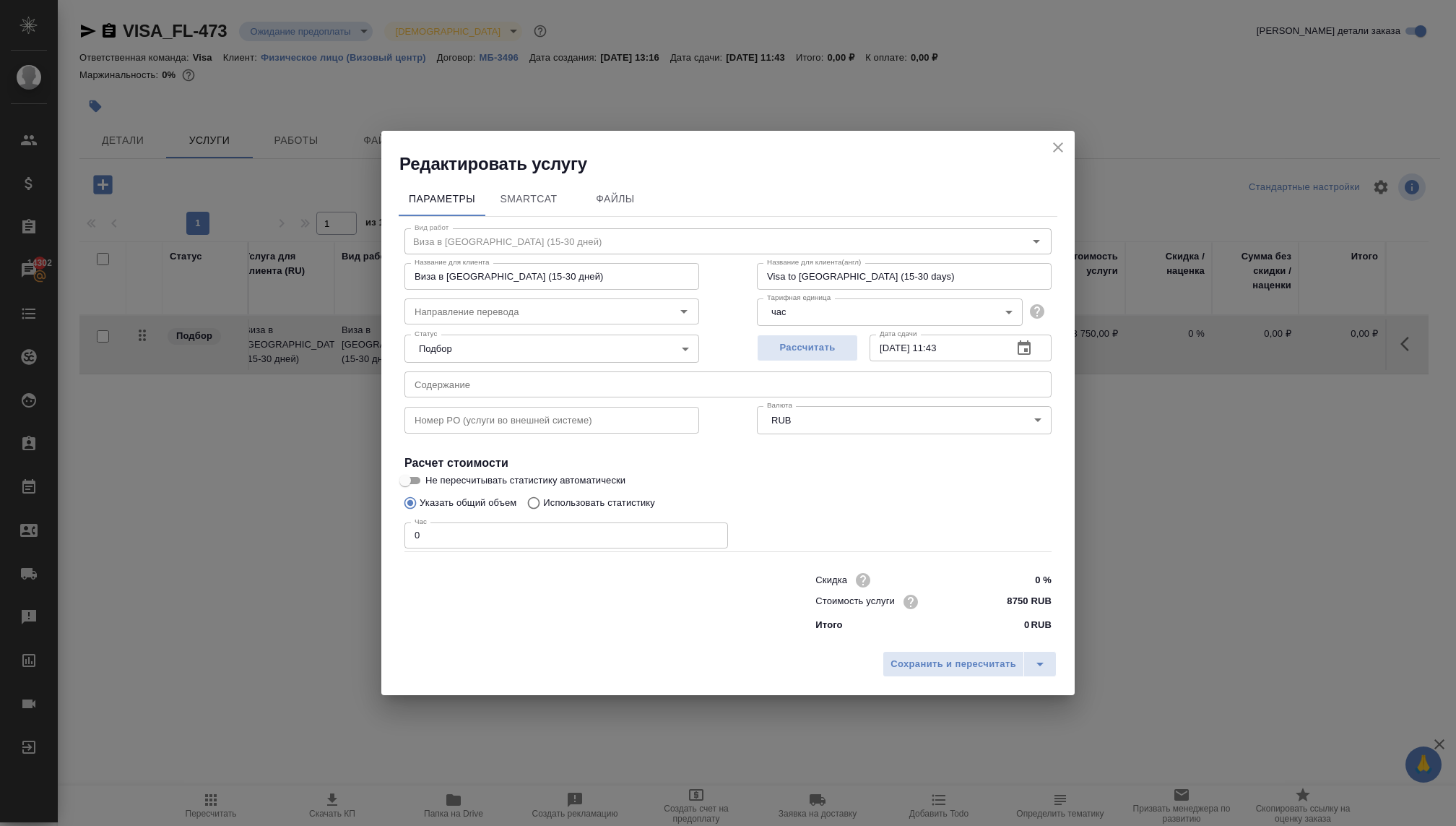
click at [653, 537] on input "0" at bounding box center [565, 535] width 323 height 26
type input "1"
click at [920, 661] on span "Сохранить и пересчитать" at bounding box center [953, 664] width 125 height 17
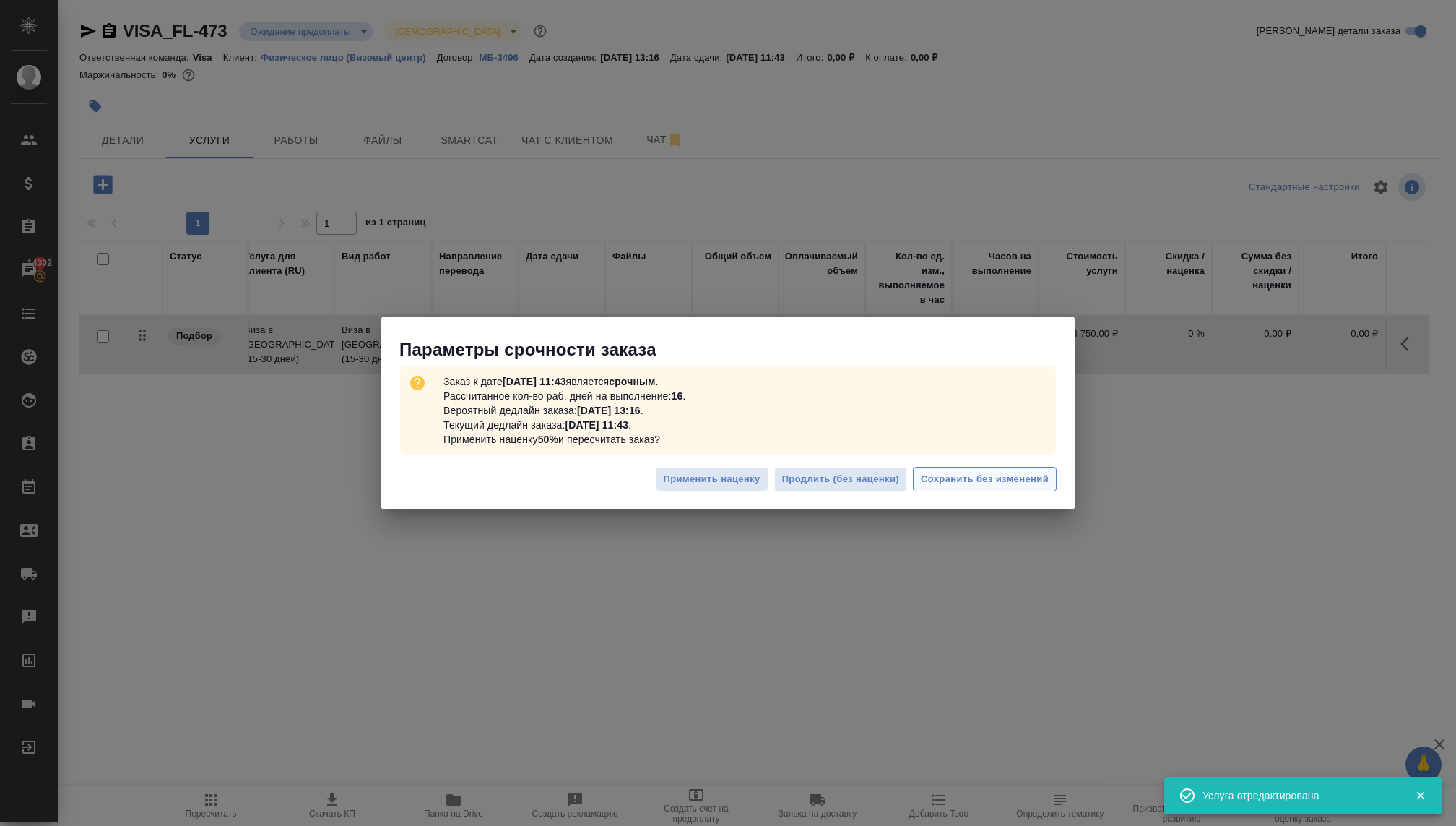
click at [954, 475] on span "Сохранить без изменений" at bounding box center [985, 479] width 128 height 17
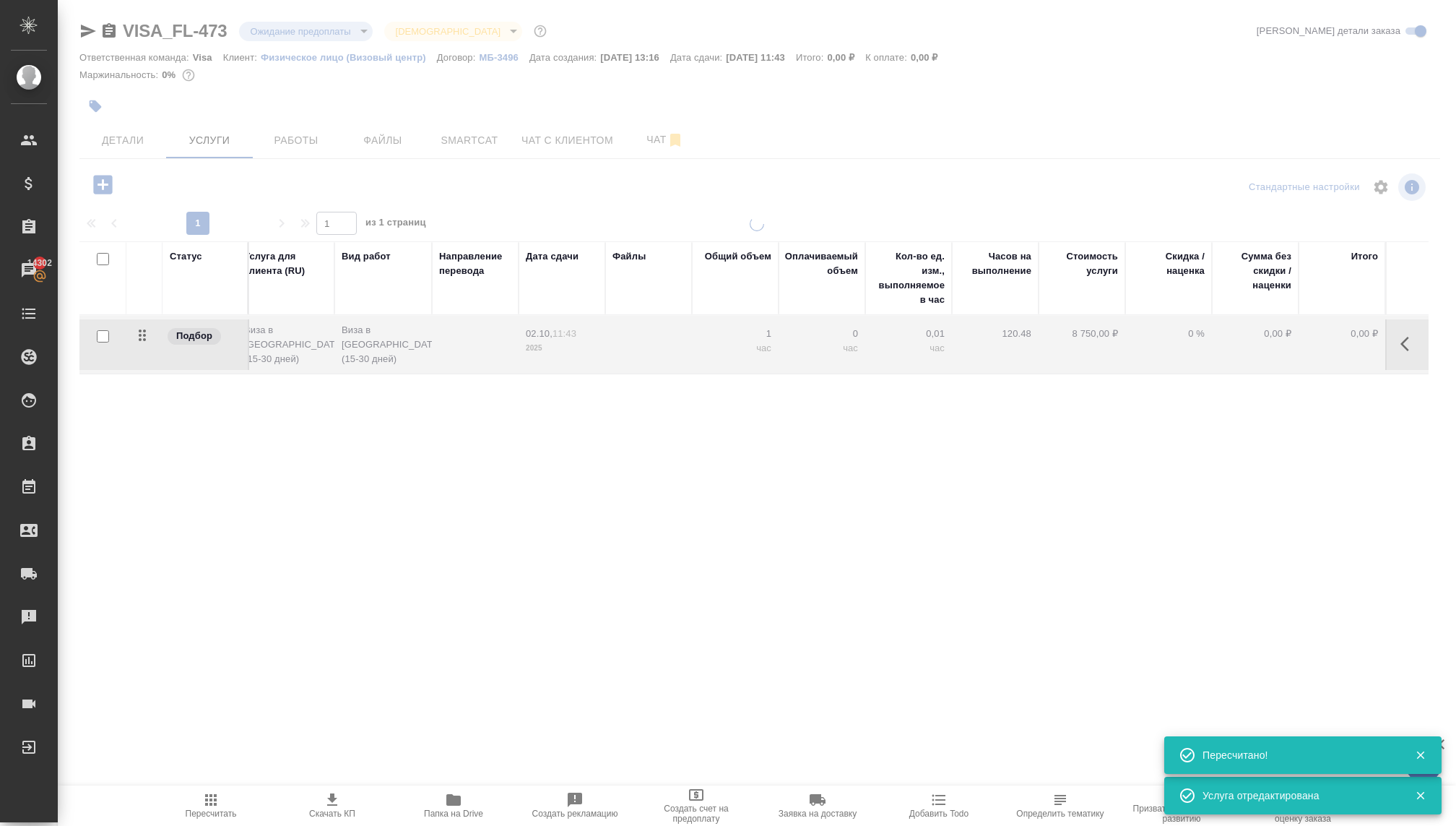
type input "urgent"
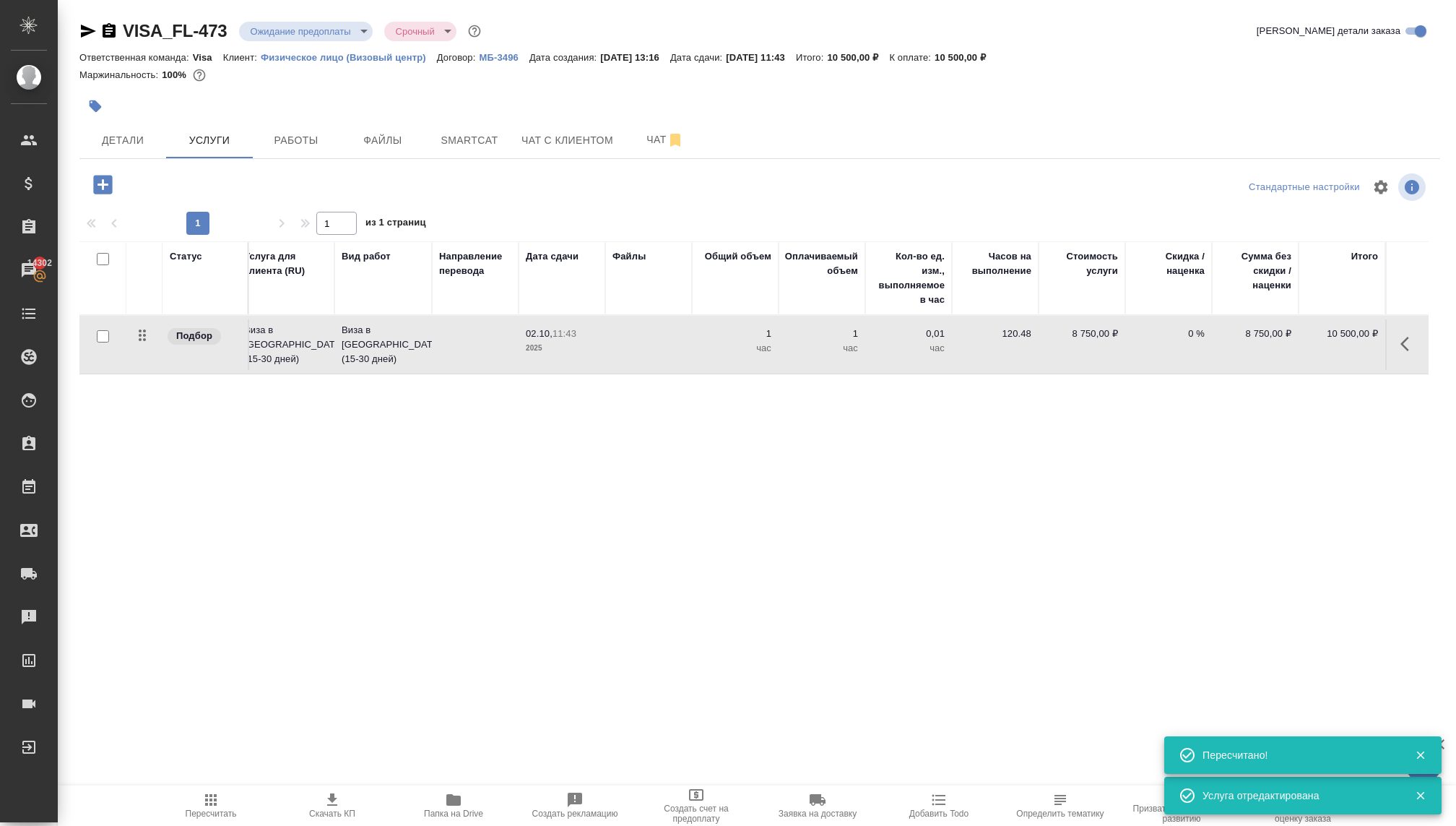
click at [554, 330] on p "11:43" at bounding box center [565, 334] width 24 height 11
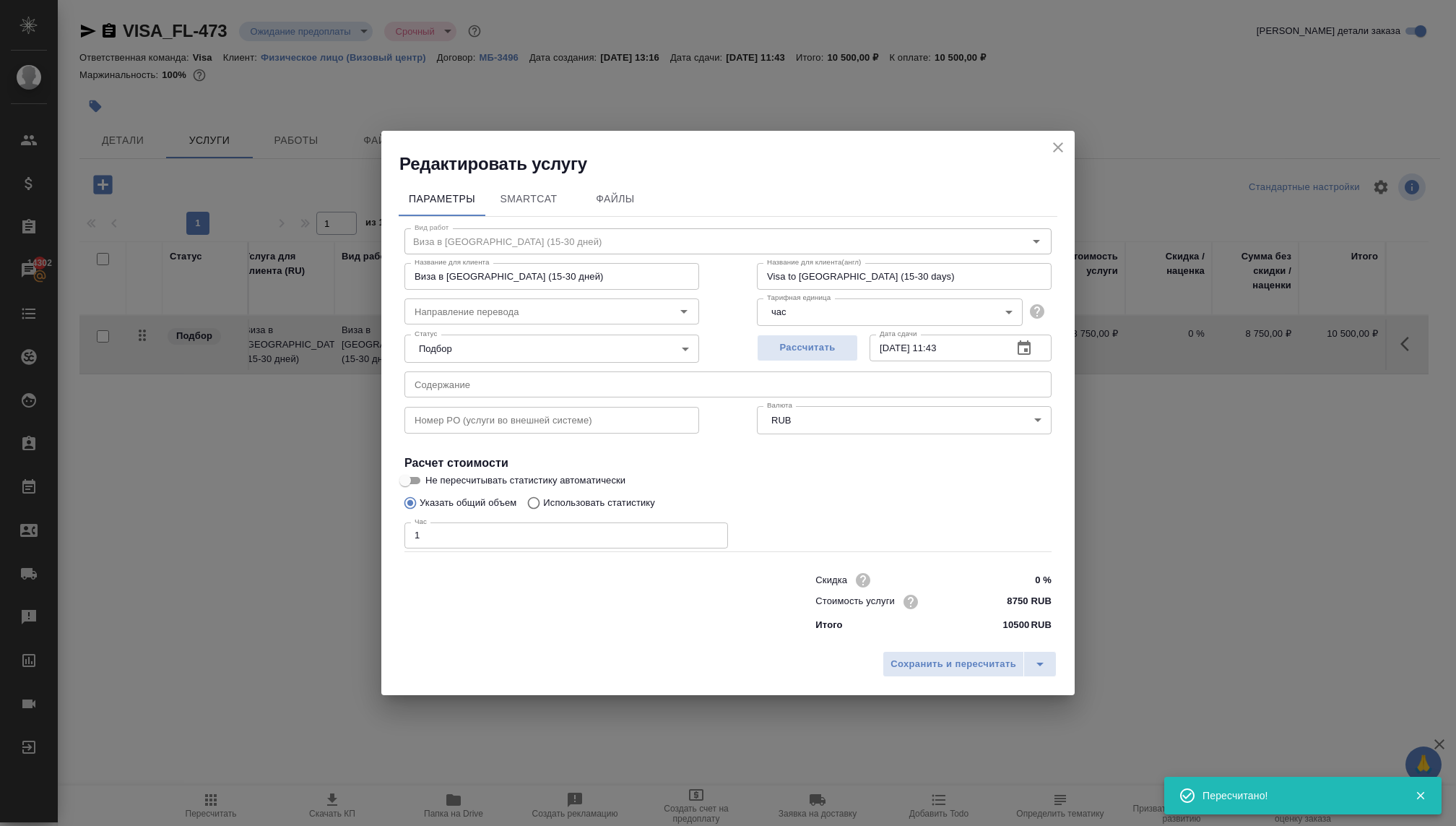
click at [456, 344] on body "🙏 .cls-1 fill:#fff; AWATERA Kovaleva Ekaterina Клиенты Спецификации Заказы 1430…" at bounding box center [728, 413] width 1456 height 826
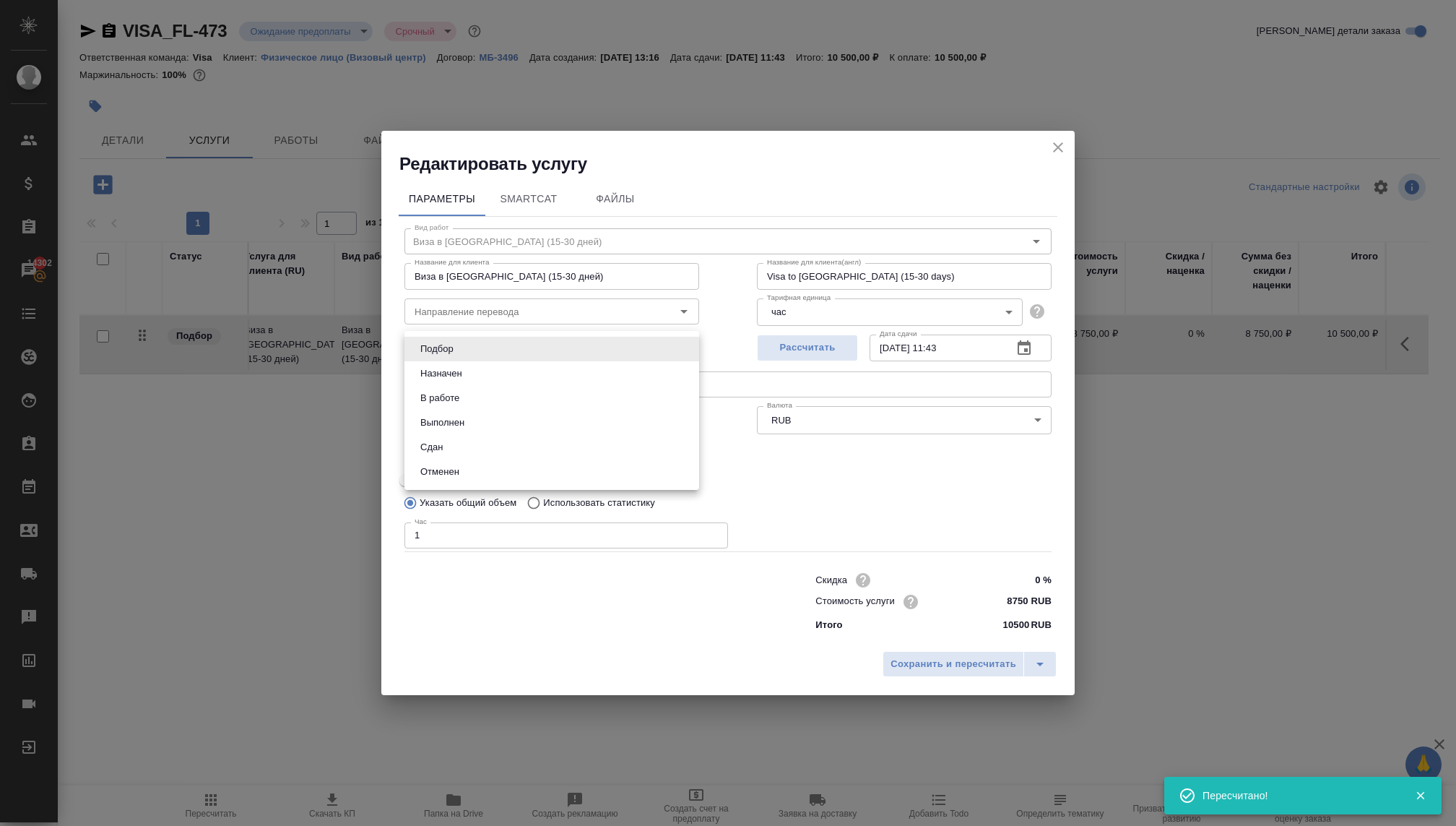
click at [456, 390] on button "В работе" at bounding box center [440, 398] width 48 height 16
type input "inProgress"
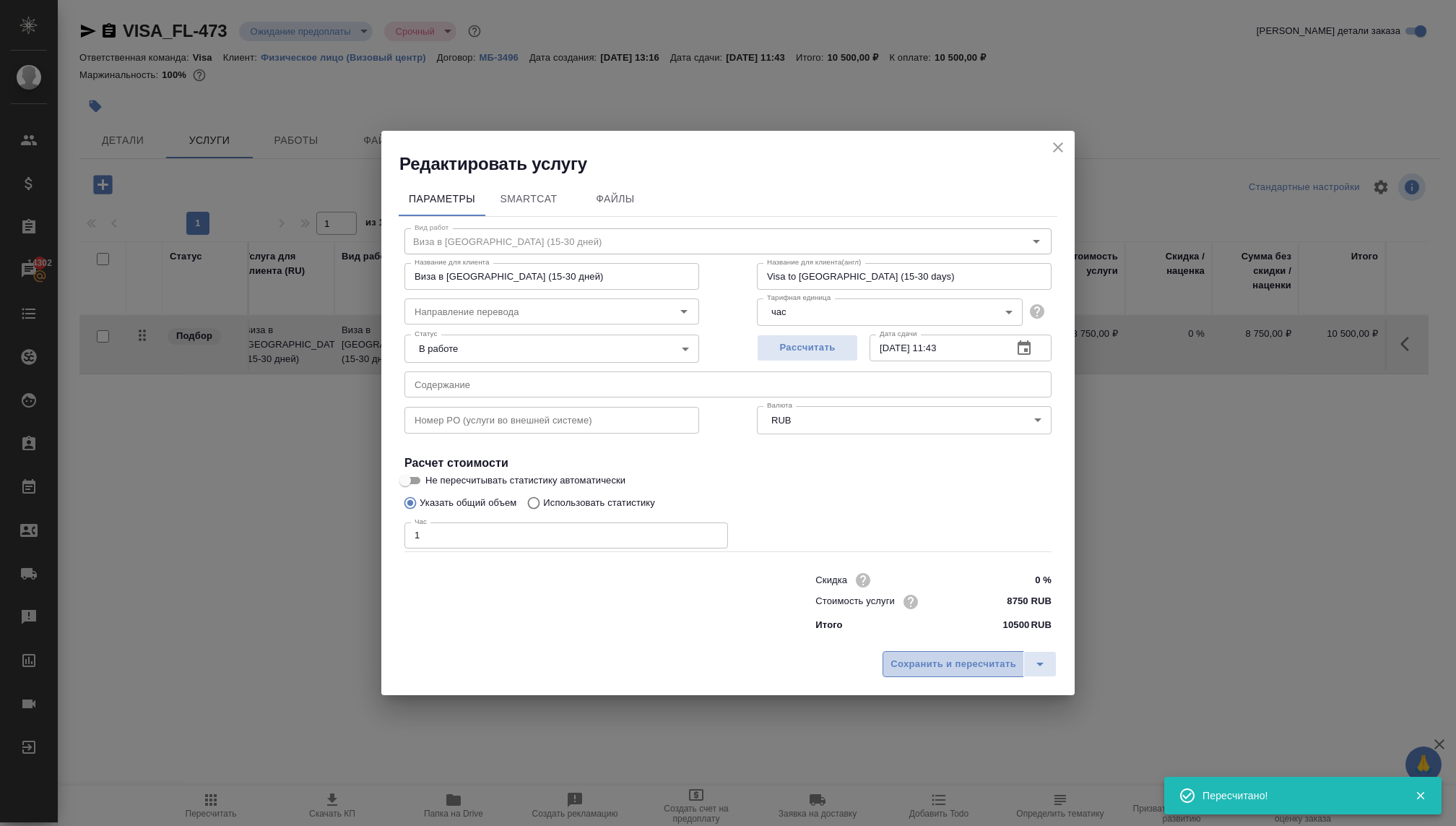
click at [911, 662] on span "Сохранить и пересчитать" at bounding box center [953, 664] width 125 height 17
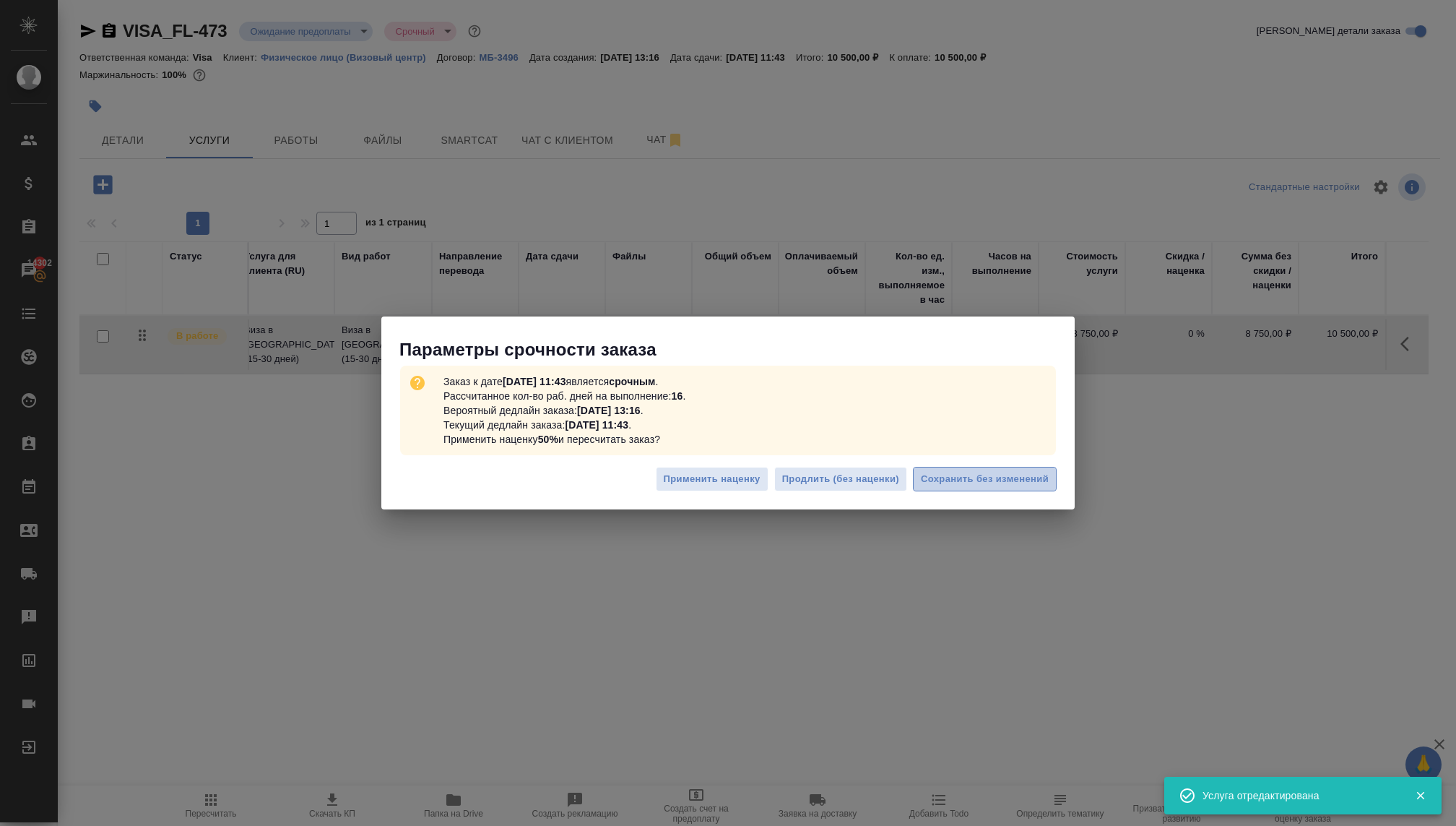
click at [938, 479] on span "Сохранить без изменений" at bounding box center [985, 479] width 128 height 17
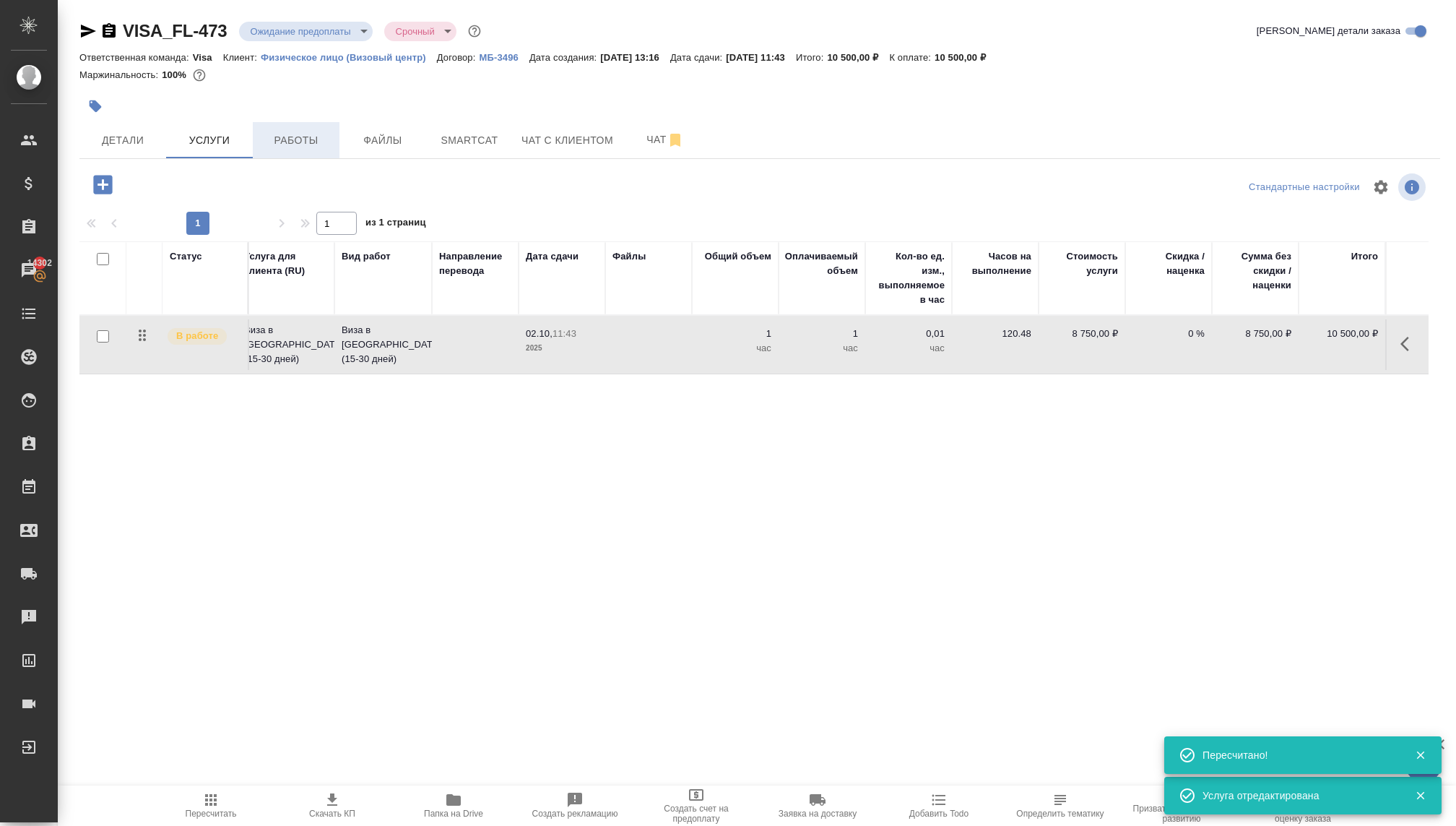
click at [291, 134] on span "Работы" at bounding box center [296, 141] width 69 height 18
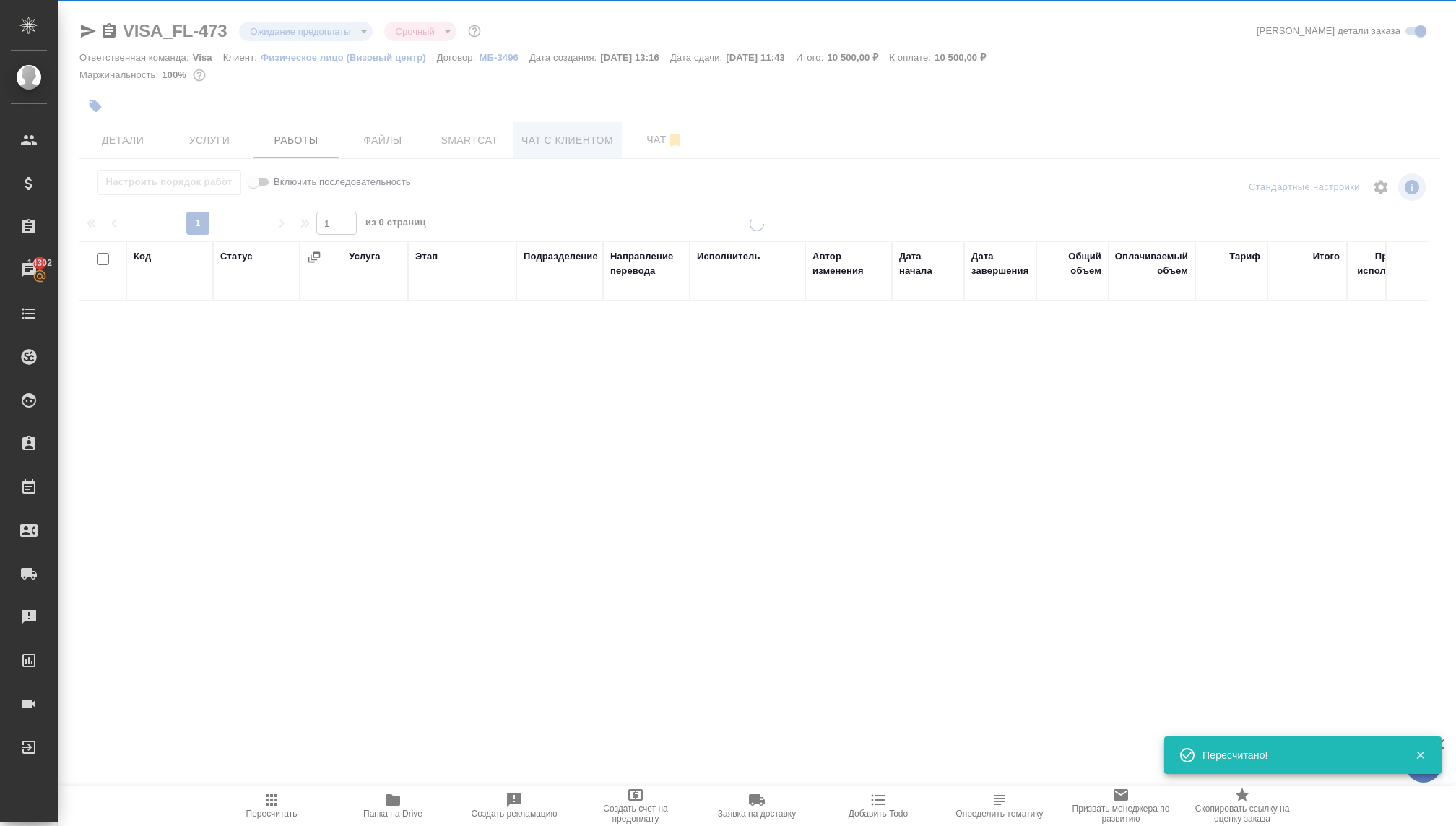
click at [539, 139] on div at bounding box center [756, 301] width 1398 height 603
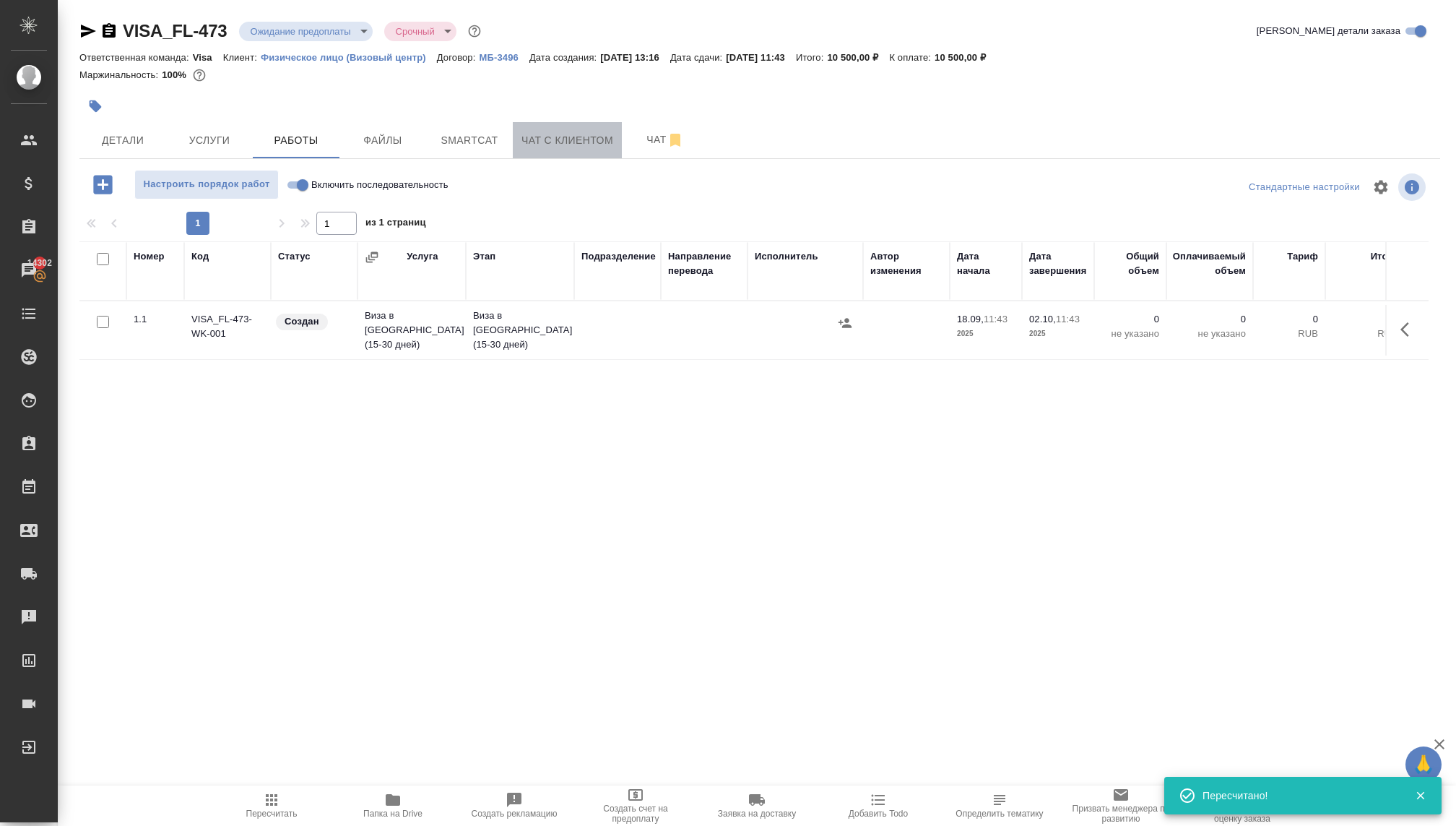
click at [539, 139] on span "Чат с клиентом" at bounding box center [567, 141] width 92 height 18
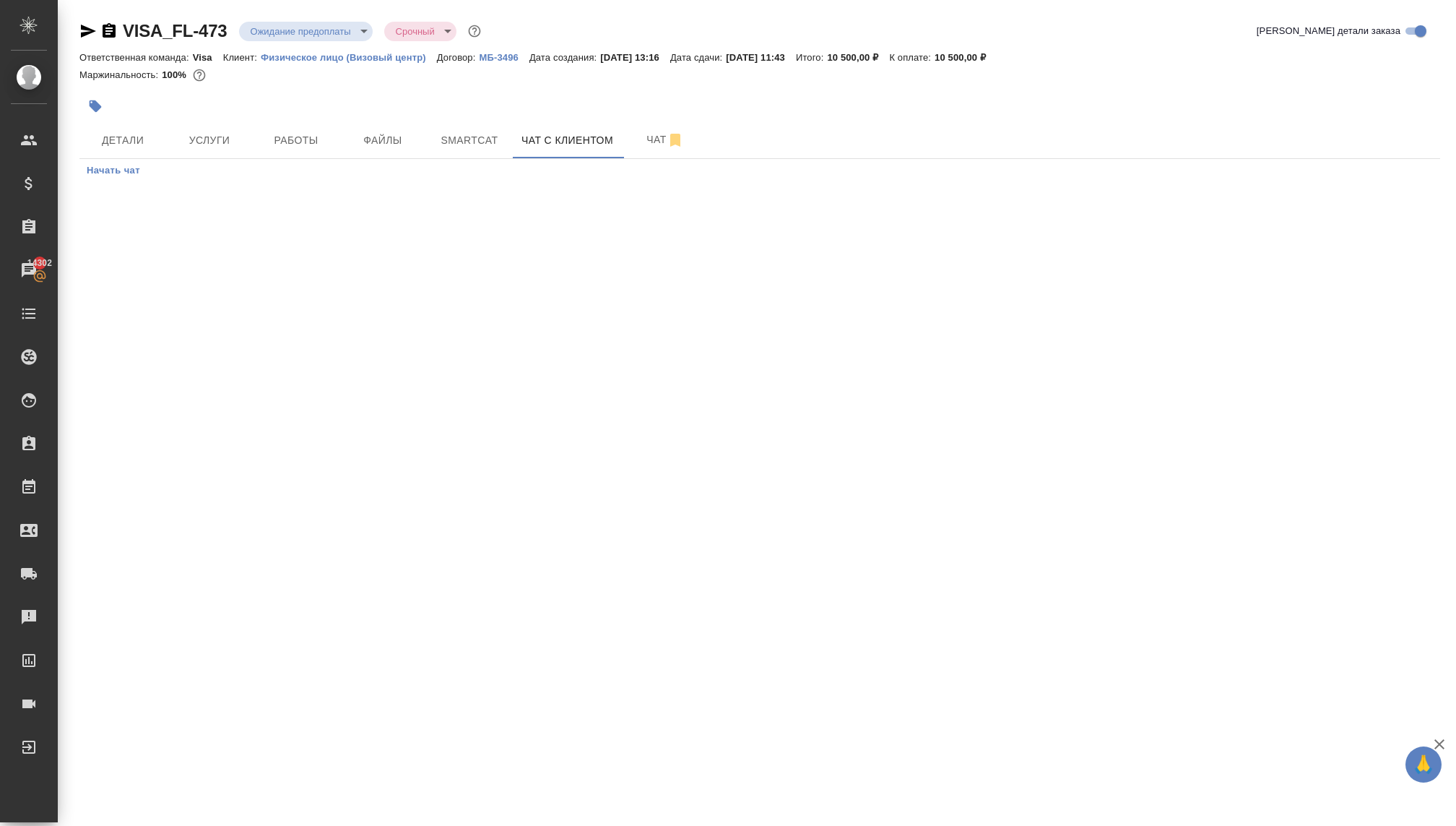
click at [117, 162] on span "Начать чат" at bounding box center [113, 170] width 54 height 17
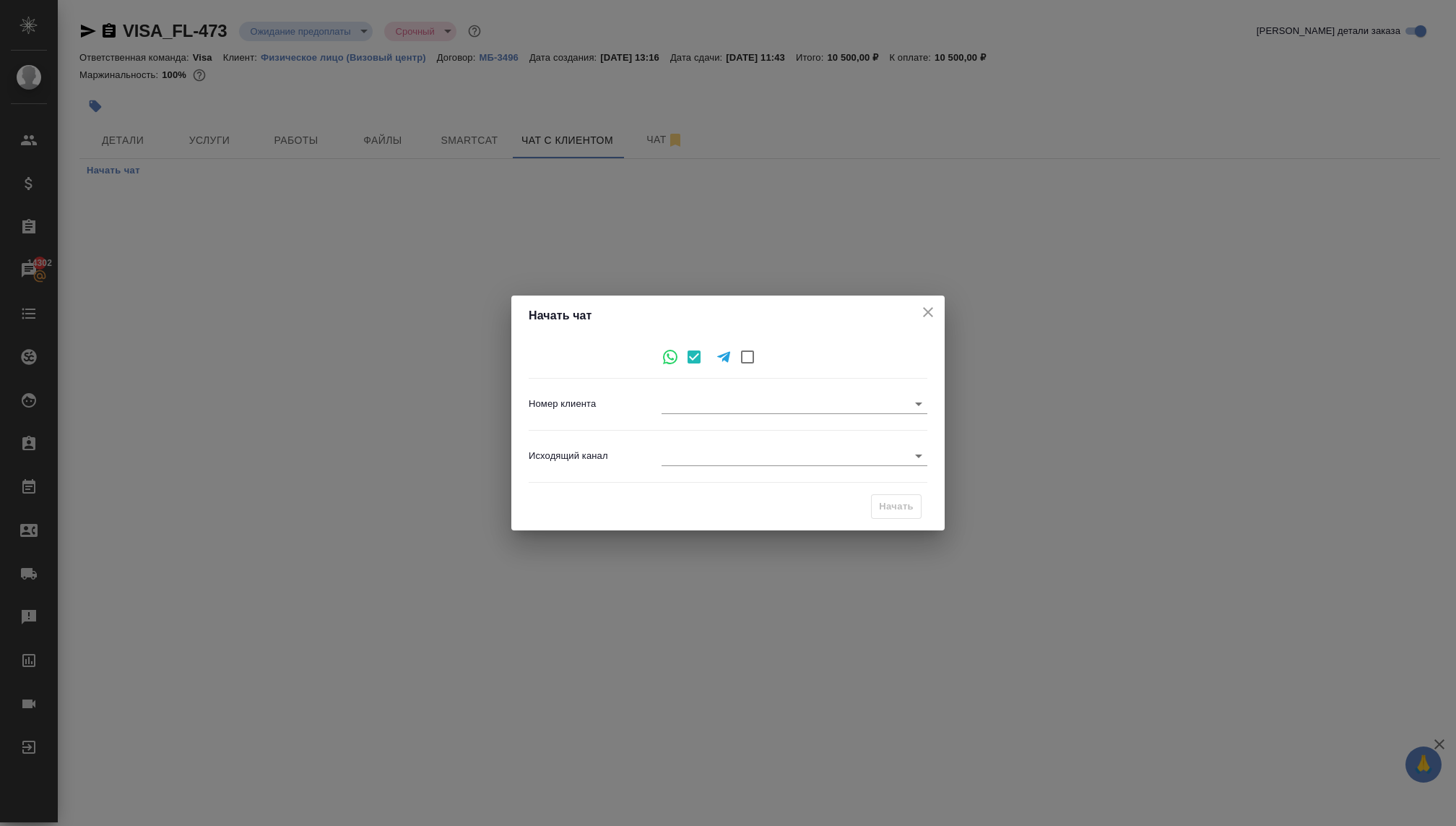
type input "56a44992bb63c46b067800ac"
click at [933, 302] on button "close" at bounding box center [927, 312] width 22 height 22
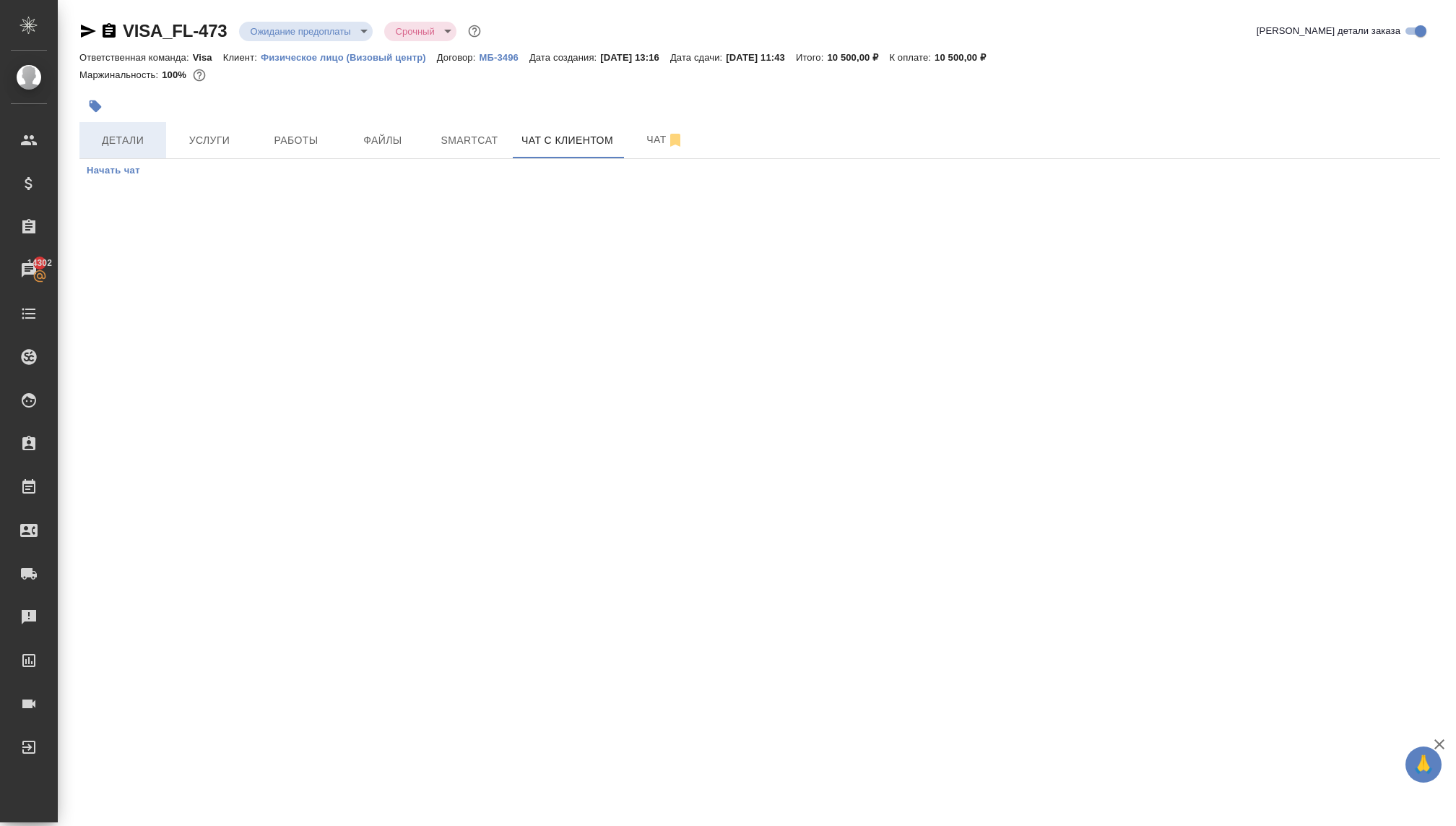
click at [107, 141] on span "Детали" at bounding box center [122, 141] width 69 height 18
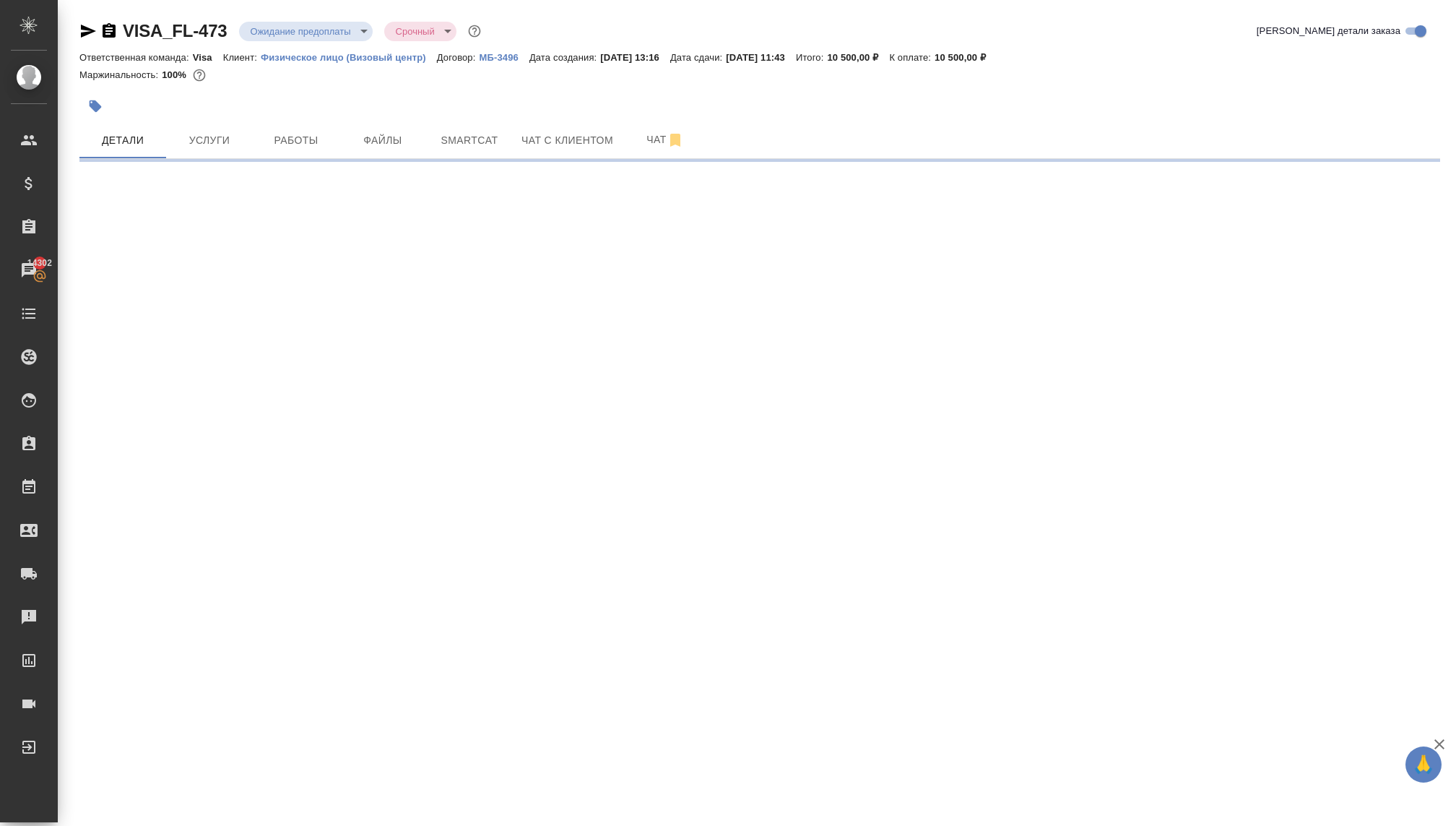
select select "RU"
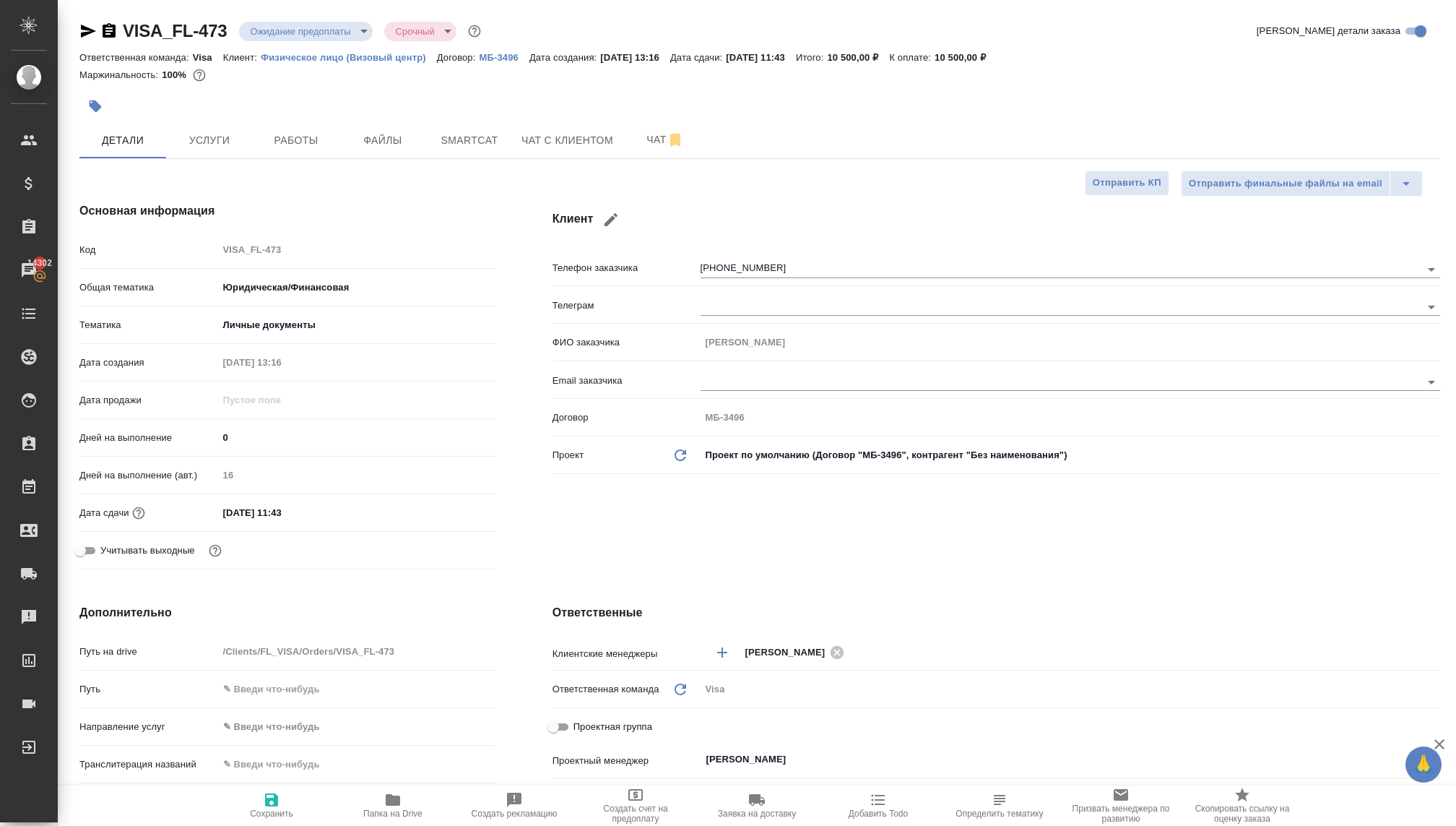
type textarea "x"
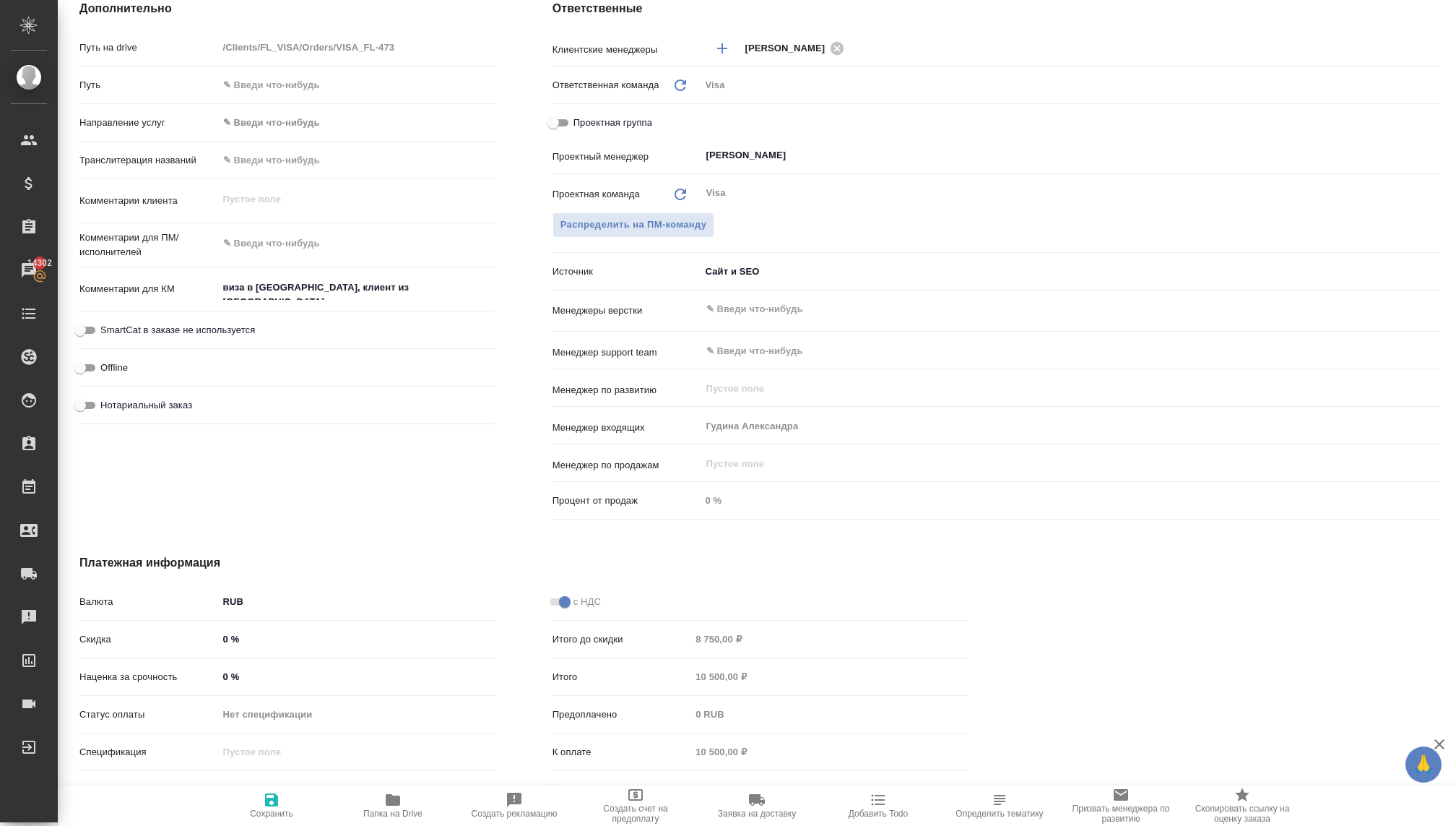
scroll to position [629, 0]
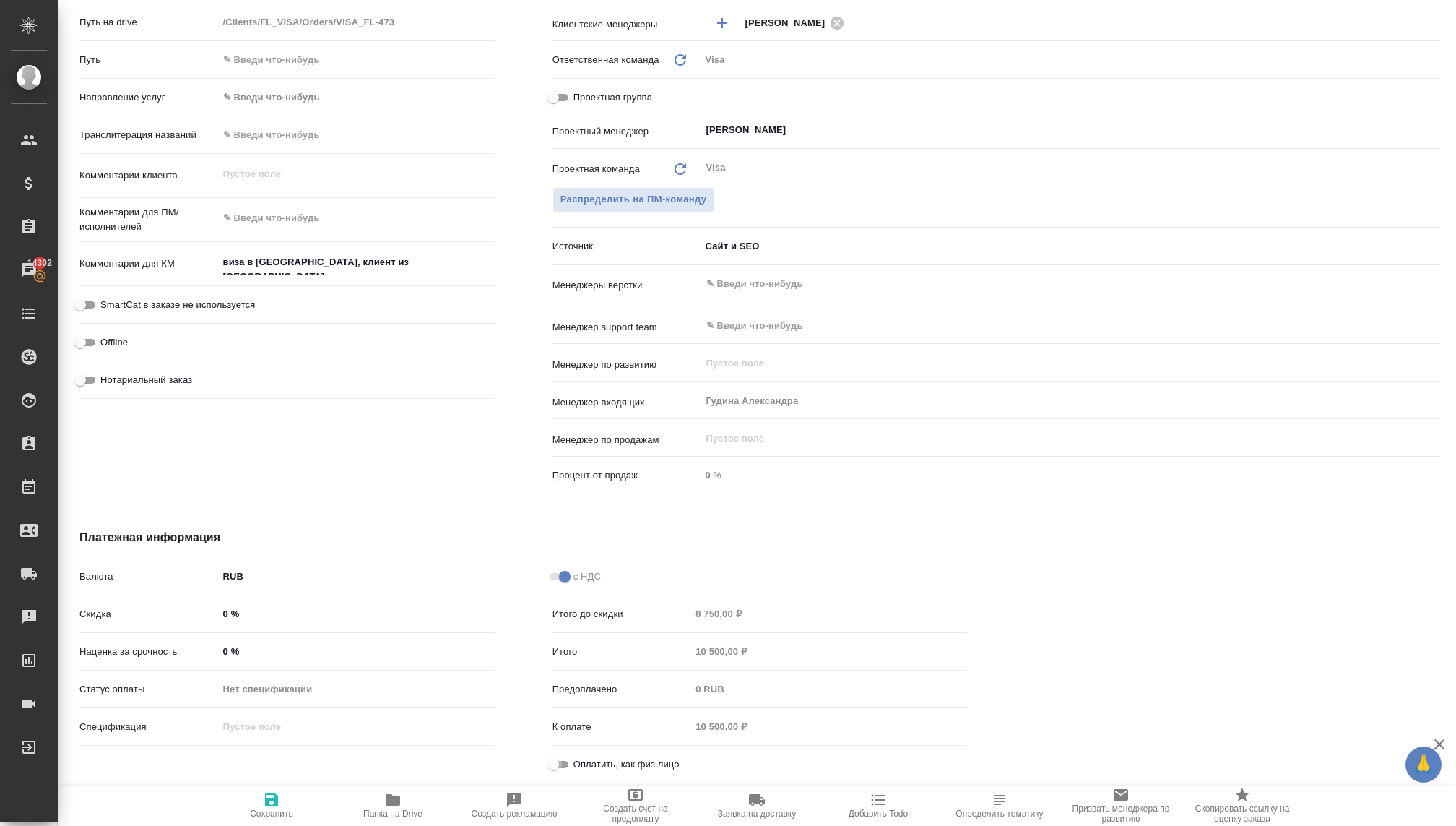
click at [554, 758] on input "Оплатить, как физ.лицо" at bounding box center [553, 764] width 52 height 18
checkbox input "true"
type textarea "x"
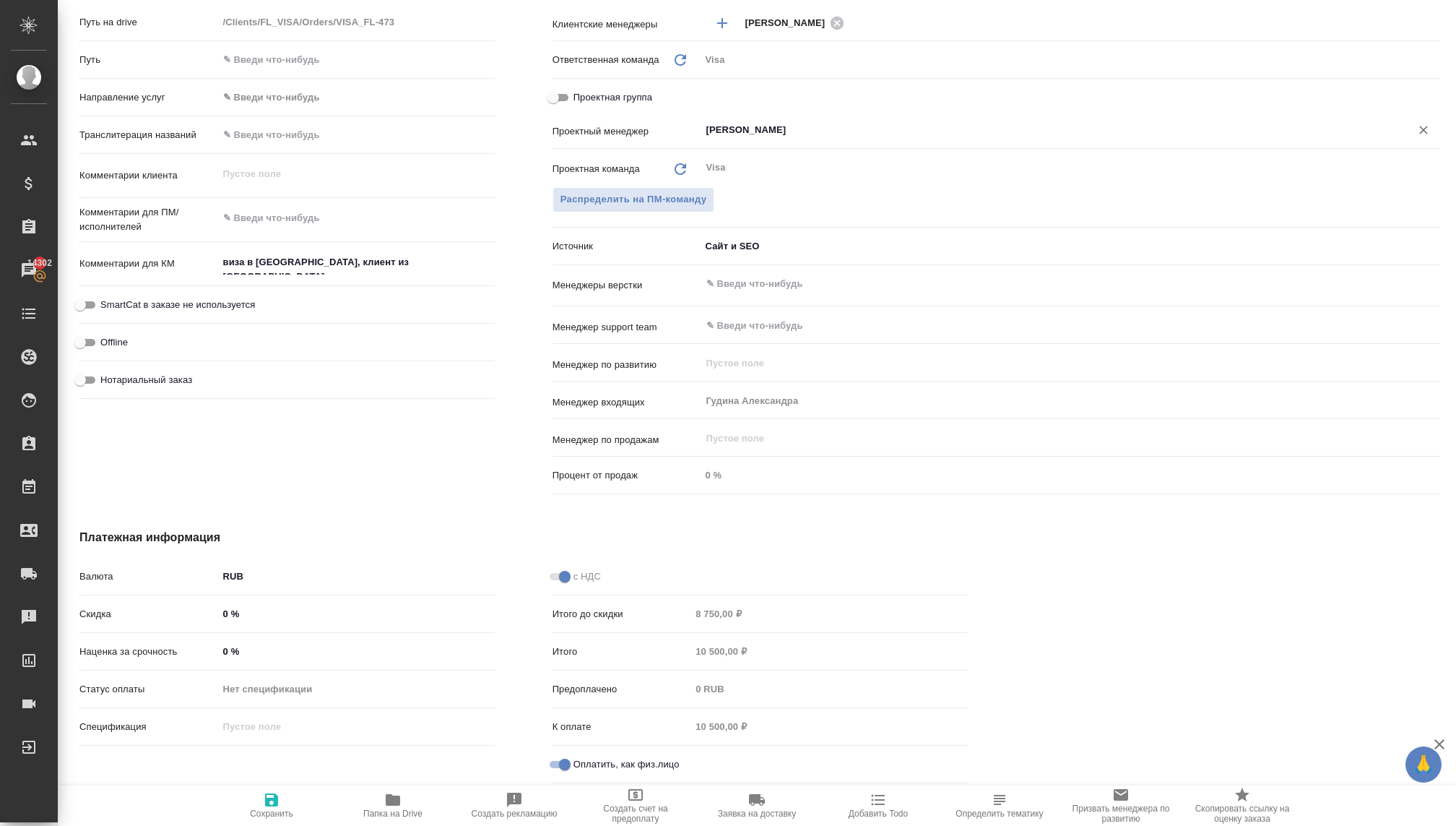
click at [714, 126] on input "Раднаева Саяна" at bounding box center [1046, 130] width 683 height 18
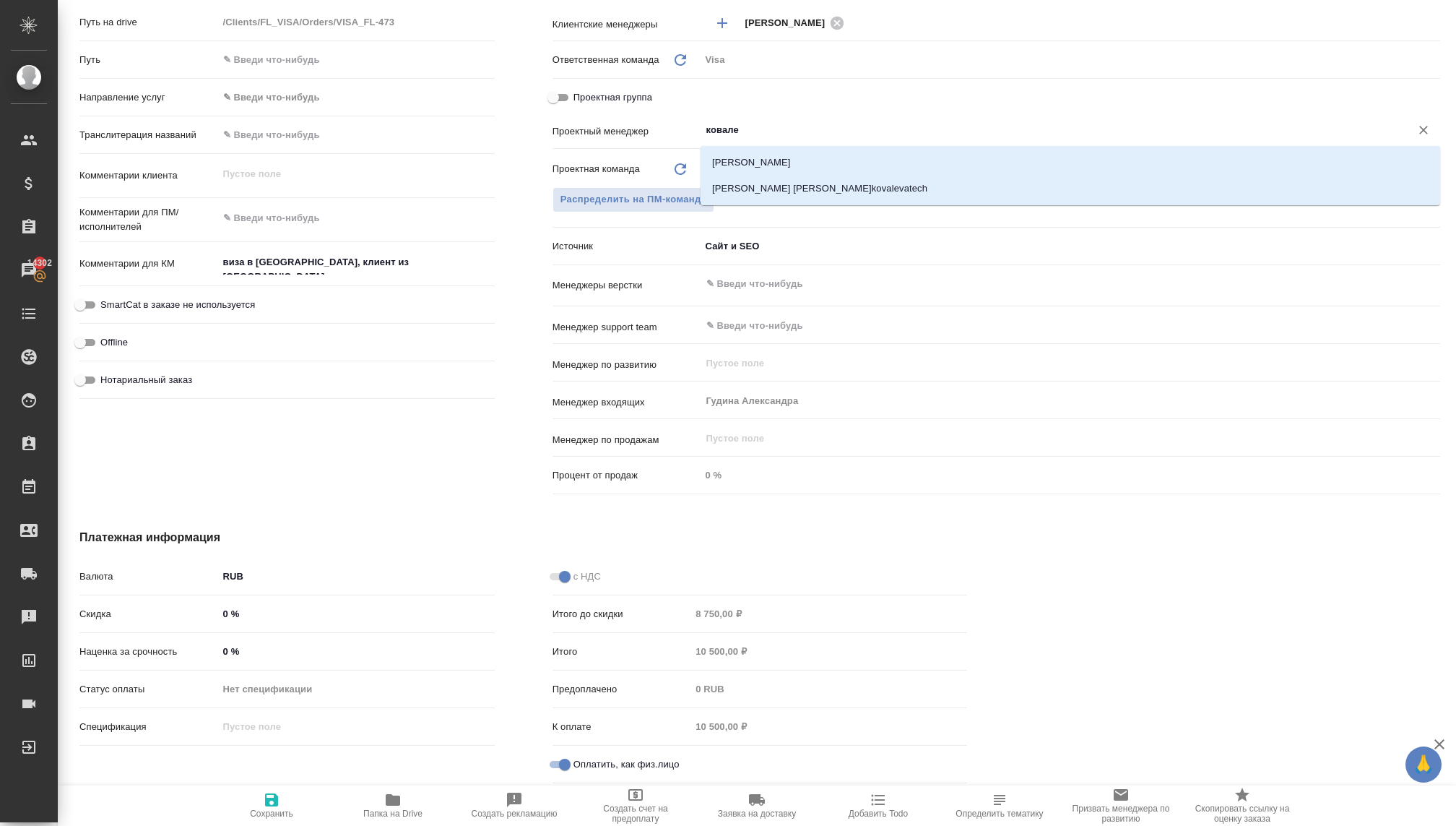
type input "ковалев"
click at [736, 155] on li "[PERSON_NAME]" at bounding box center [1070, 162] width 740 height 26
type textarea "x"
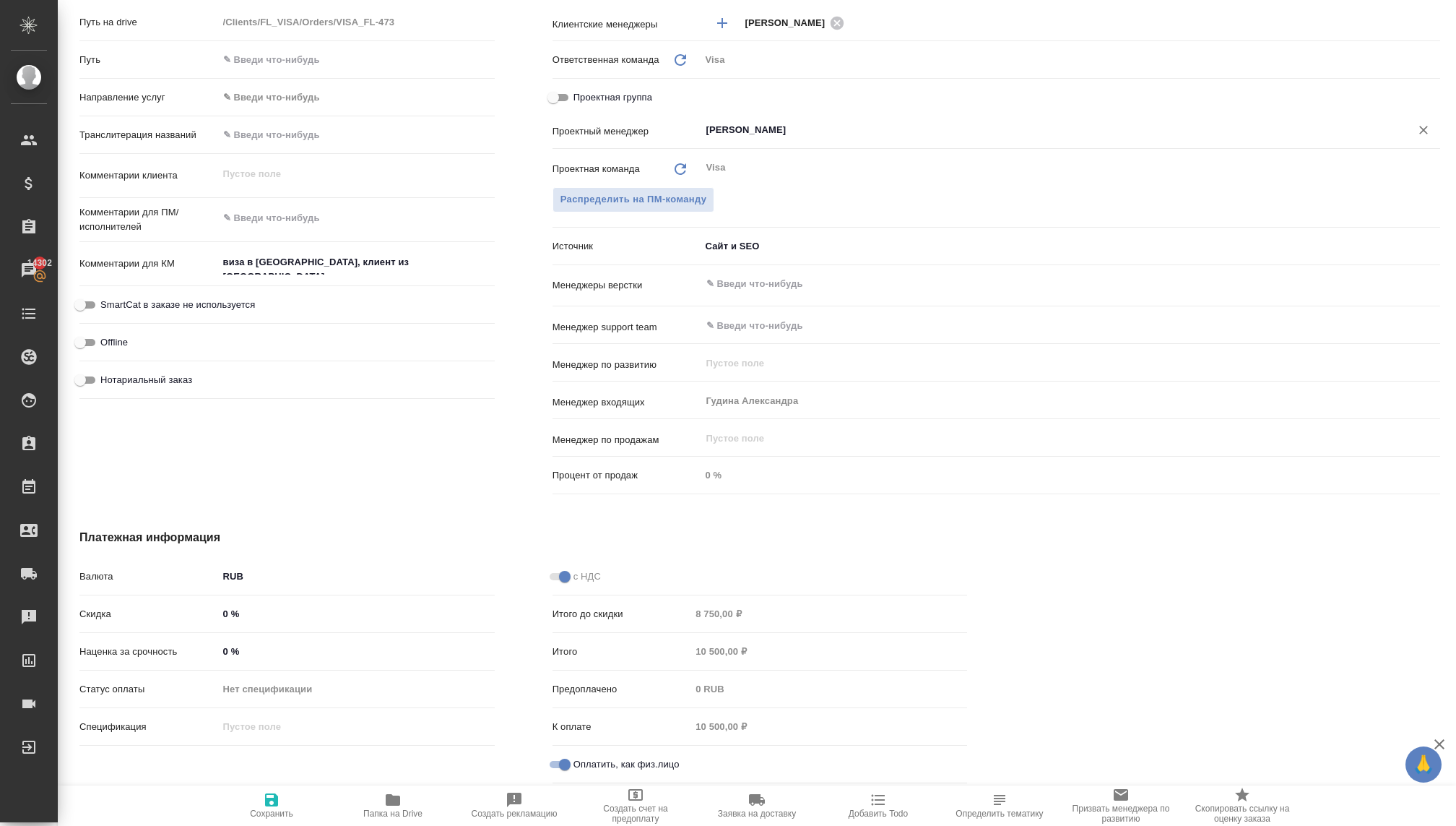
type input "[PERSON_NAME]"
click at [281, 812] on span "Сохранить" at bounding box center [272, 813] width 43 height 10
type textarea "x"
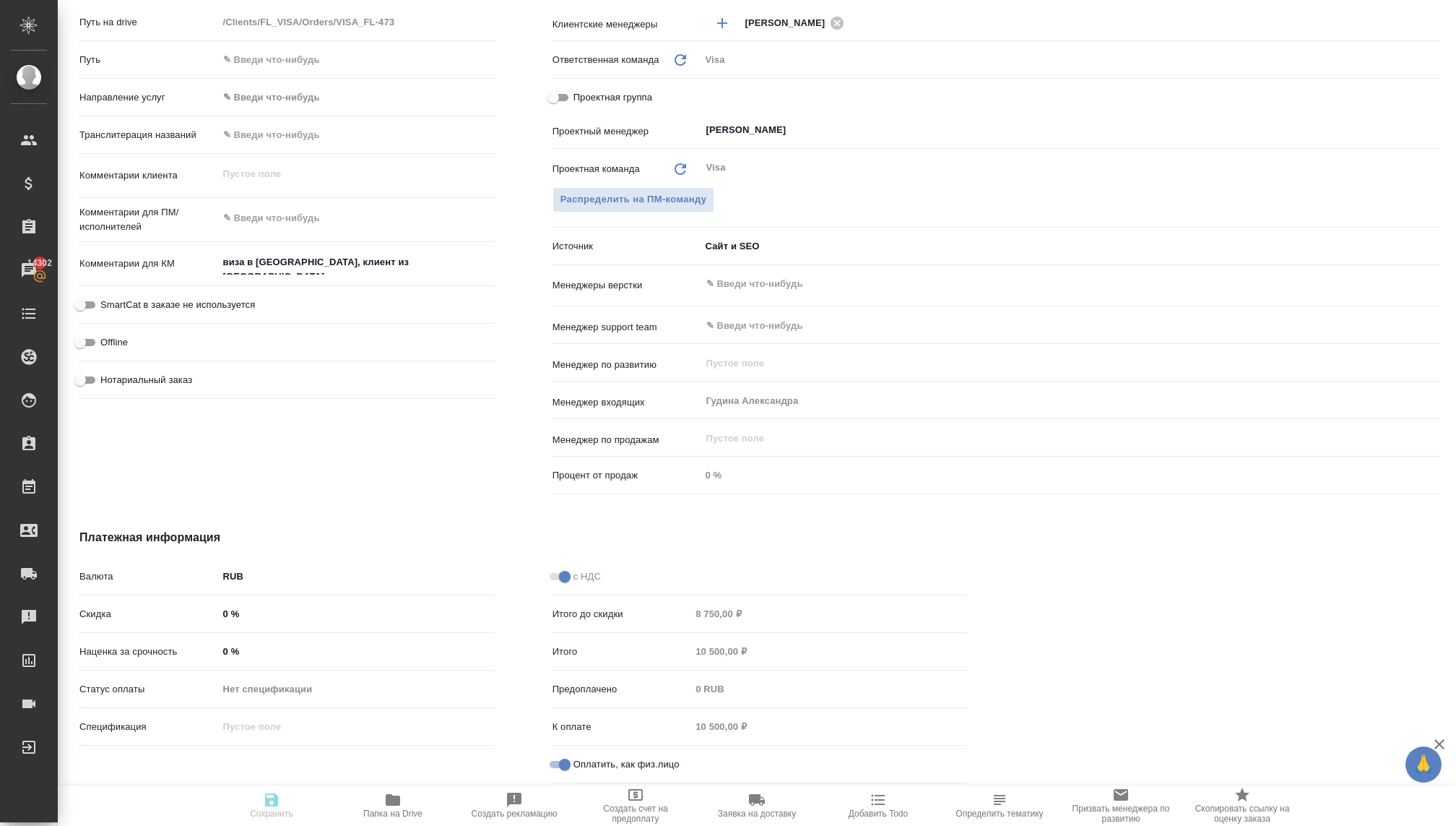
type textarea "x"
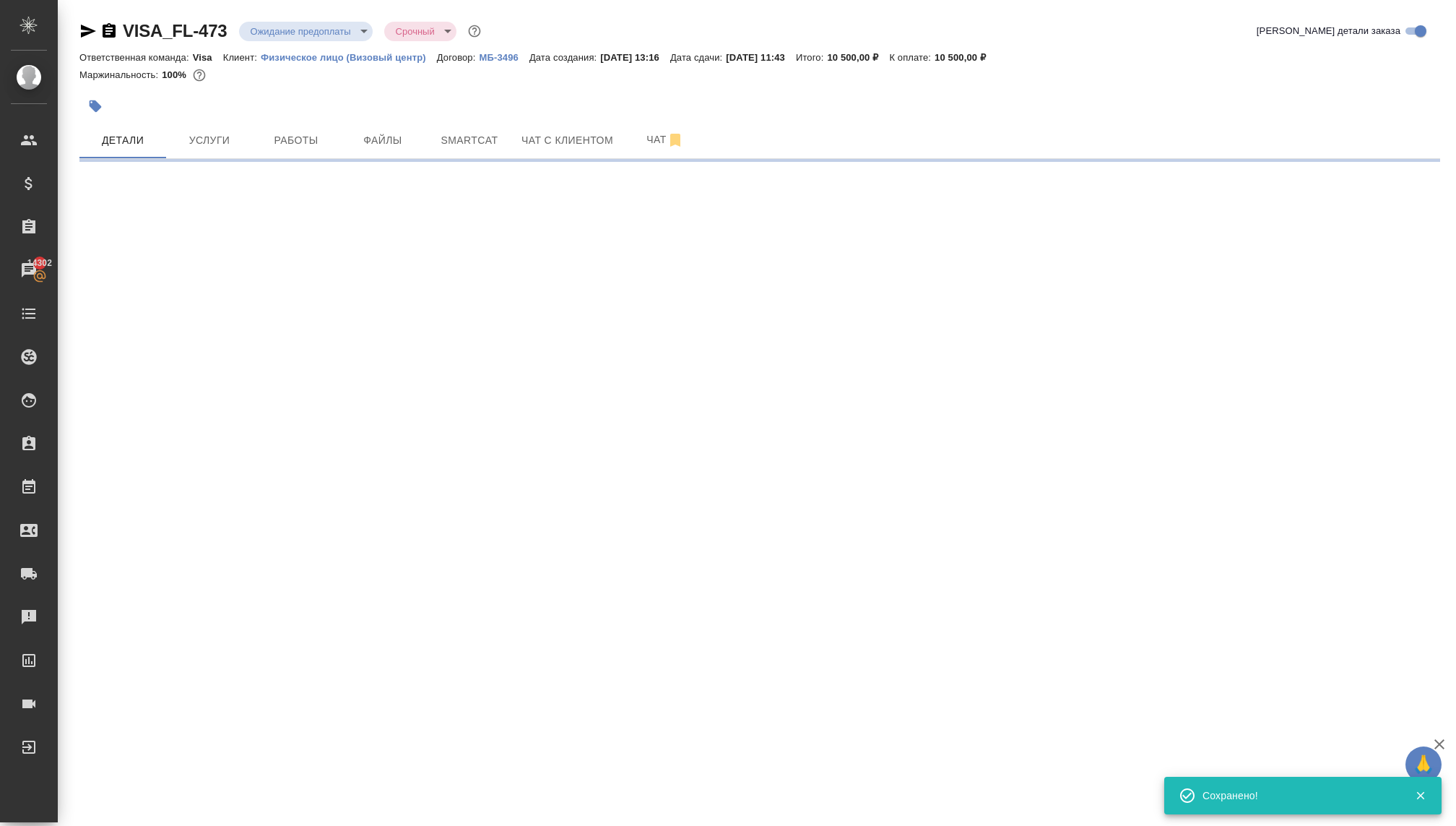
scroll to position [0, 0]
select select "RU"
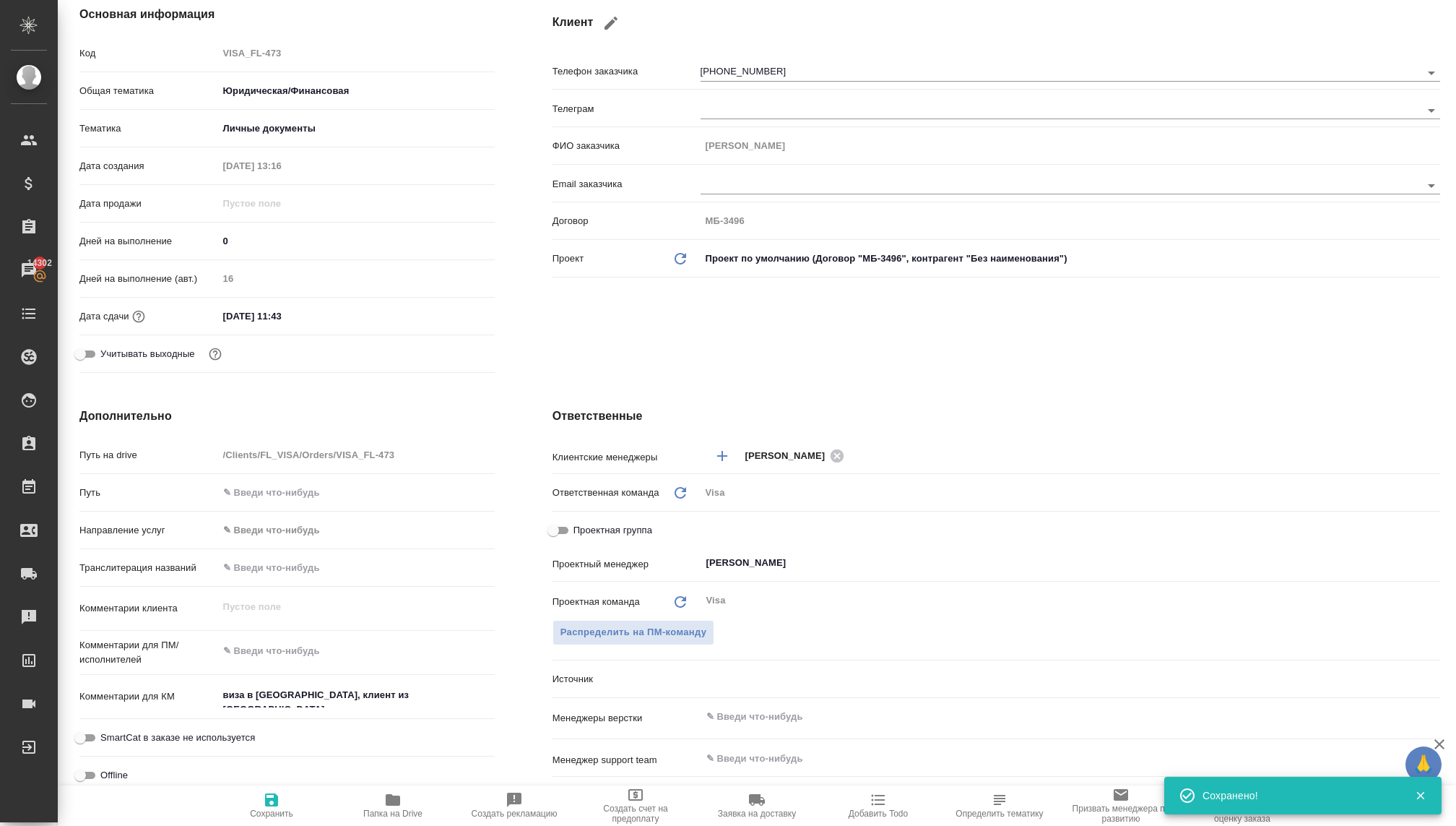
type textarea "x"
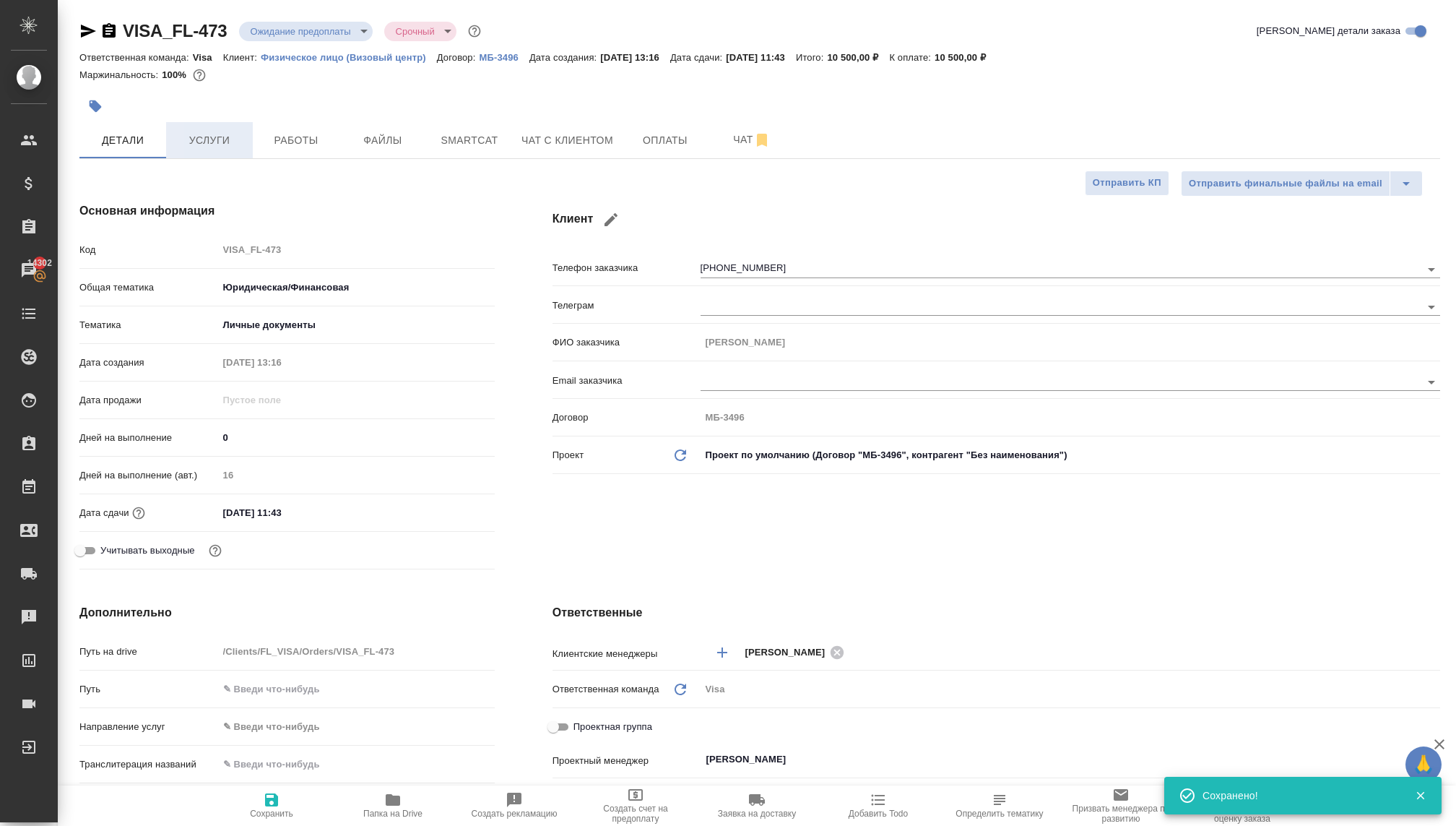
click at [211, 130] on button "Услуги" at bounding box center [209, 140] width 87 height 36
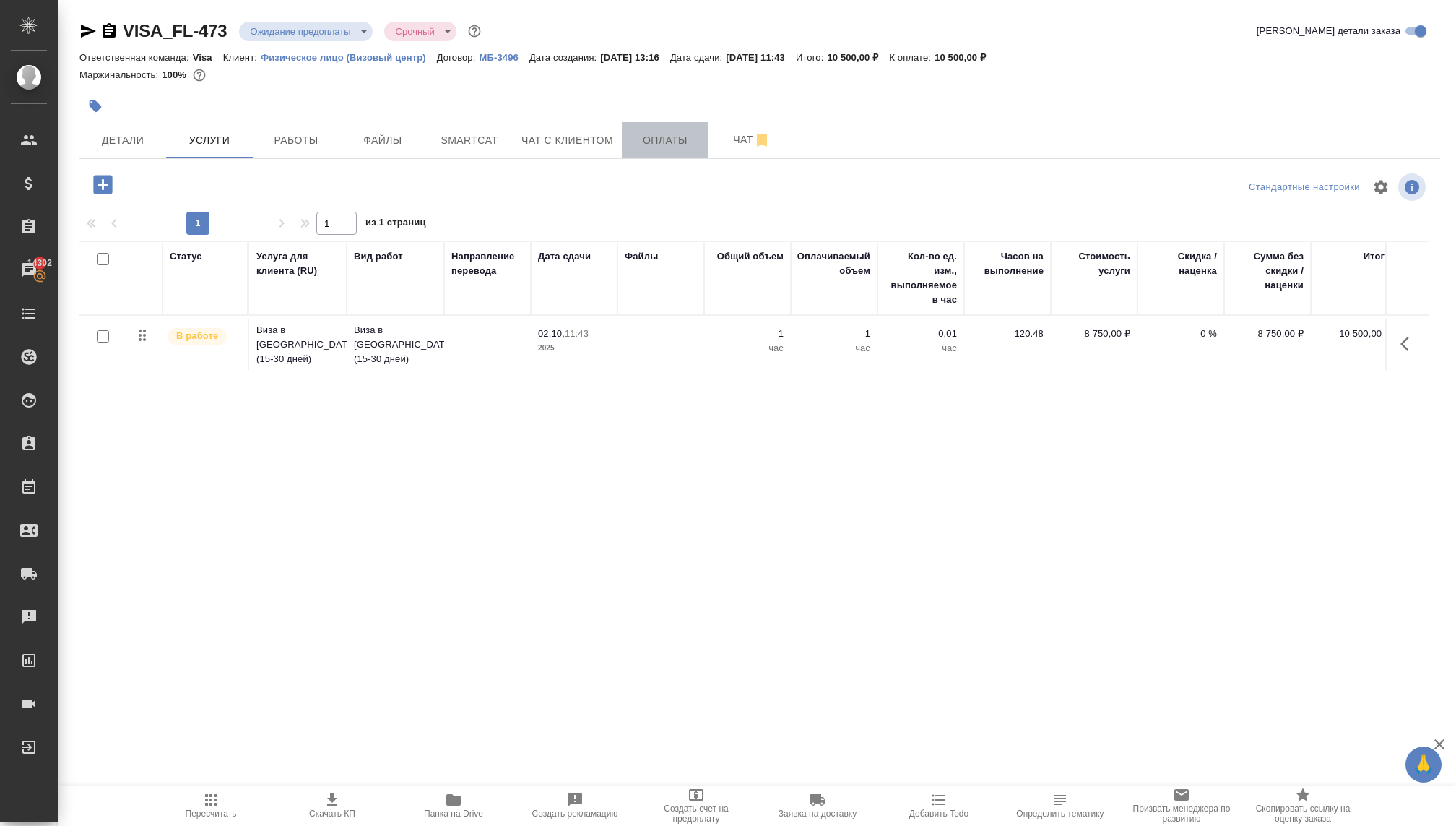
click at [687, 143] on span "Оплаты" at bounding box center [665, 141] width 69 height 18
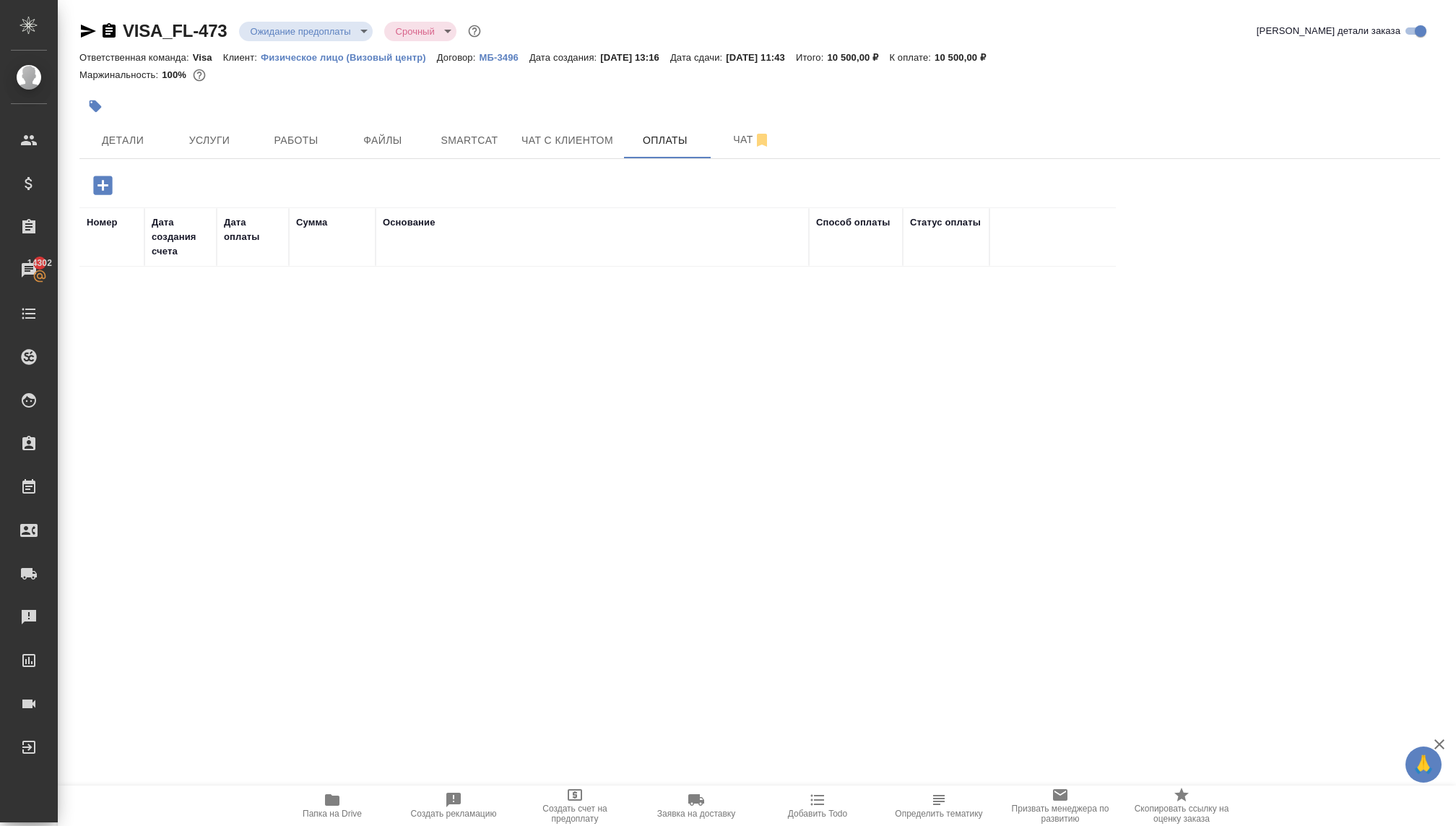
click at [93, 179] on icon "button" at bounding box center [103, 185] width 26 height 26
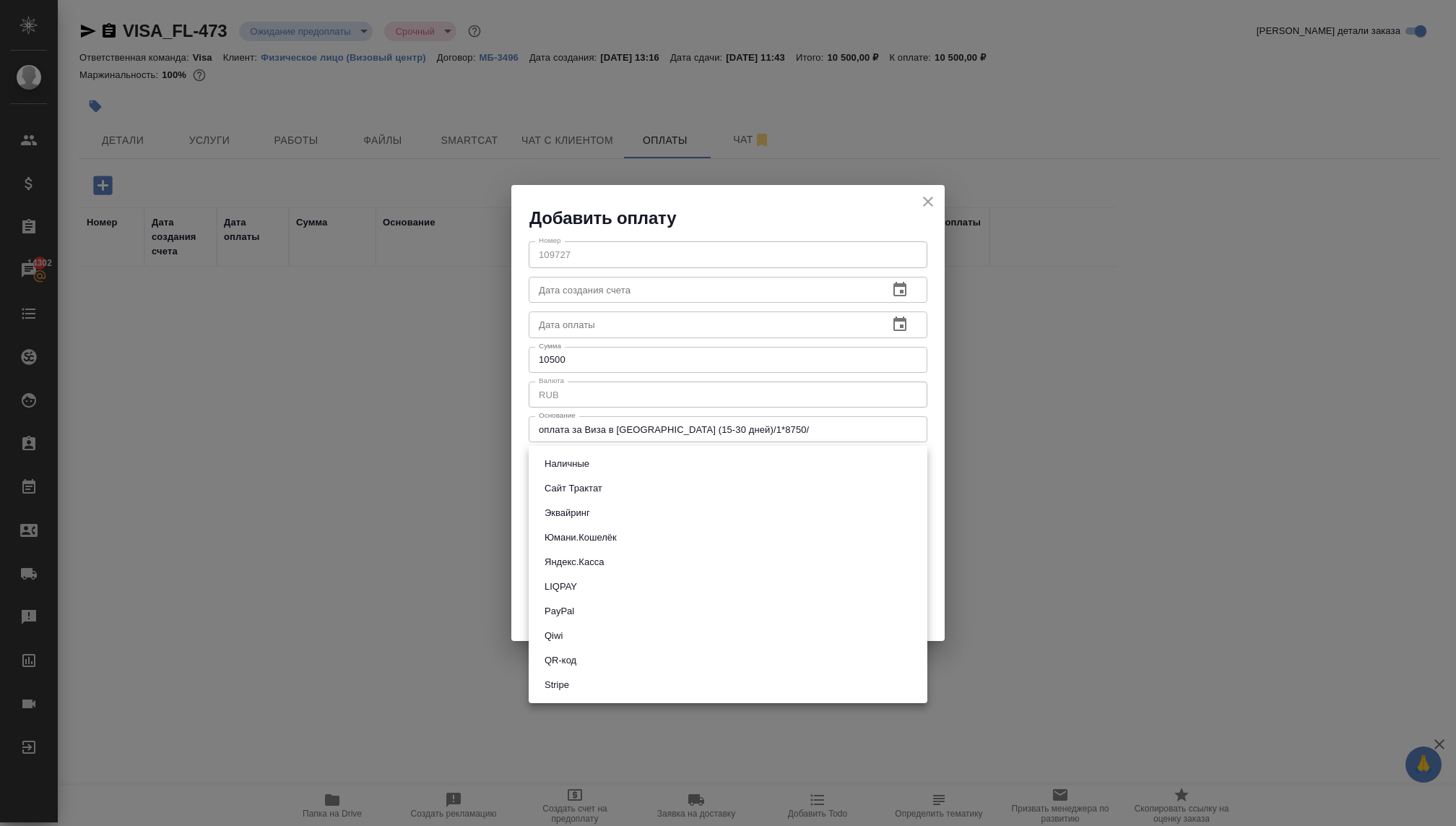
click at [585, 459] on body "🙏 .cls-1 fill:#fff; AWATERA Kovaleva Ekaterina Клиенты Спецификации Заказы 1430…" at bounding box center [728, 413] width 1456 height 826
click at [581, 488] on button "Сайт Трактат" at bounding box center [573, 488] width 66 height 16
type input "site-traktat"
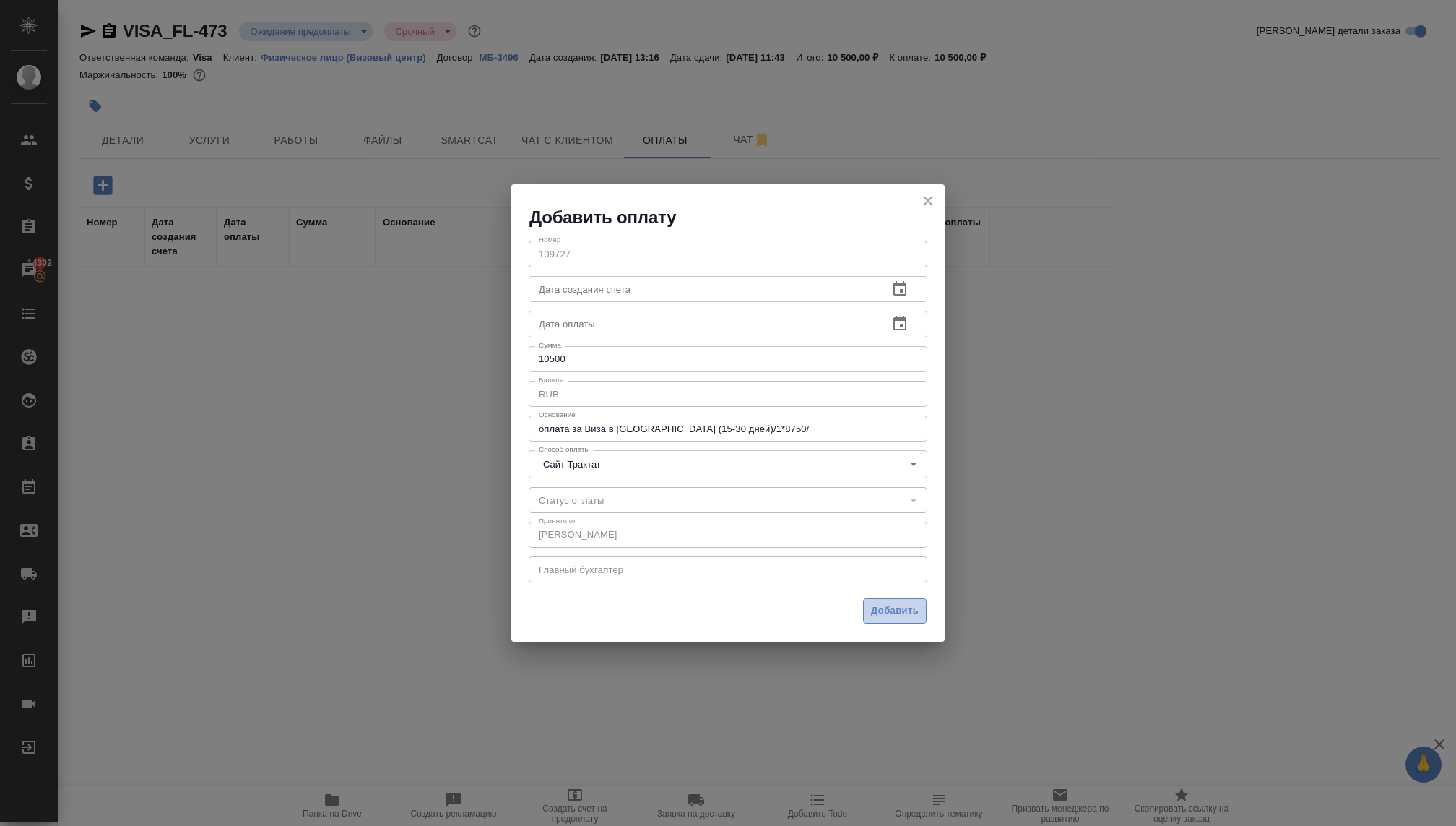
click at [876, 601] on button "Добавить" at bounding box center [895, 611] width 64 height 26
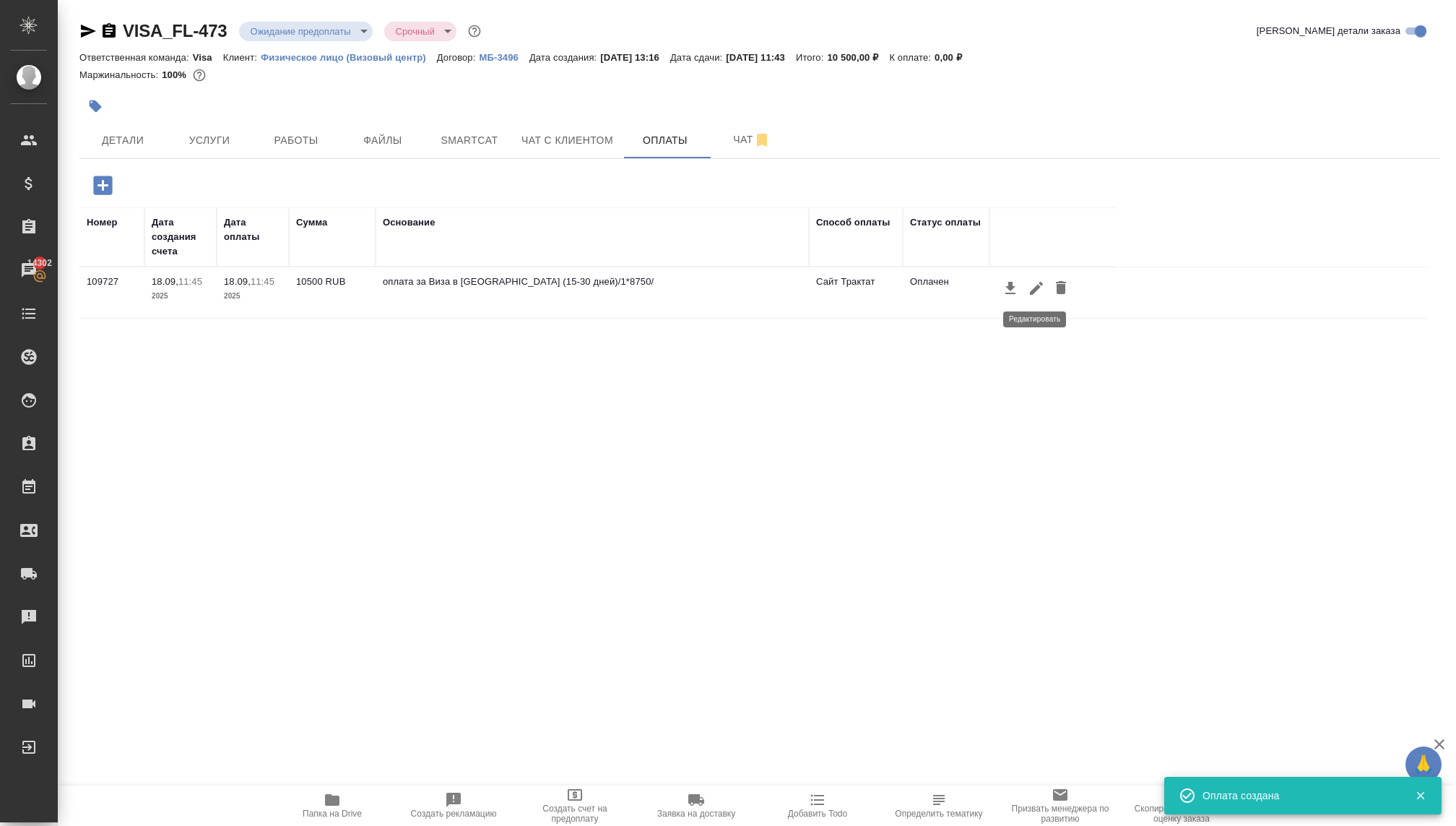
click at [1034, 289] on icon "button" at bounding box center [1037, 288] width 13 height 13
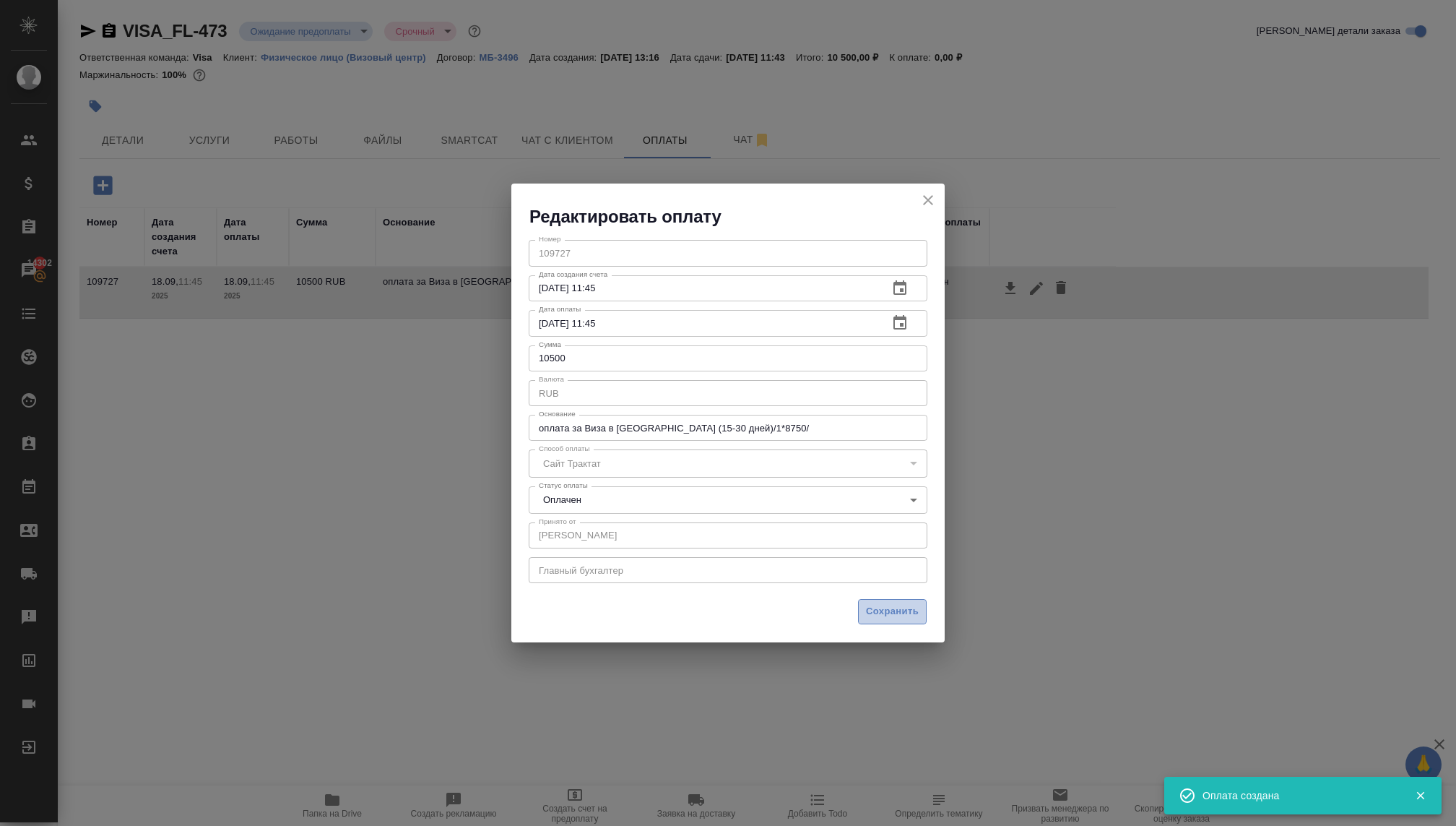
click at [902, 603] on span "Сохранить" at bounding box center [892, 611] width 53 height 17
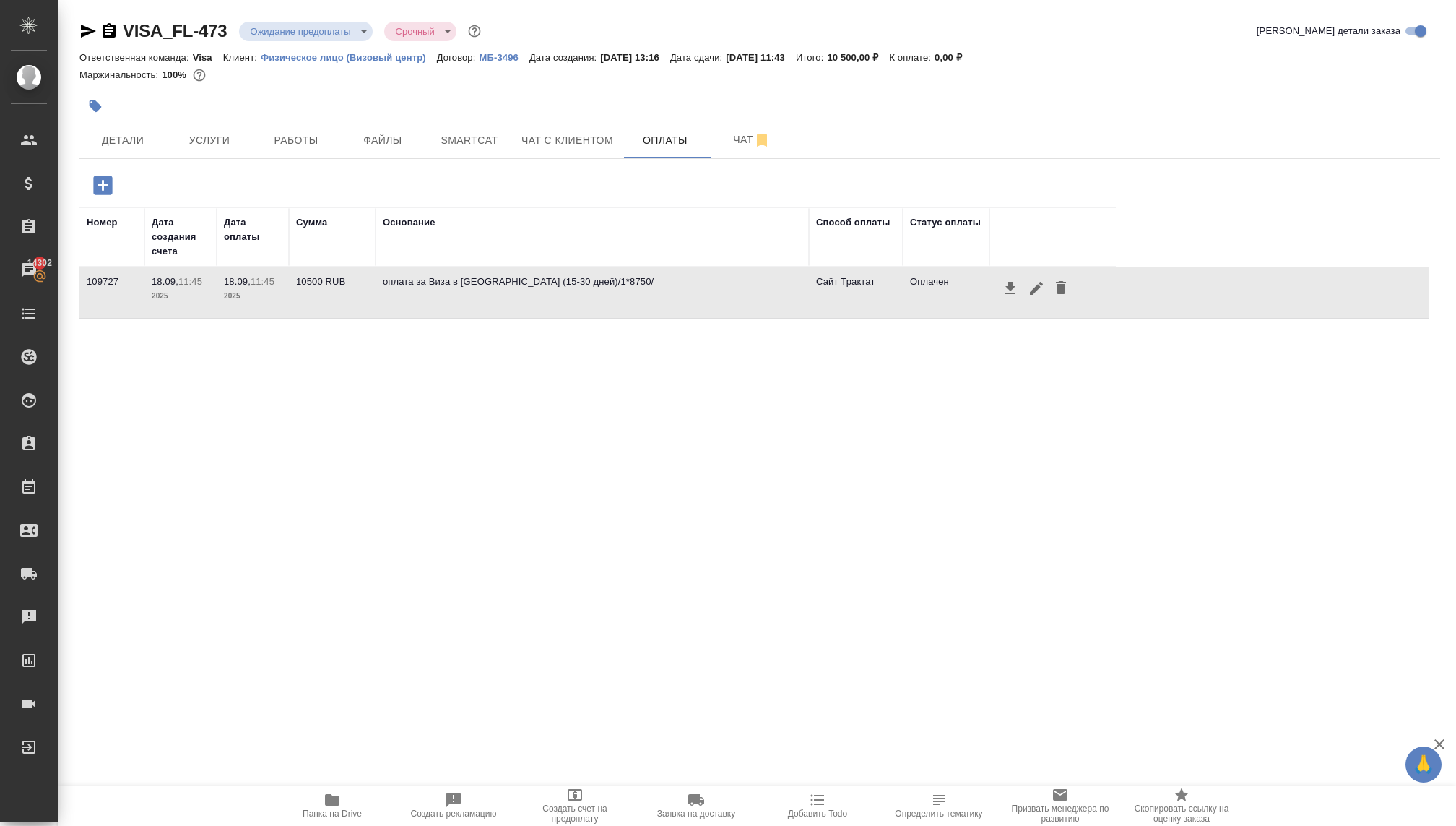
click at [1026, 285] on button "button" at bounding box center [1036, 288] width 25 height 27
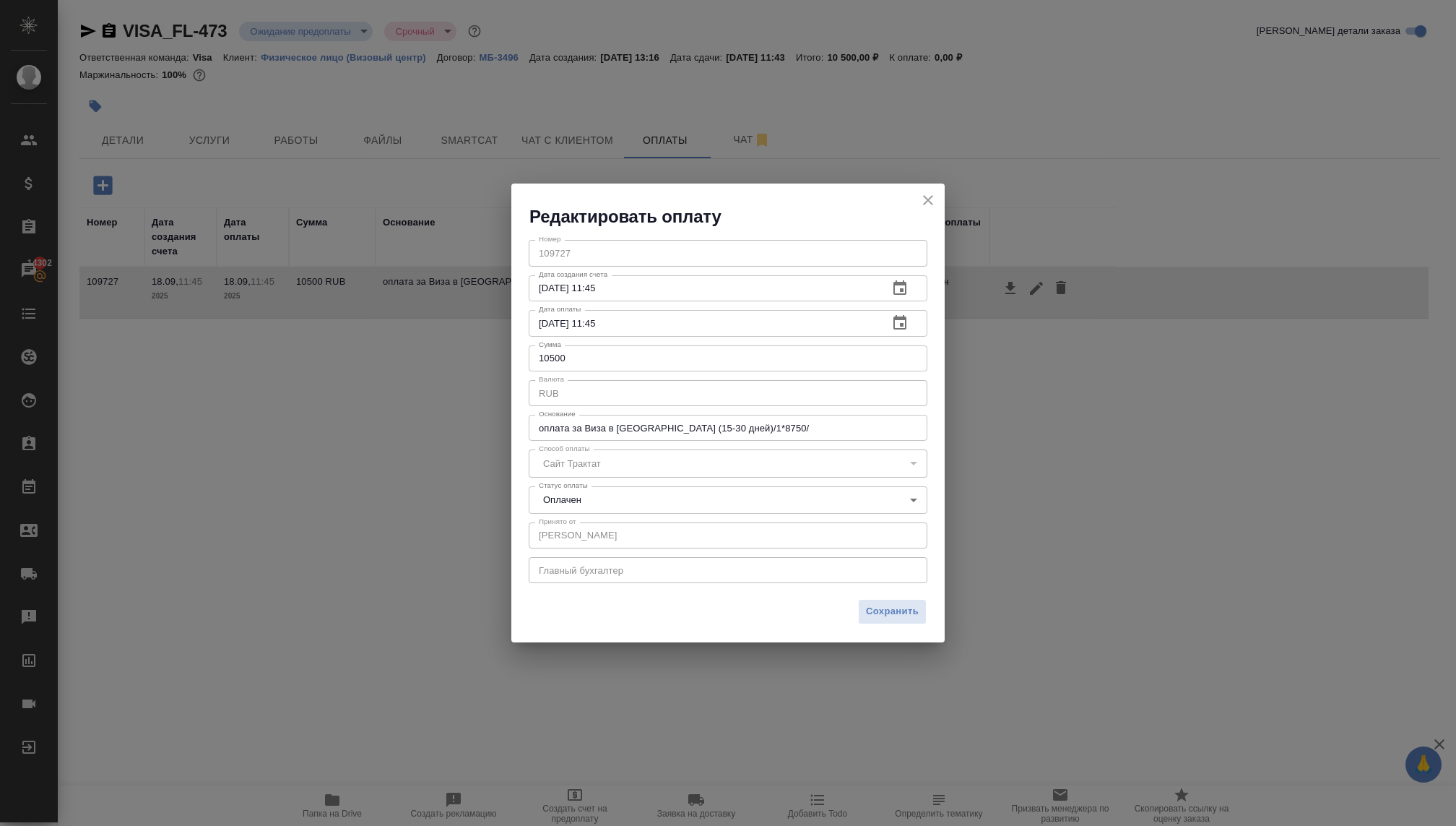
click at [598, 494] on body "🙏 .cls-1 fill:#fff; AWATERA Kovaleva Ekaterina Клиенты Спецификации Заказы 1430…" at bounding box center [728, 413] width 1456 height 826
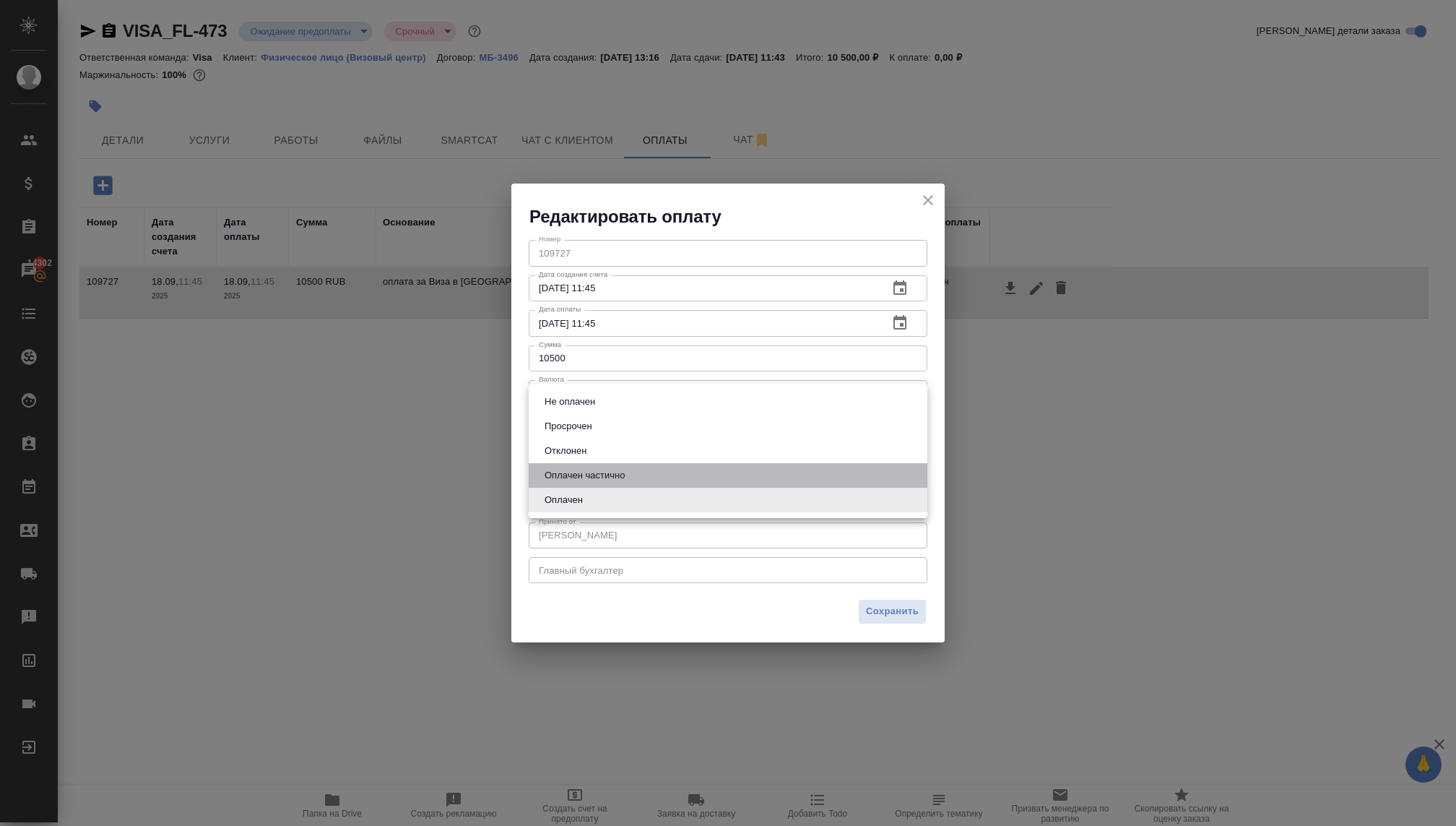
click at [597, 474] on button "Оплачен частично" at bounding box center [584, 475] width 89 height 16
type input "partiallyPayed"
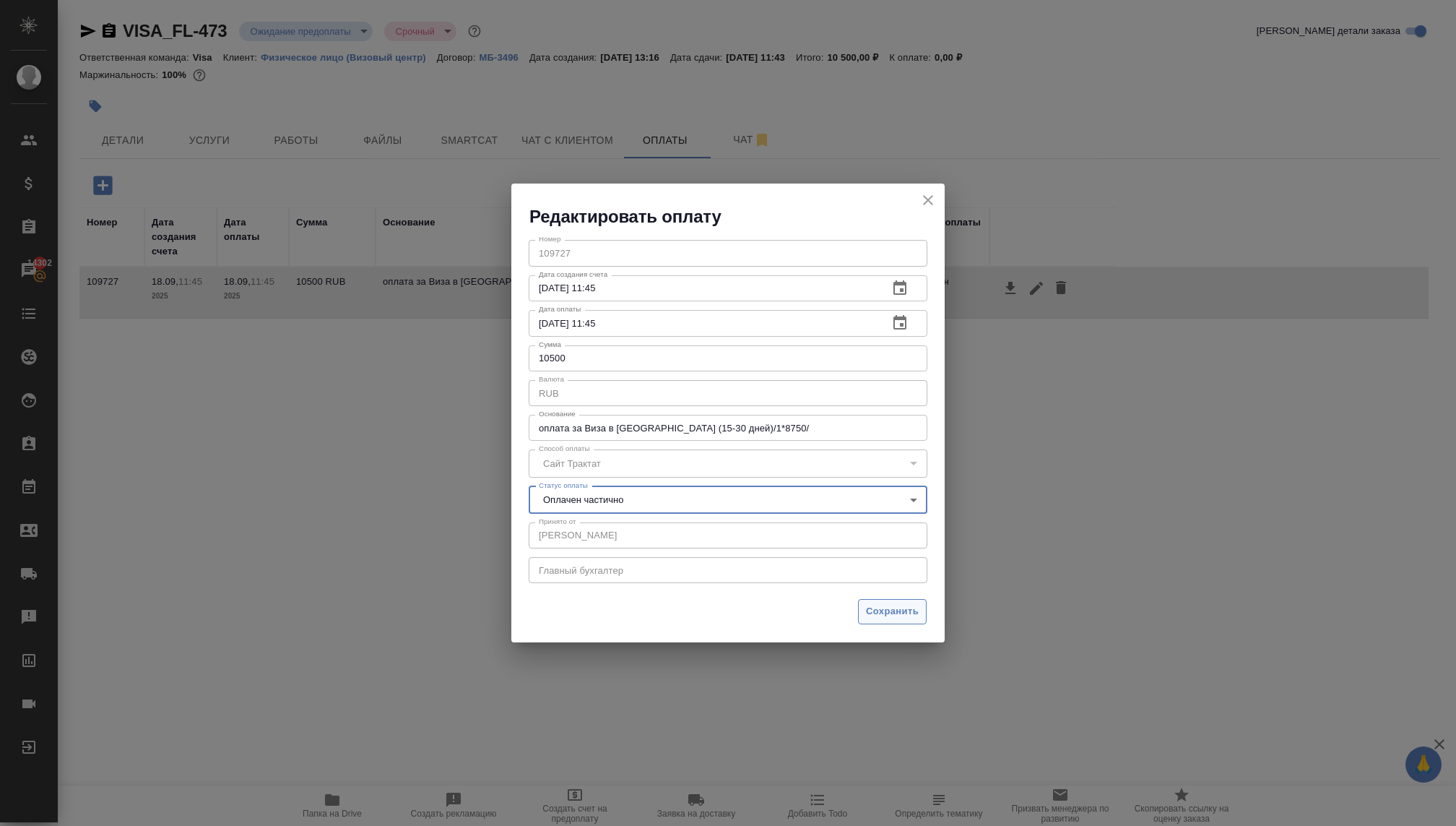
click at [897, 606] on span "Сохранить" at bounding box center [892, 611] width 53 height 17
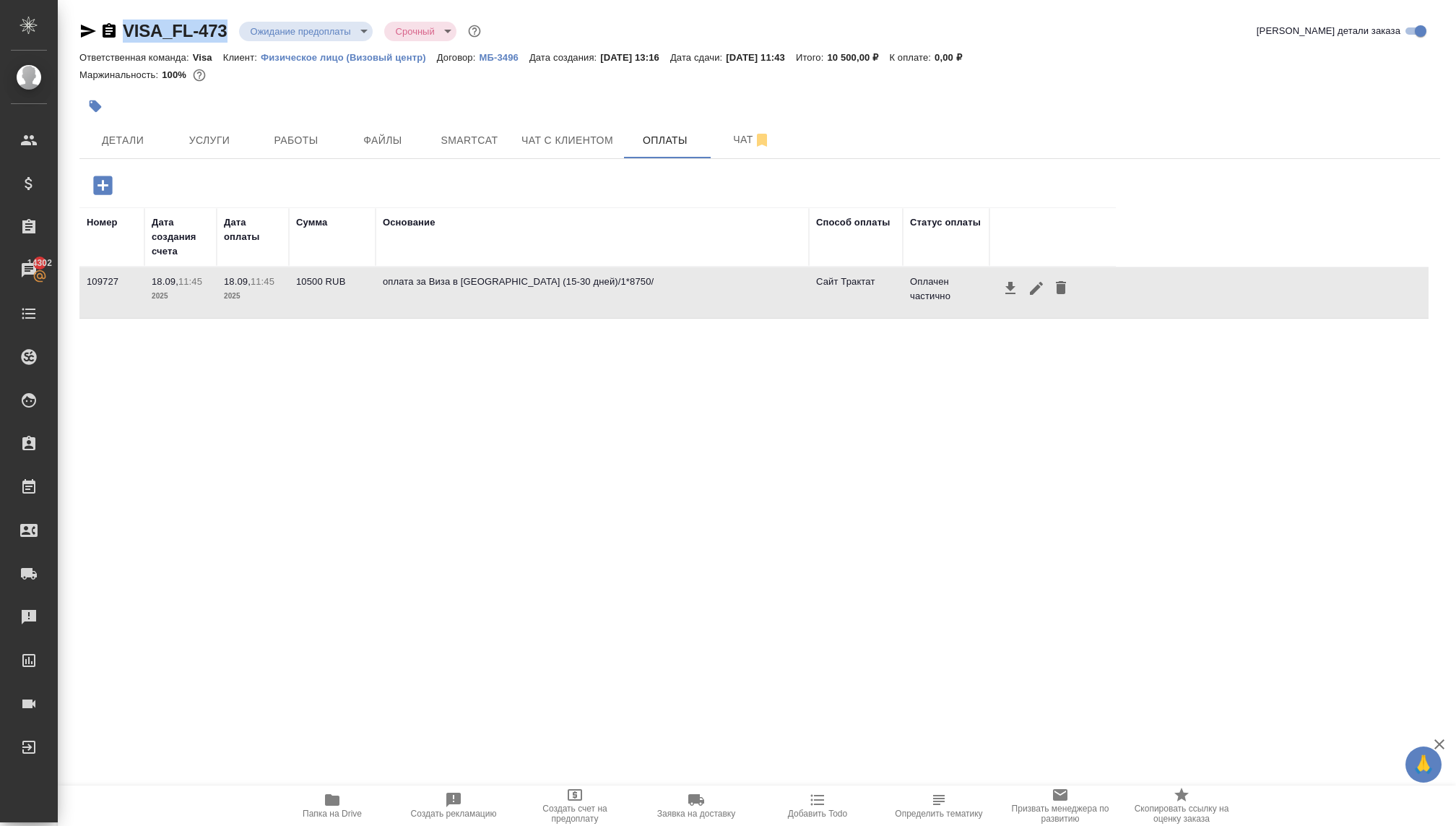
drag, startPoint x: 228, startPoint y: 23, endPoint x: 104, endPoint y: 28, distance: 124.1
click at [104, 28] on div "VISA_FL-473 Ожидание предоплаты waitingForPrepayment Срочный urgent" at bounding box center [281, 30] width 404 height 23
copy link "VISA_FL-473"
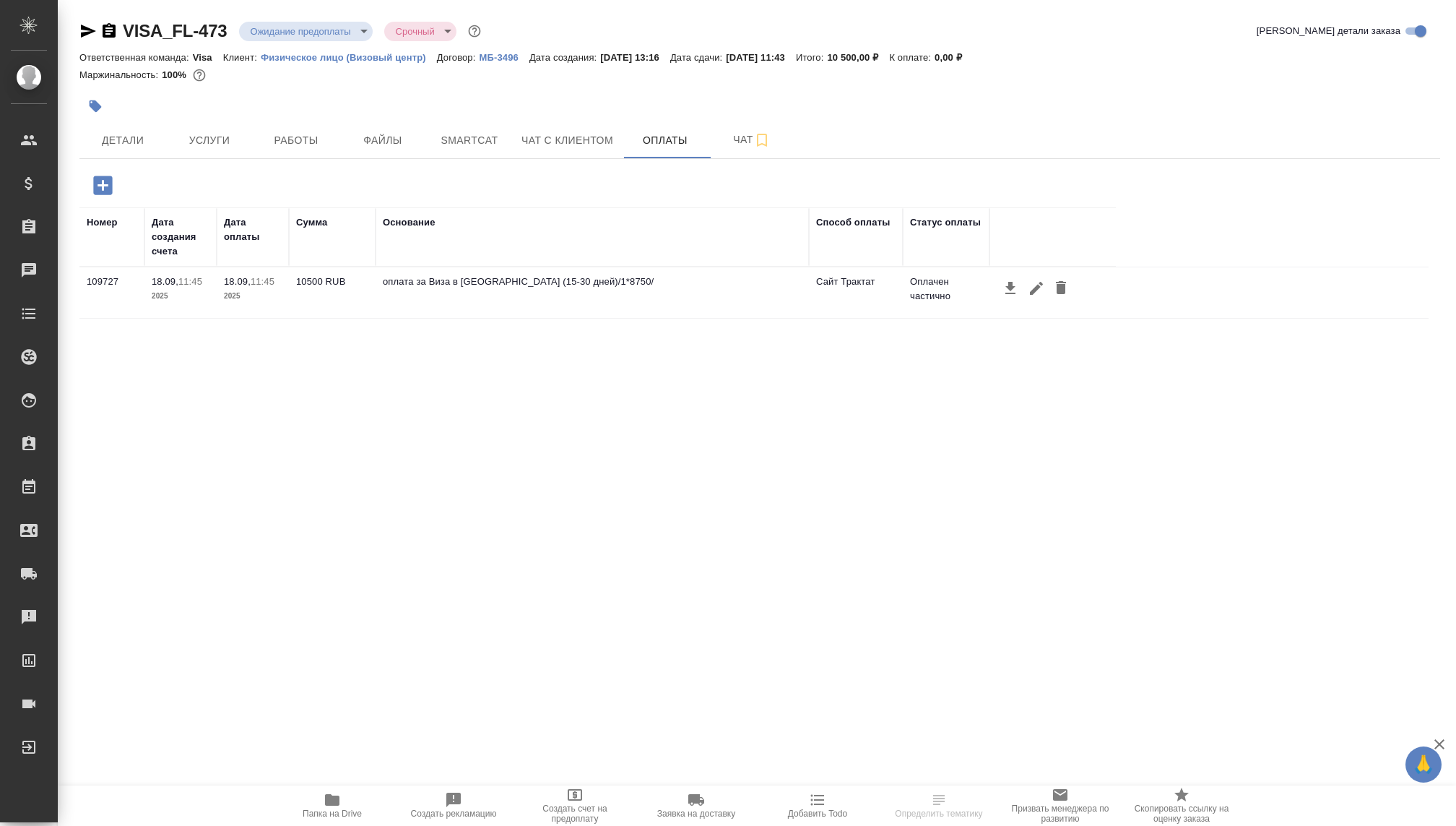
click at [297, 33] on body "🙏 .cls-1 fill:#fff; AWATERA [PERSON_NAME] Спецификации Заказы Чаты Todo Проекты…" at bounding box center [728, 413] width 1456 height 826
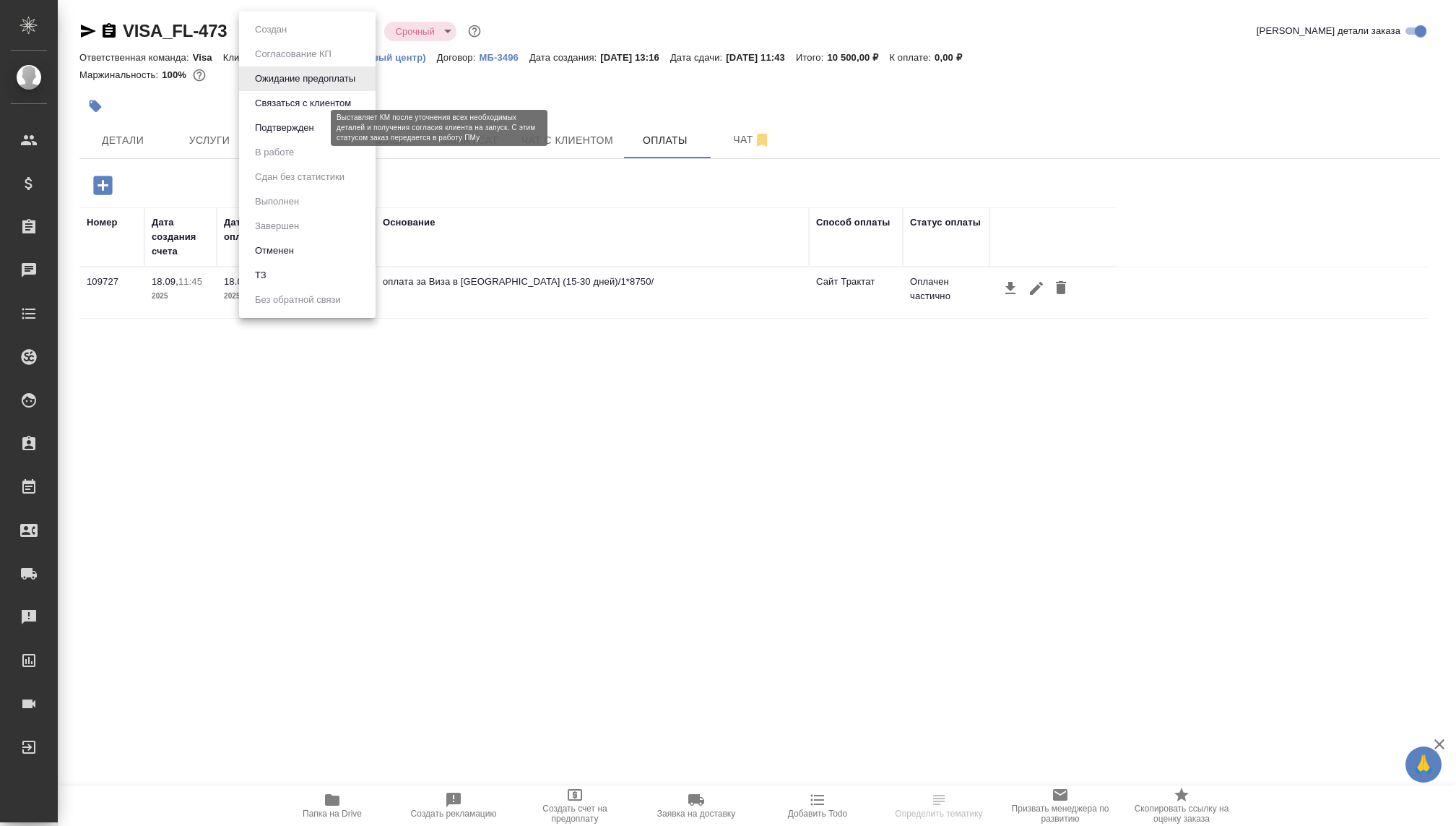
click at [267, 130] on button "Подтвержден" at bounding box center [284, 128] width 68 height 16
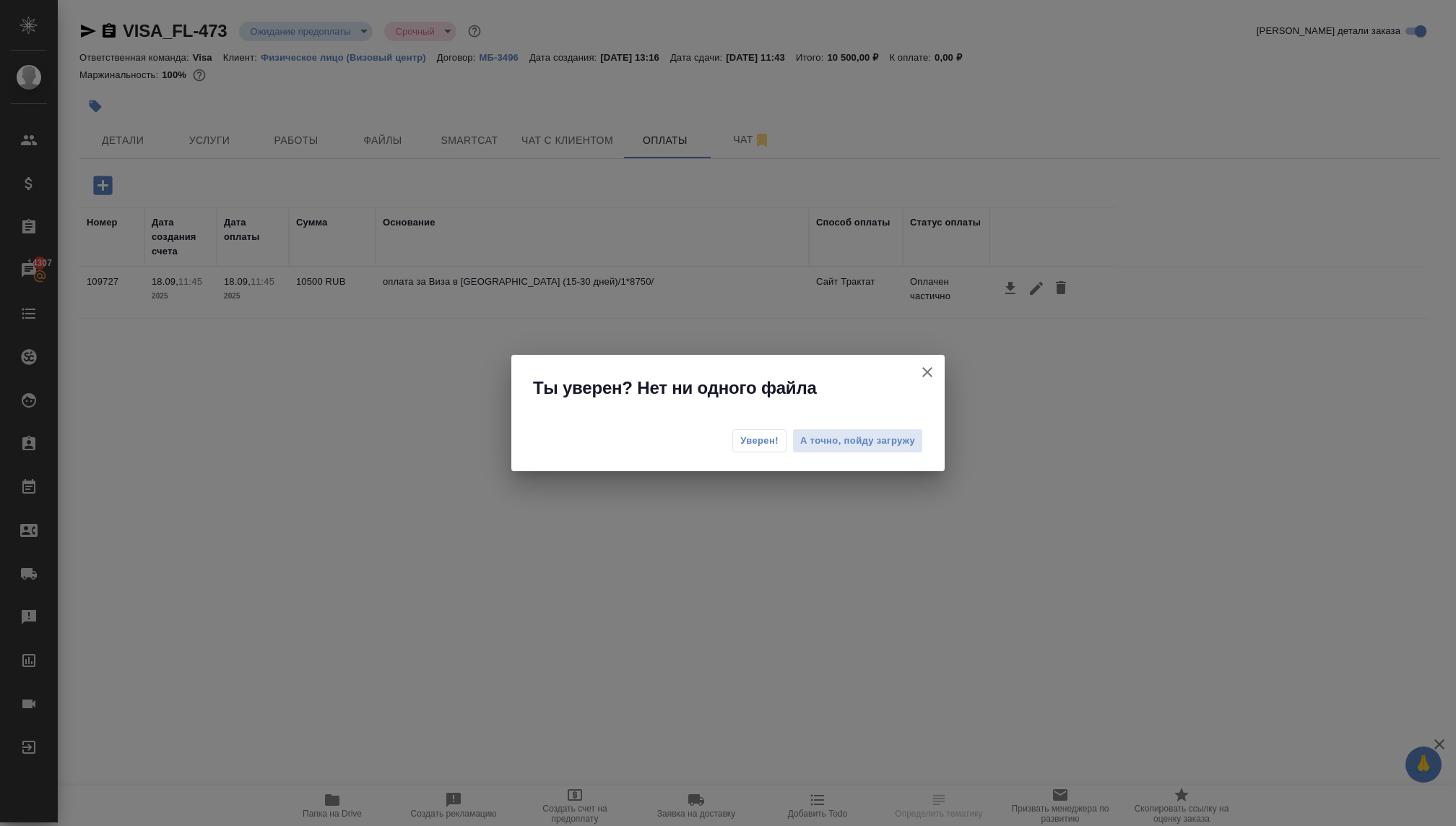
click at [747, 442] on span "Уверен!" at bounding box center [760, 441] width 38 height 14
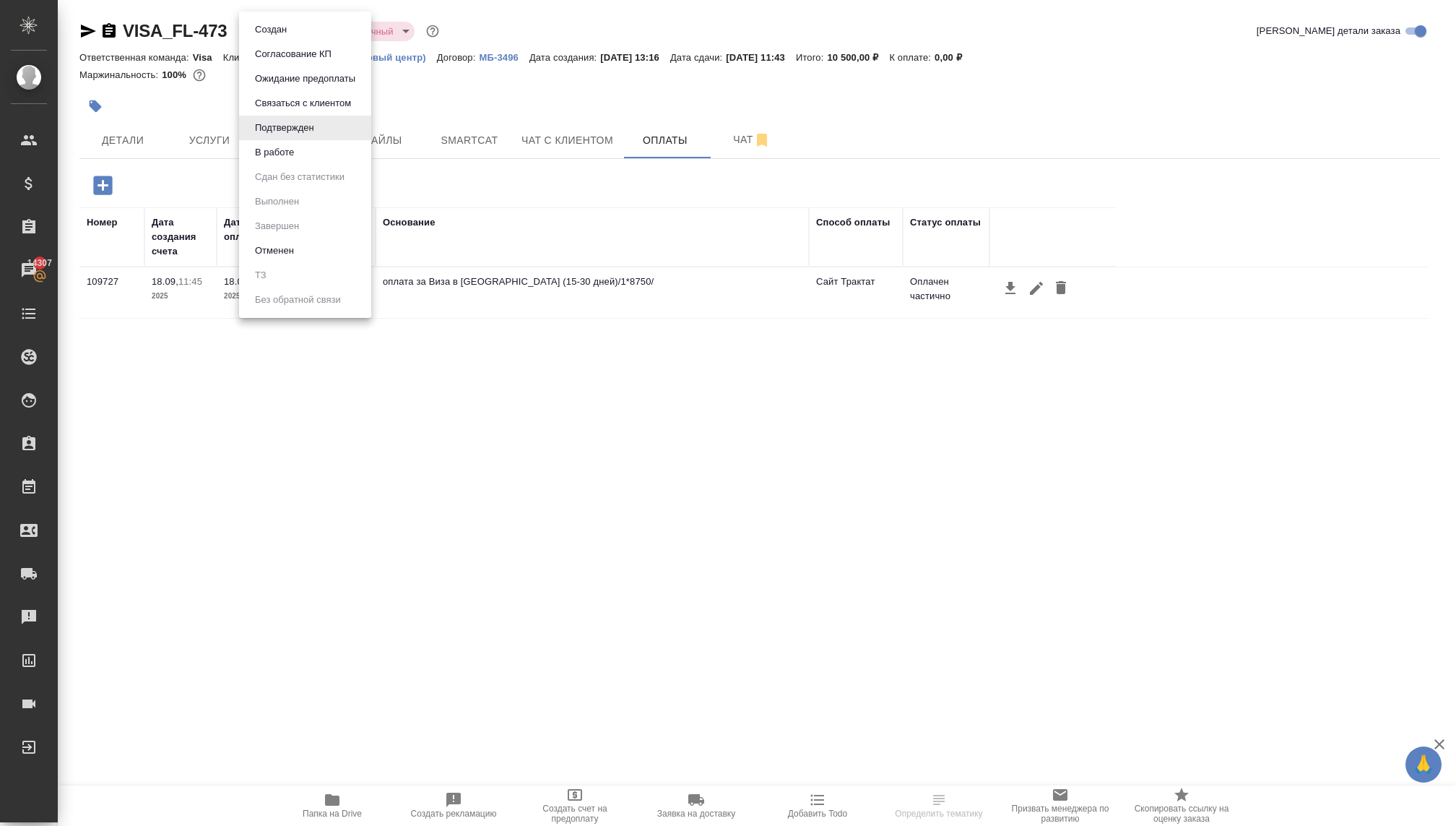
click at [292, 37] on body "🙏 .cls-1 fill:#fff; AWATERA [PERSON_NAME] Спецификации Заказы 14307 Чаты Todo П…" at bounding box center [728, 413] width 1456 height 826
click at [289, 157] on button "В работе" at bounding box center [275, 153] width 48 height 16
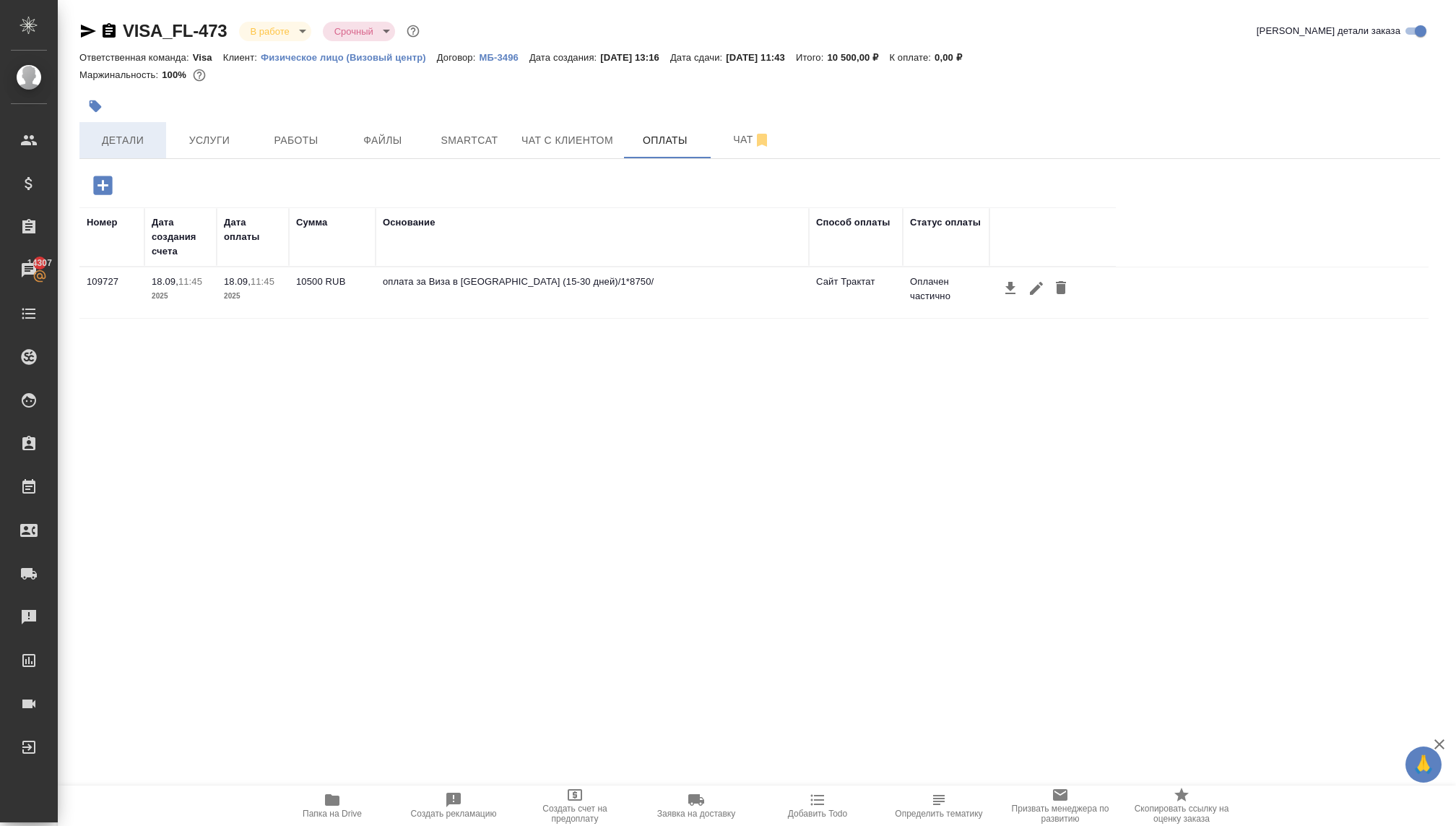
click at [132, 140] on span "Детали" at bounding box center [122, 141] width 69 height 18
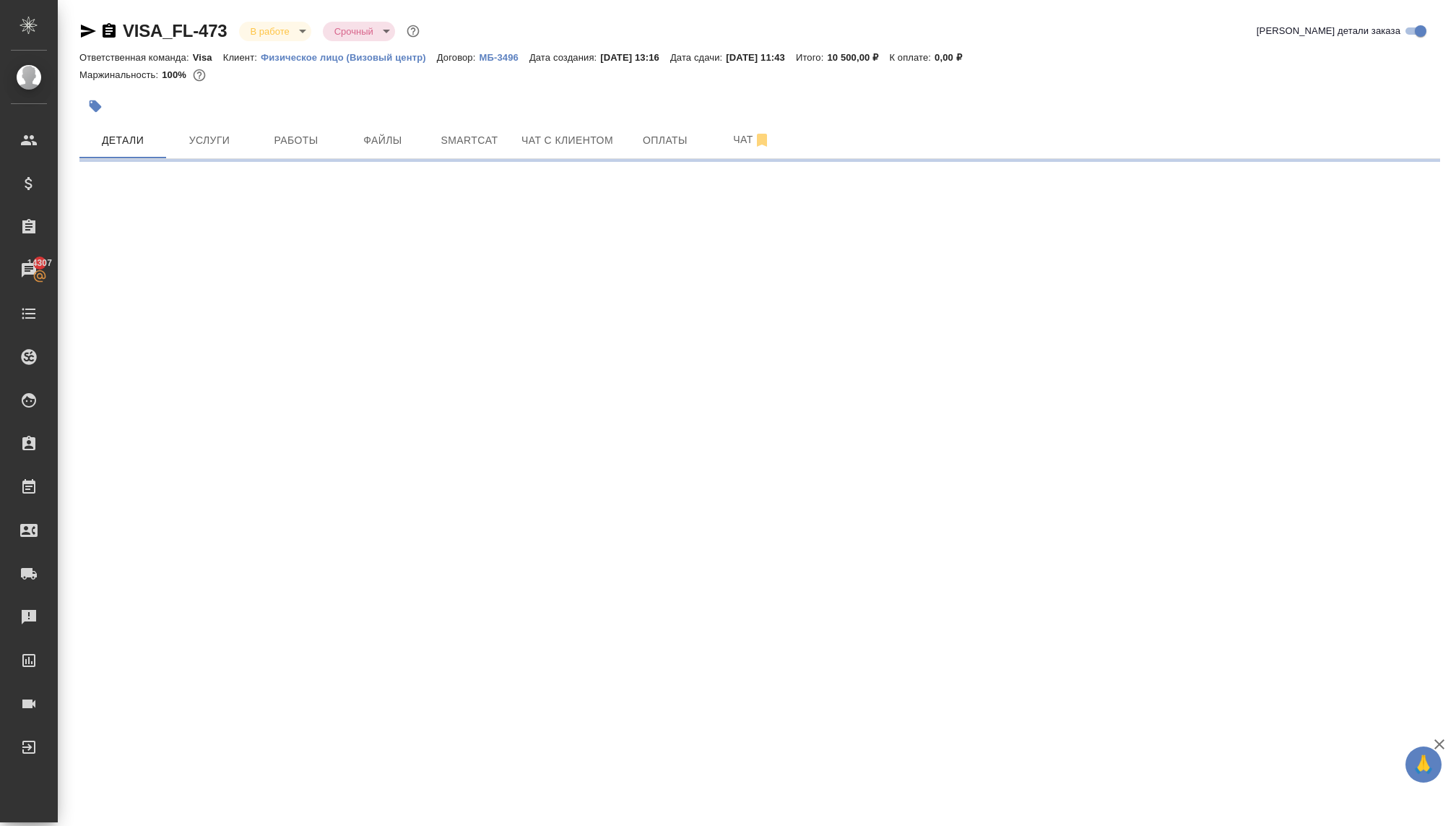
select select "RU"
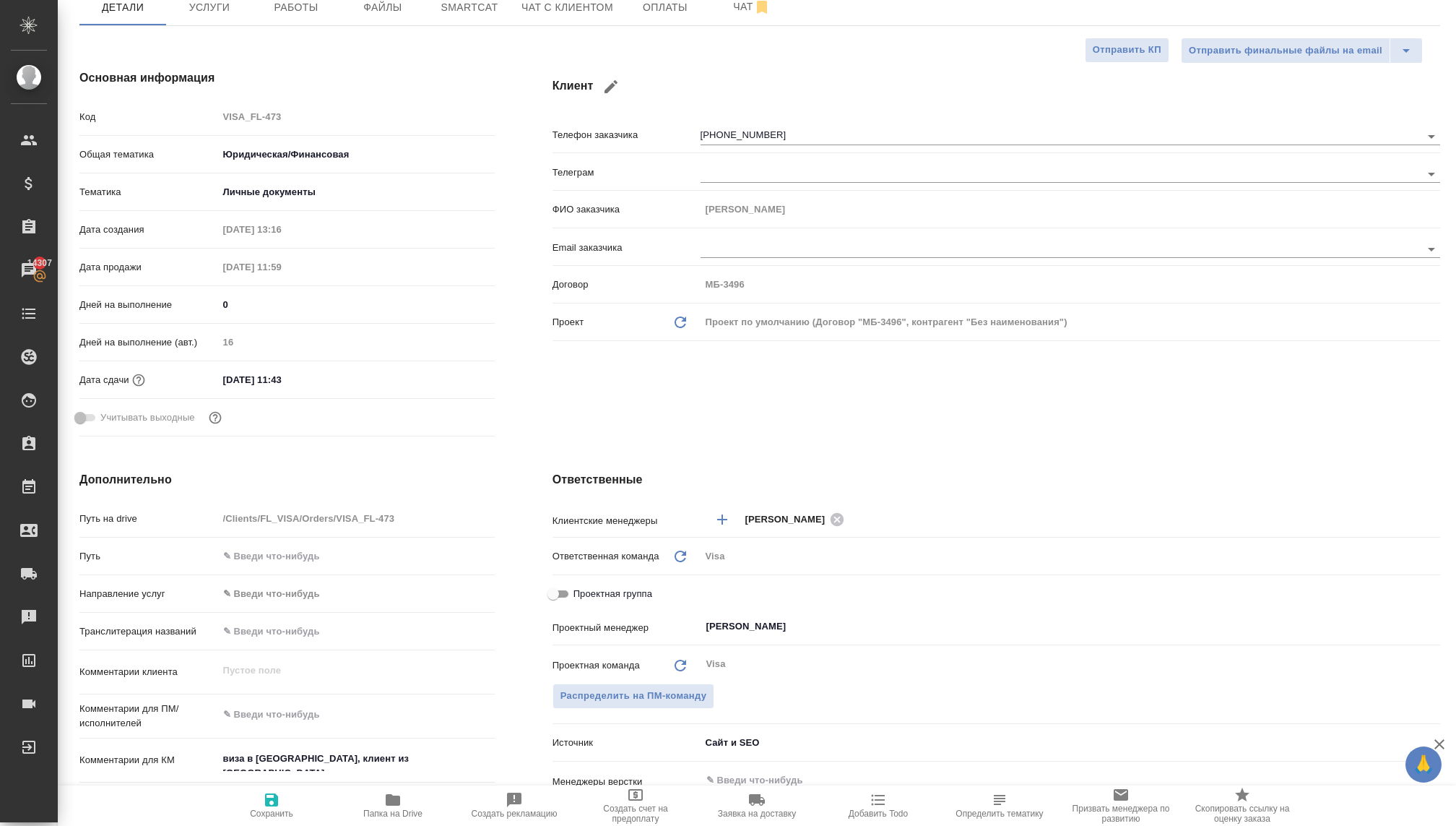
type textarea "x"
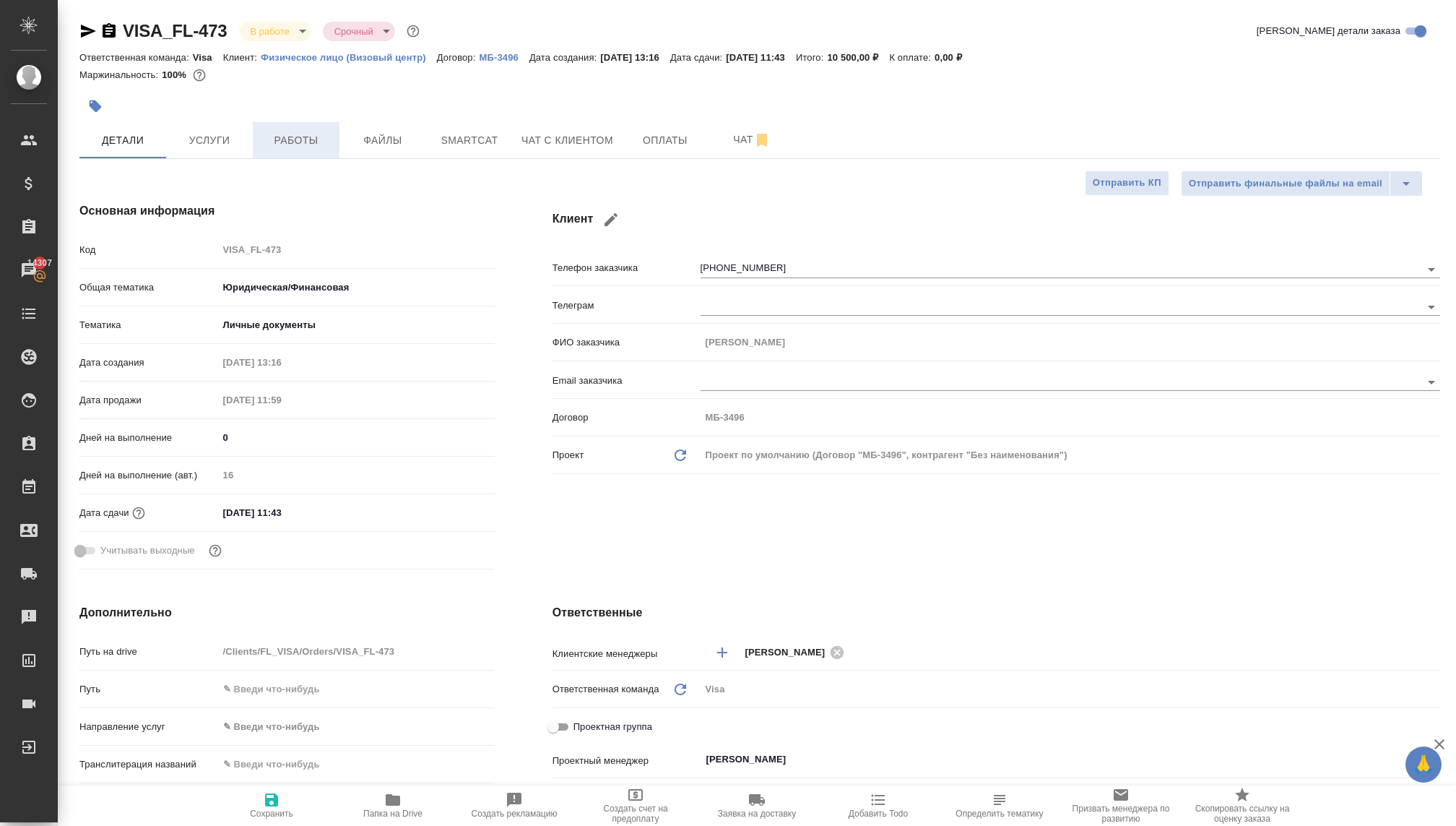
type textarea "x"
